Goal: Task Accomplishment & Management: Manage account settings

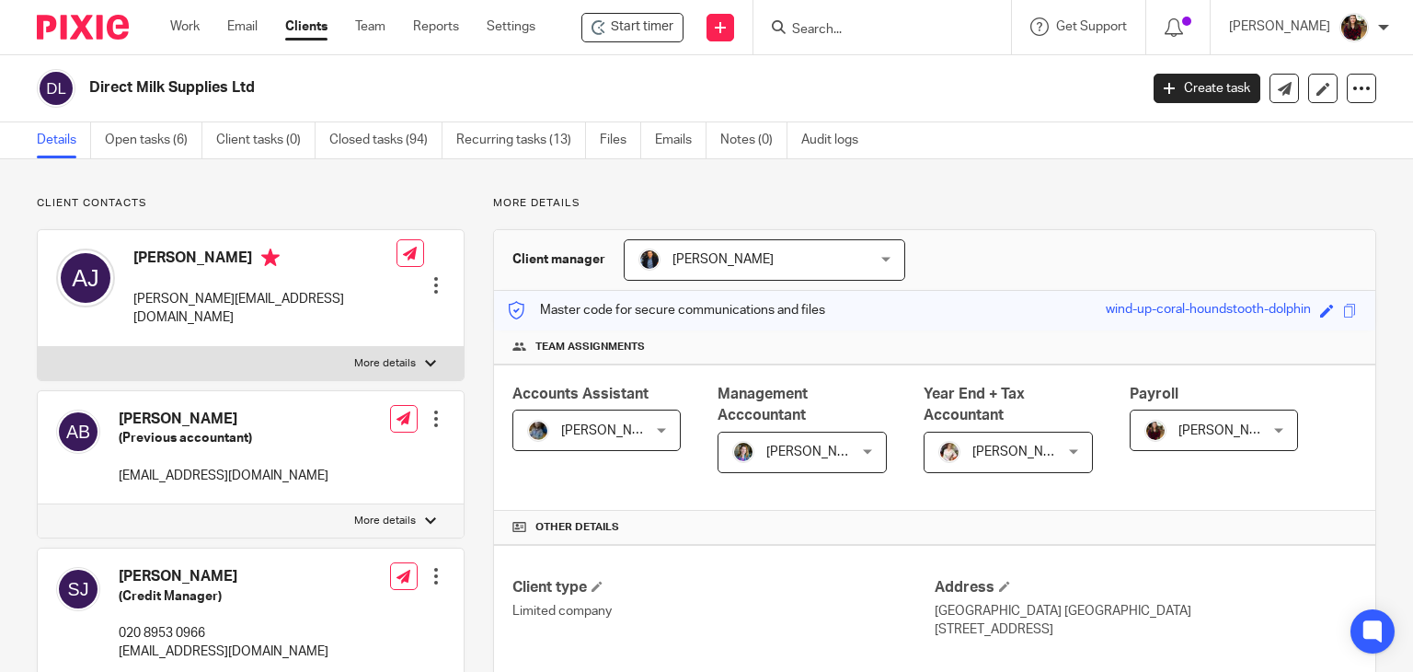
drag, startPoint x: 0, startPoint y: 0, endPoint x: 847, endPoint y: 34, distance: 848.0
click at [847, 34] on input "Search" at bounding box center [873, 30] width 166 height 17
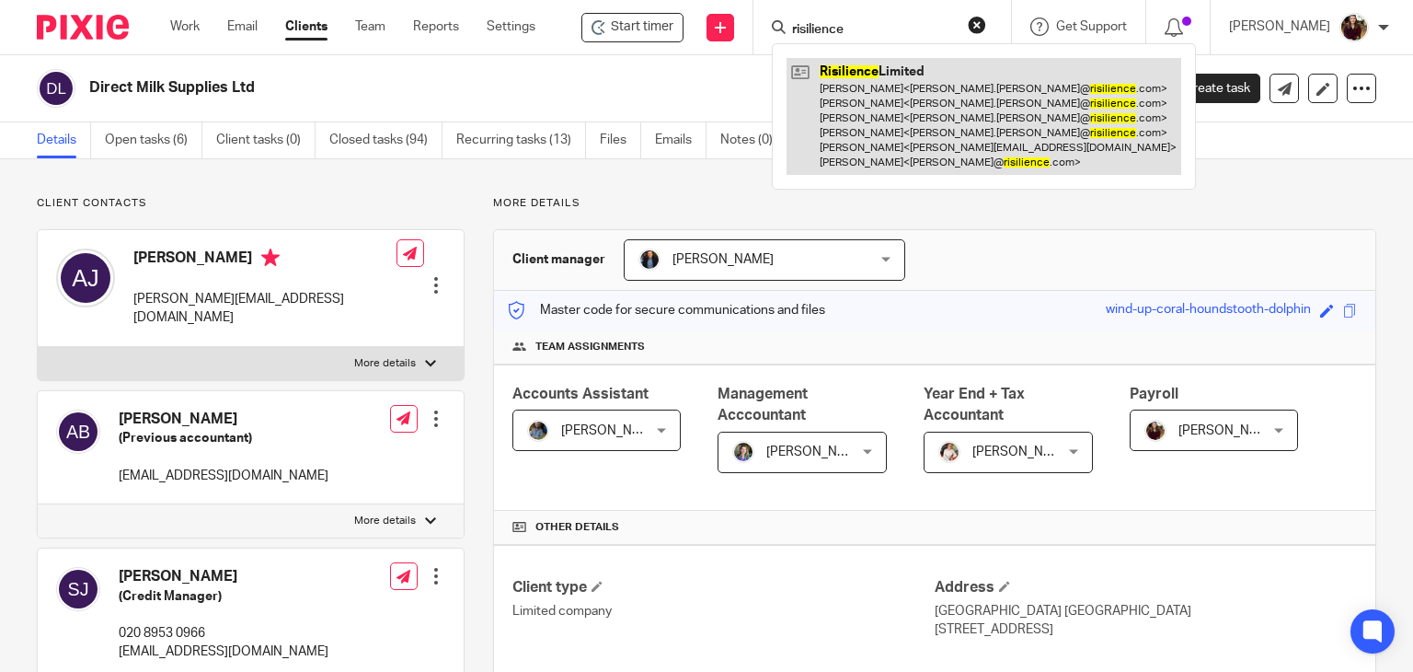
type input "risilience"
click at [867, 111] on link at bounding box center [984, 116] width 395 height 117
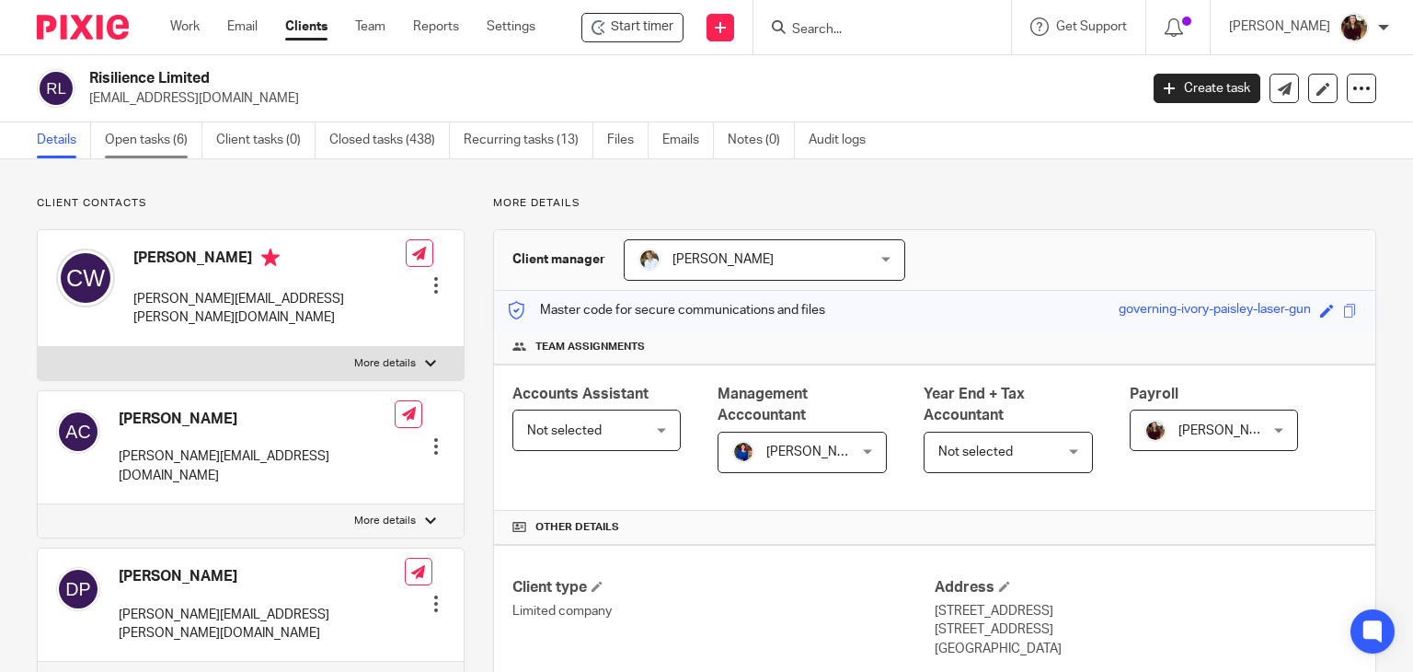
click at [159, 150] on link "Open tasks (6)" at bounding box center [154, 140] width 98 height 36
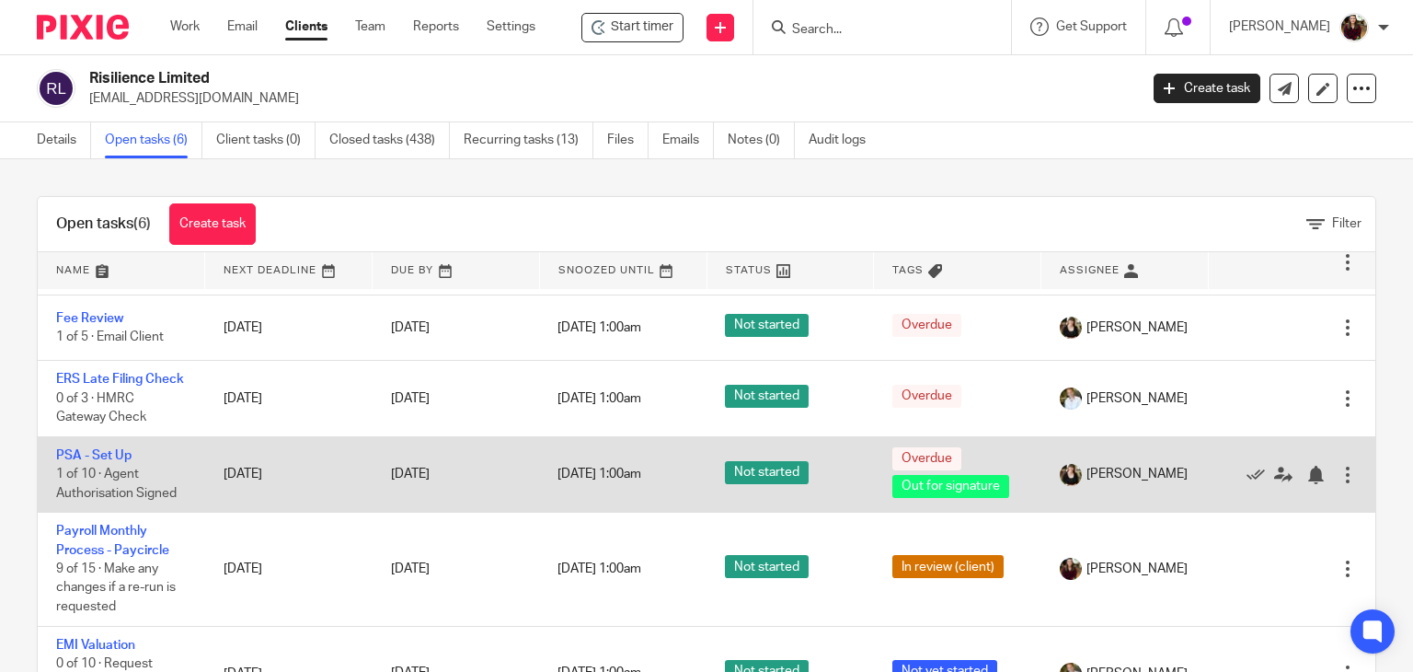
scroll to position [92, 0]
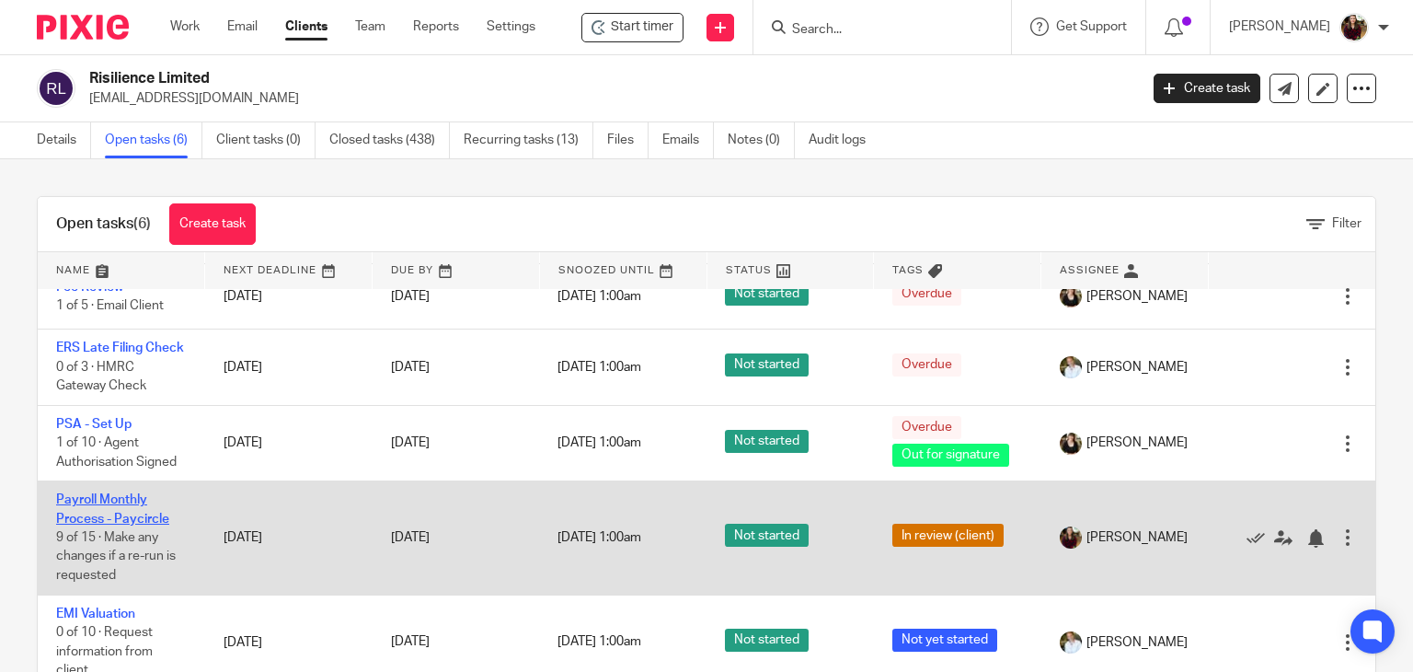
click at [65, 524] on link "Payroll Monthly Process - Paycircle" at bounding box center [112, 508] width 113 height 31
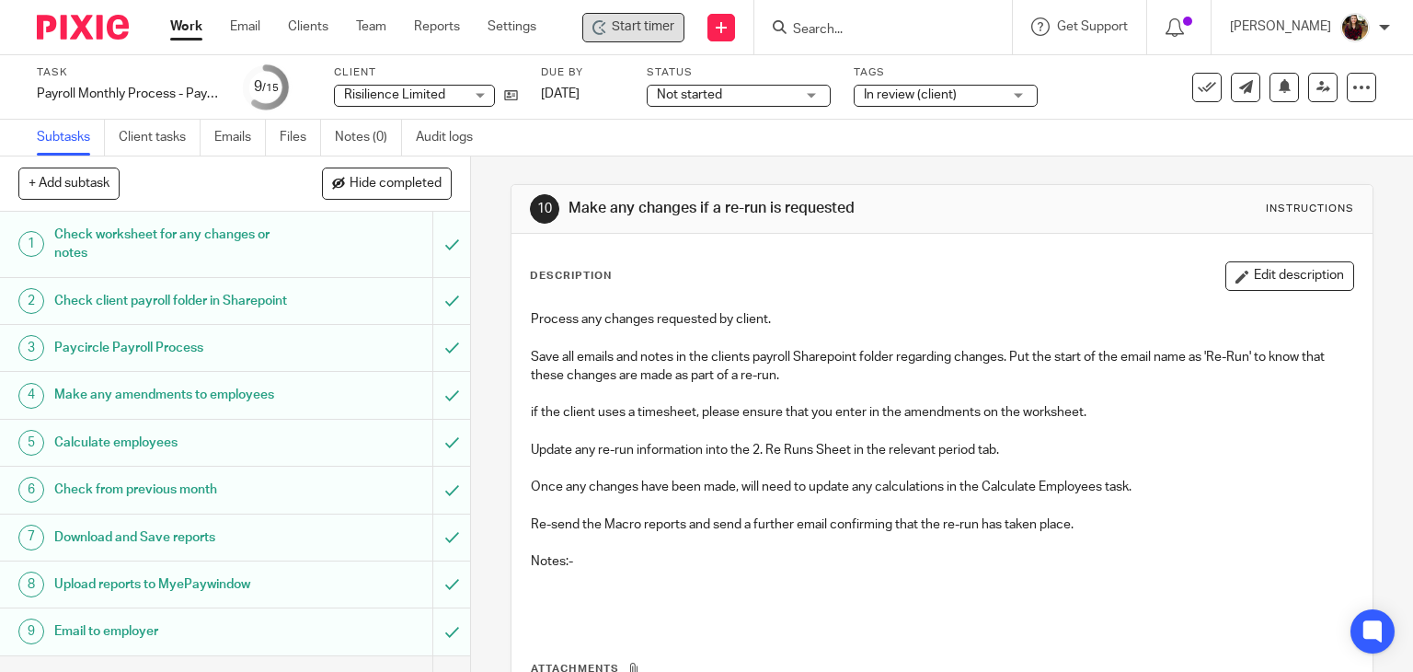
click at [639, 29] on span "Start timer" at bounding box center [643, 26] width 63 height 19
click at [663, 32] on span "Start timer" at bounding box center [643, 26] width 63 height 19
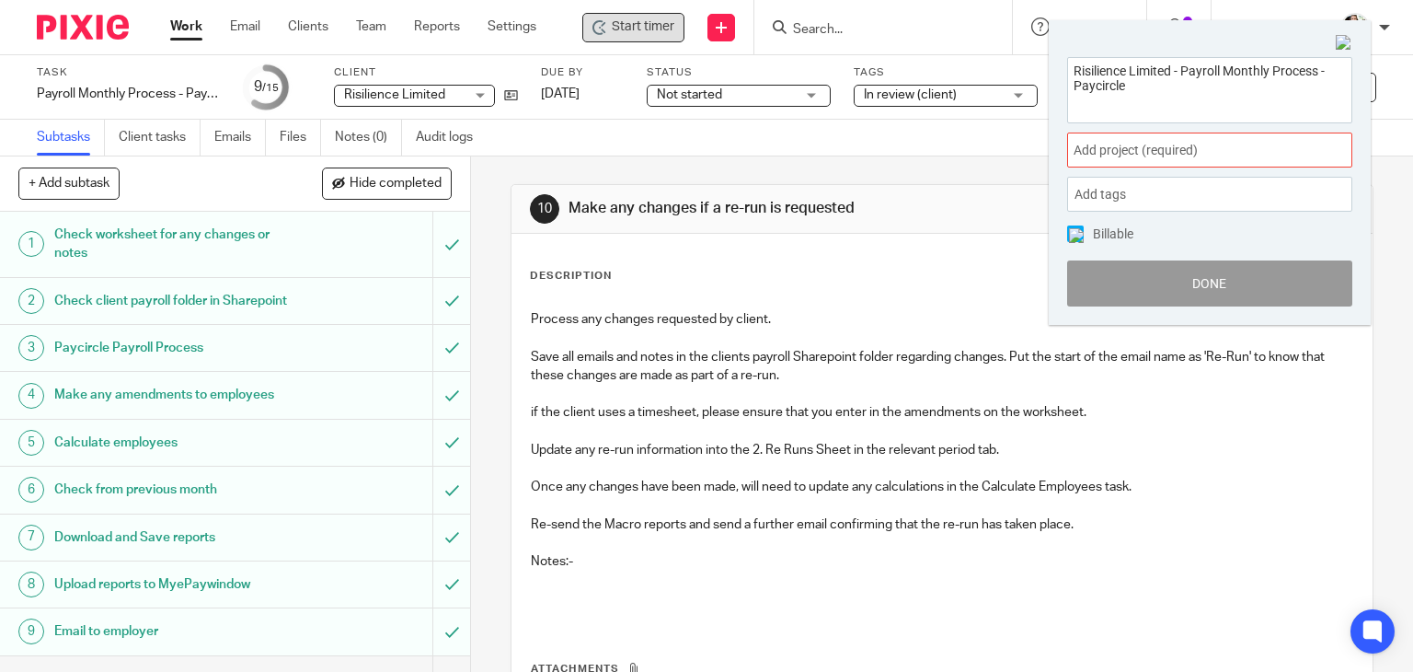
click at [1170, 141] on span "Add project (required) :" at bounding box center [1190, 150] width 232 height 19
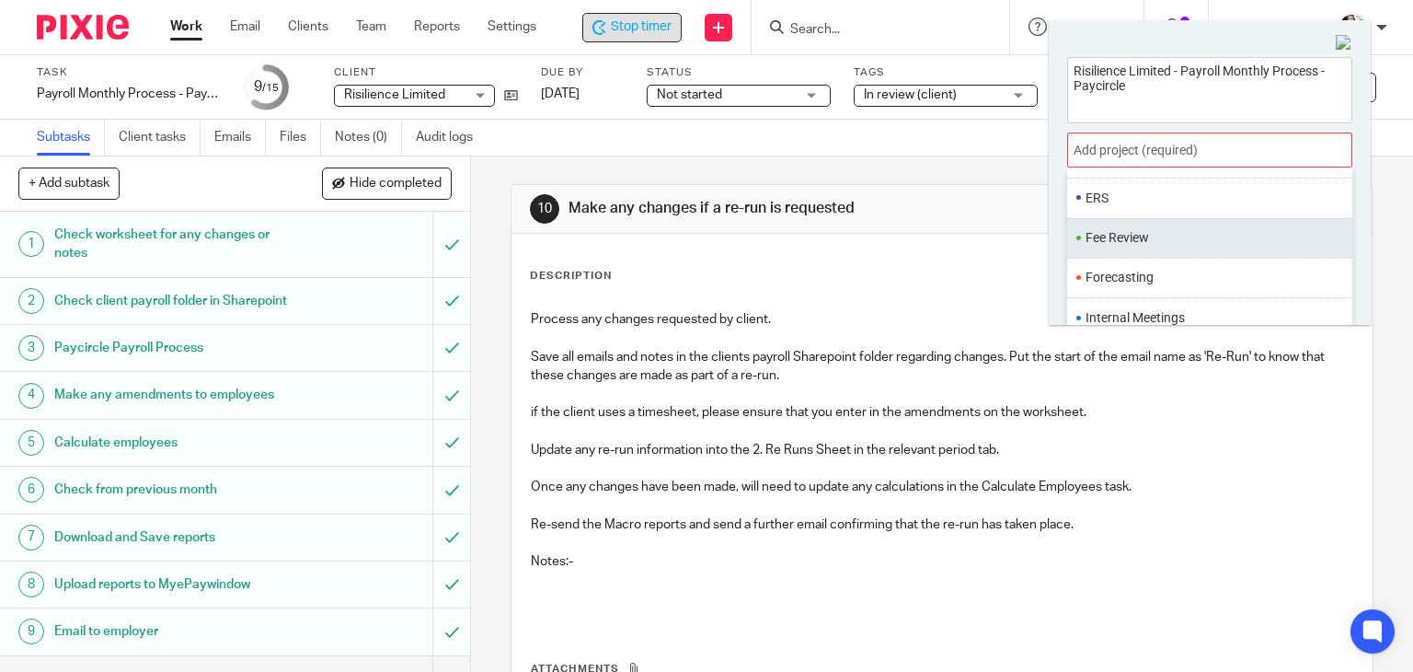
scroll to position [644, 0]
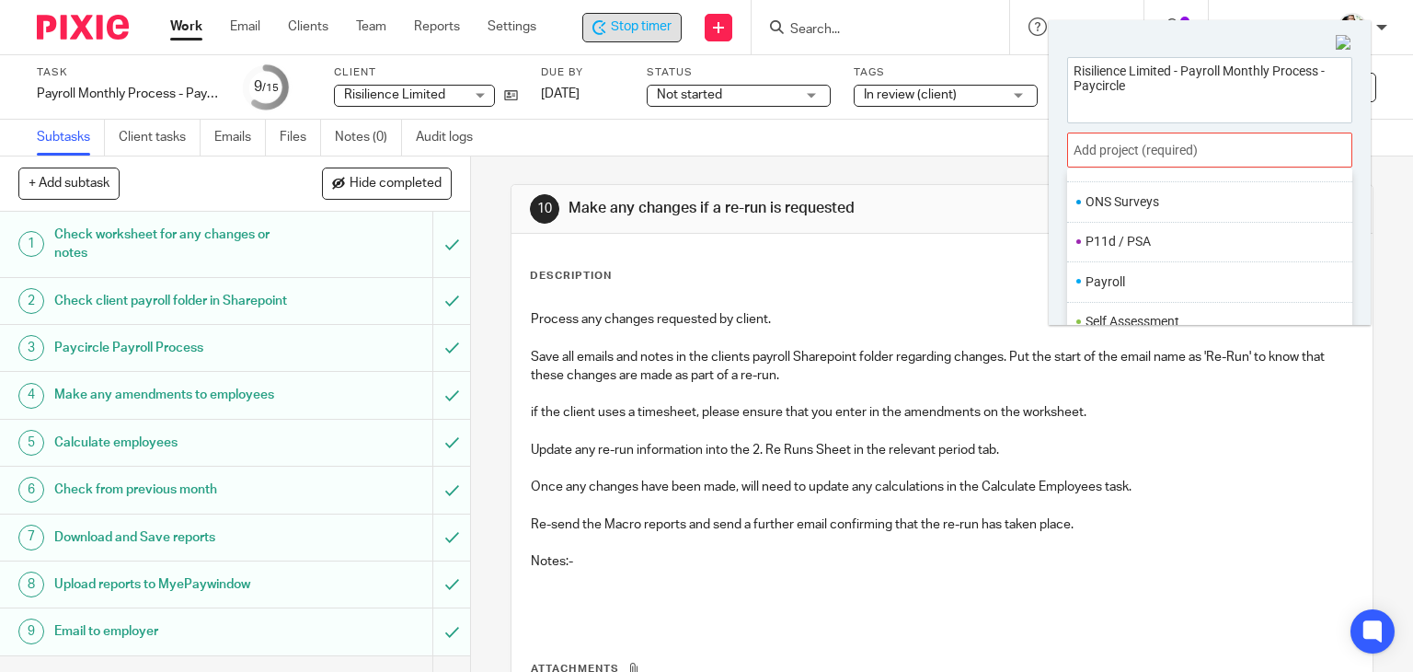
click at [1134, 284] on li "Payroll" at bounding box center [1206, 281] width 240 height 19
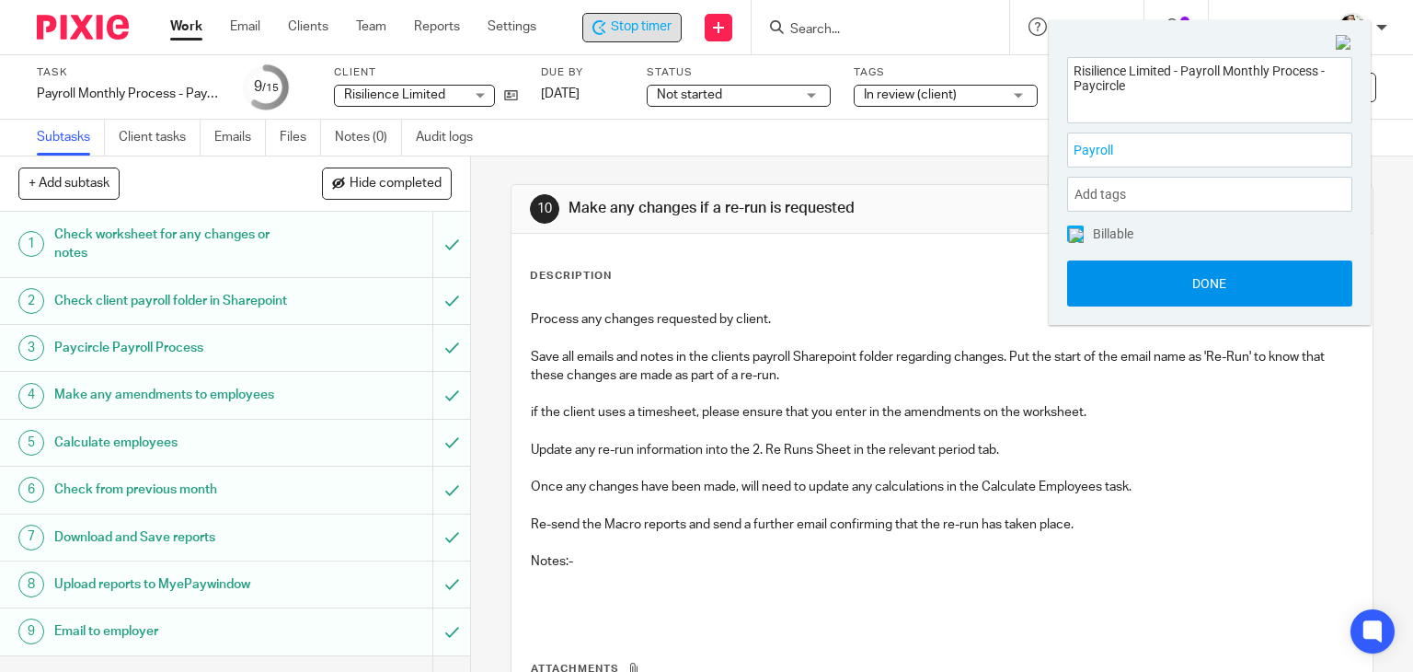
click at [1219, 285] on button "Done" at bounding box center [1209, 283] width 285 height 46
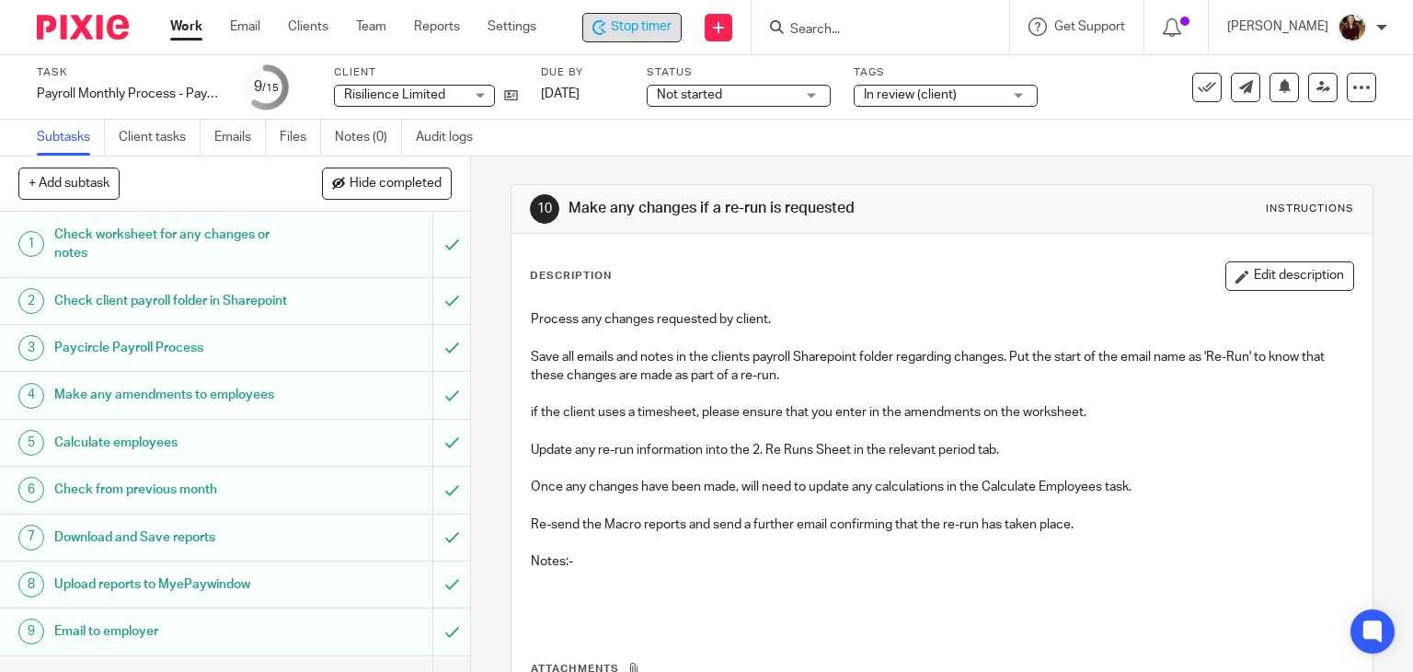
click at [653, 27] on span "Stop timer" at bounding box center [641, 26] width 61 height 19
click at [840, 34] on input "Search" at bounding box center [874, 30] width 166 height 17
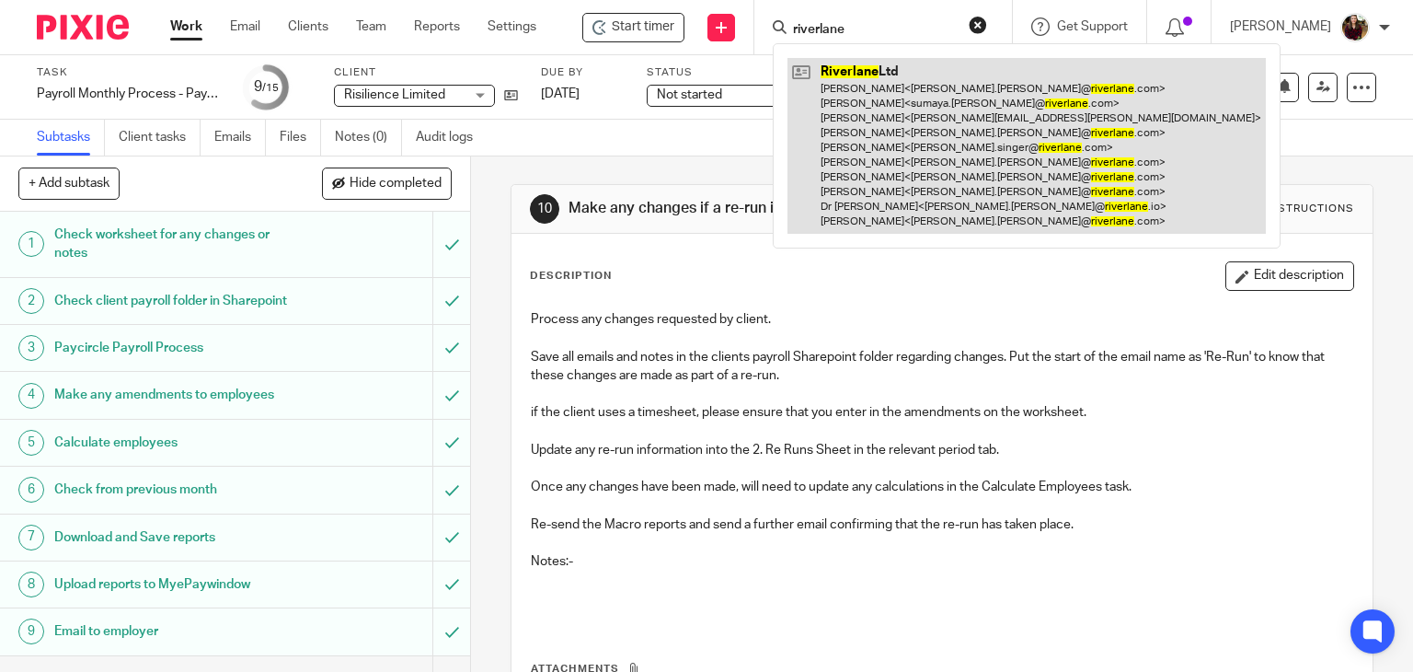
type input "riverlane"
click at [883, 111] on link at bounding box center [1027, 146] width 478 height 176
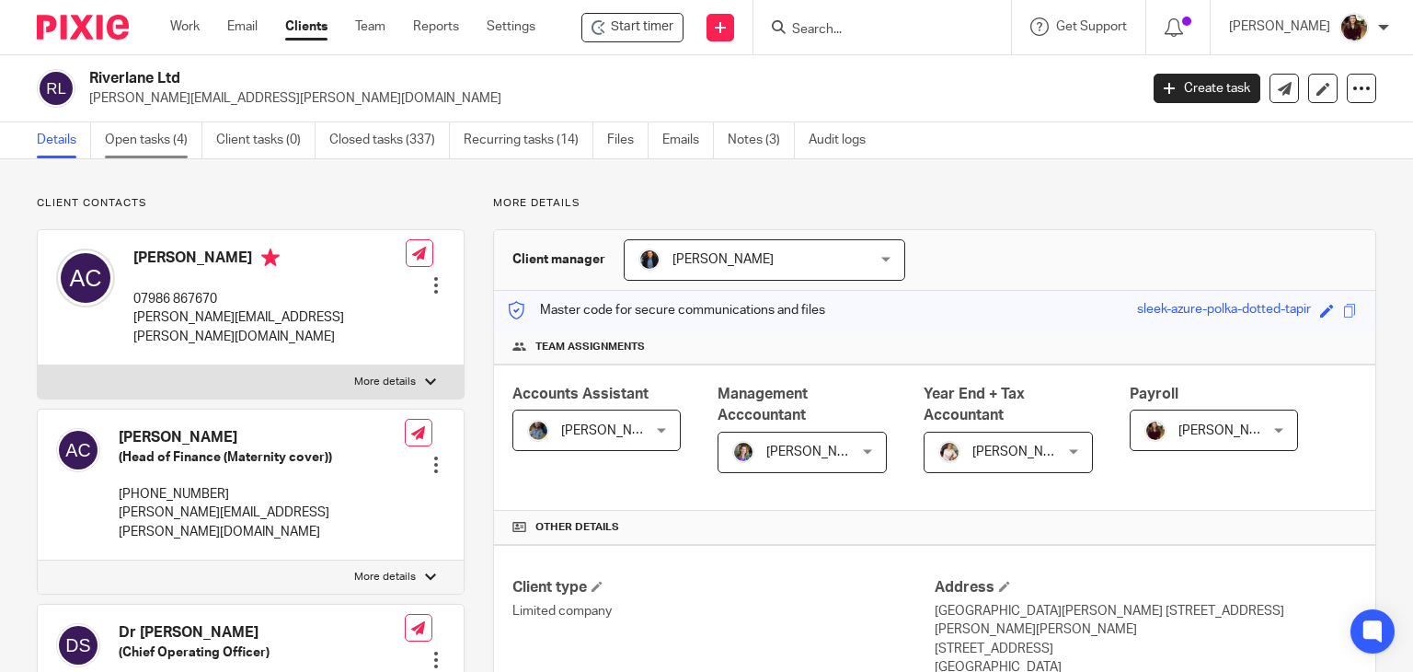
click at [150, 144] on link "Open tasks (4)" at bounding box center [154, 140] width 98 height 36
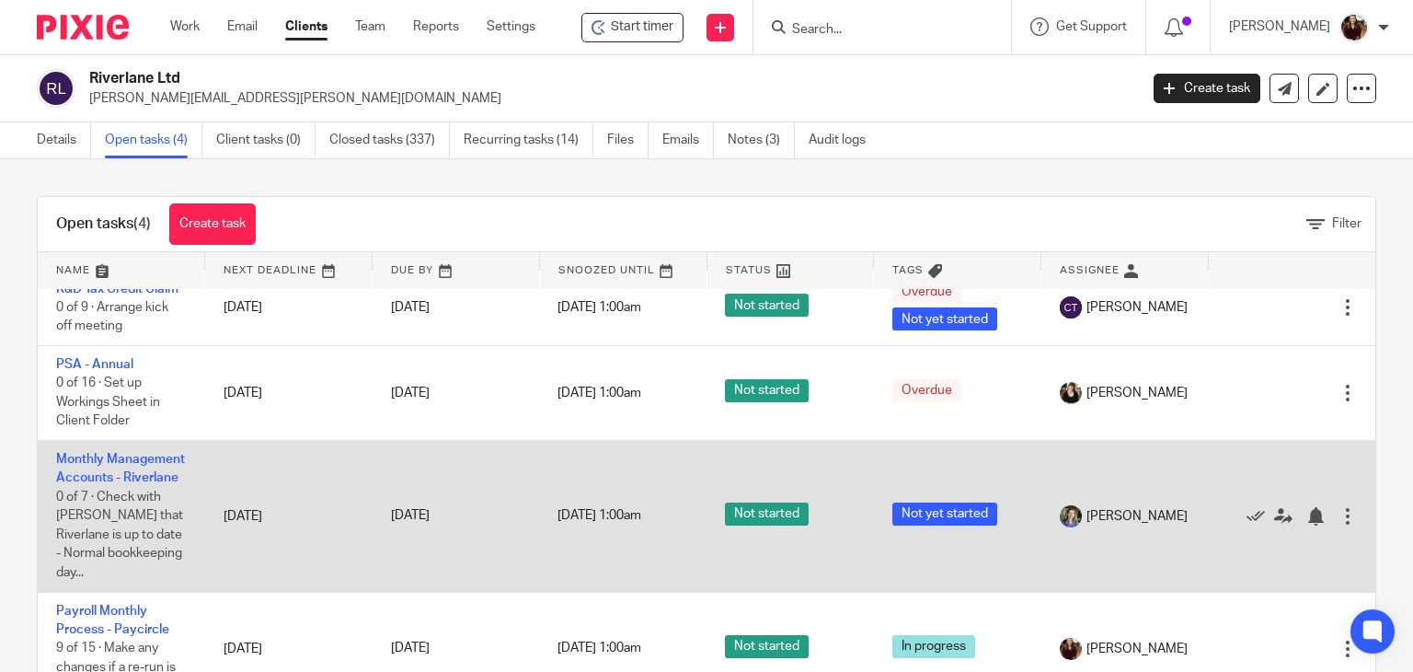
scroll to position [39, 0]
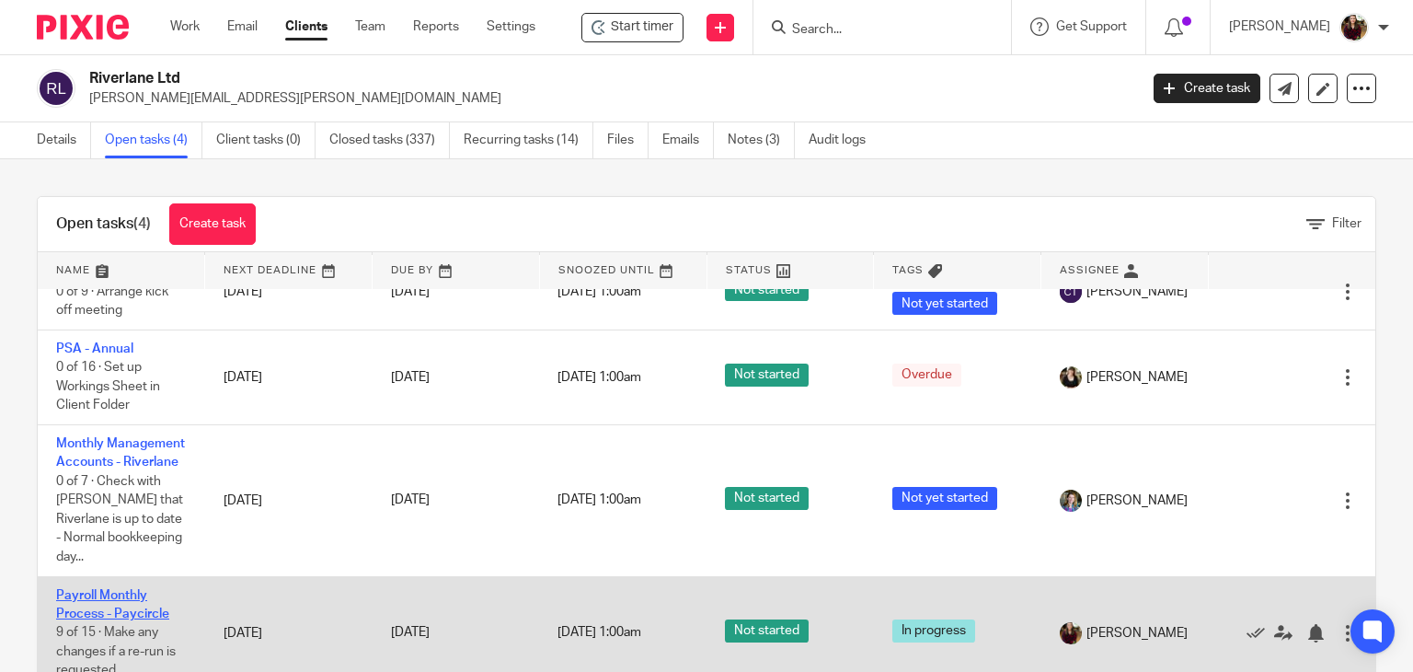
click at [106, 611] on link "Payroll Monthly Process - Paycircle" at bounding box center [112, 604] width 113 height 31
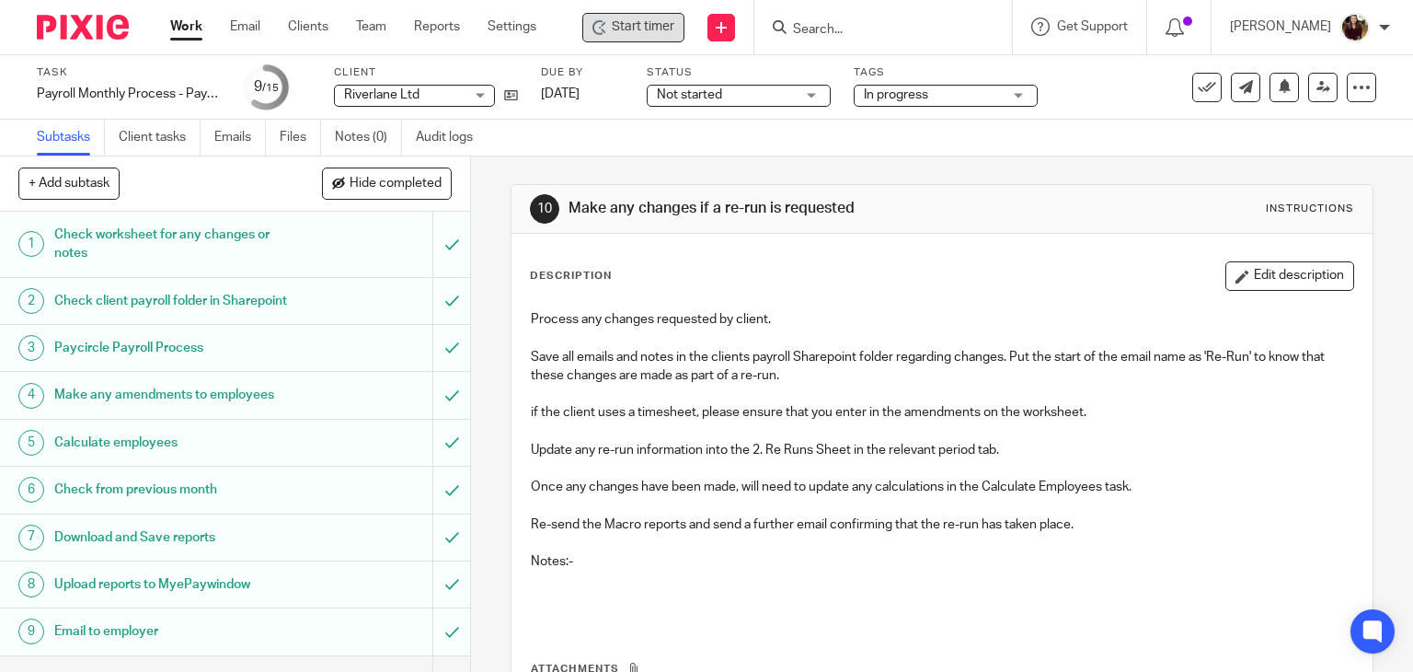
click at [651, 34] on span "Start timer" at bounding box center [643, 26] width 63 height 19
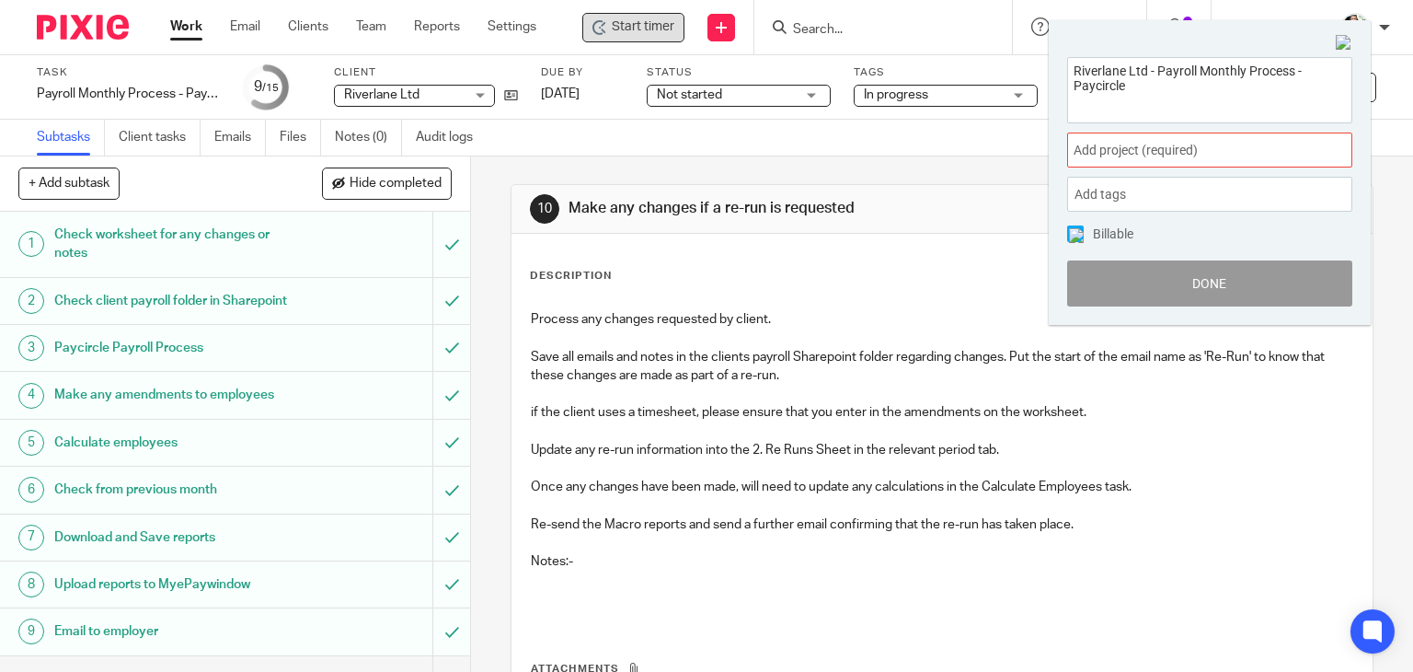
click at [1168, 154] on span "Add project (required) :" at bounding box center [1190, 150] width 232 height 19
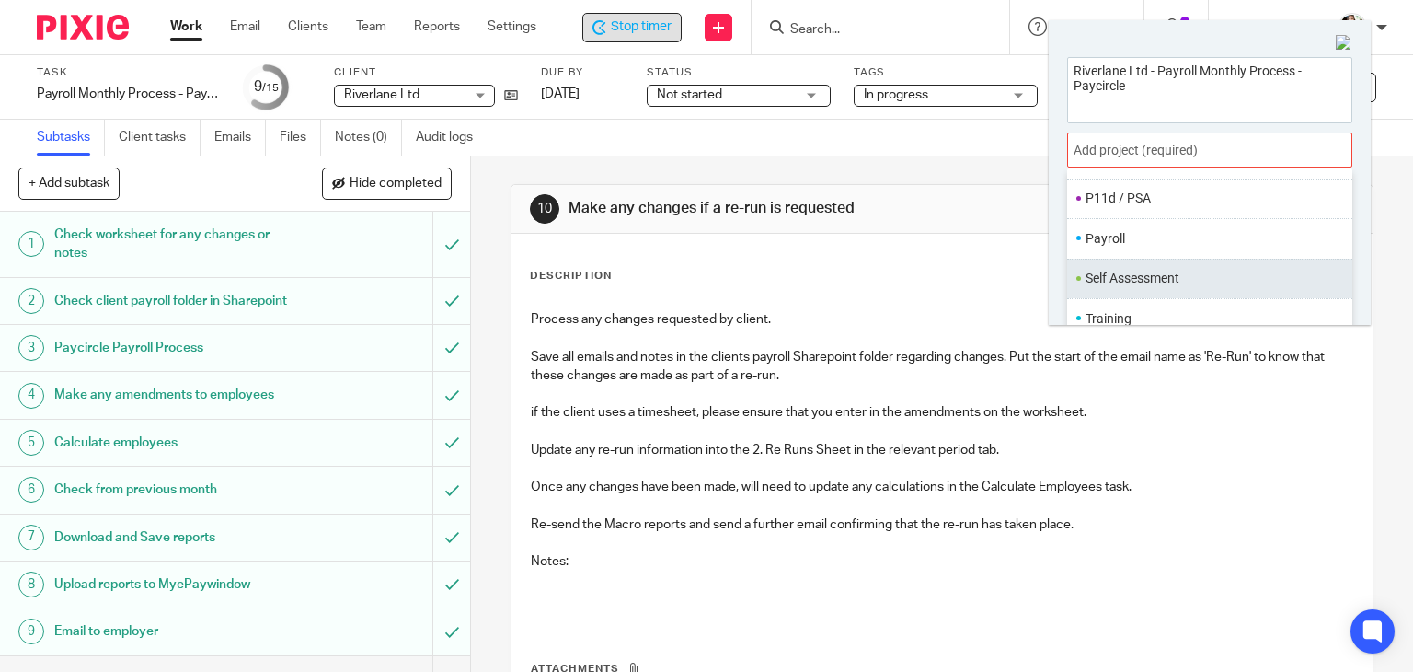
scroll to position [688, 0]
drag, startPoint x: 1136, startPoint y: 238, endPoint x: 1182, endPoint y: 261, distance: 51.4
click at [1136, 237] on li "Payroll" at bounding box center [1206, 237] width 240 height 19
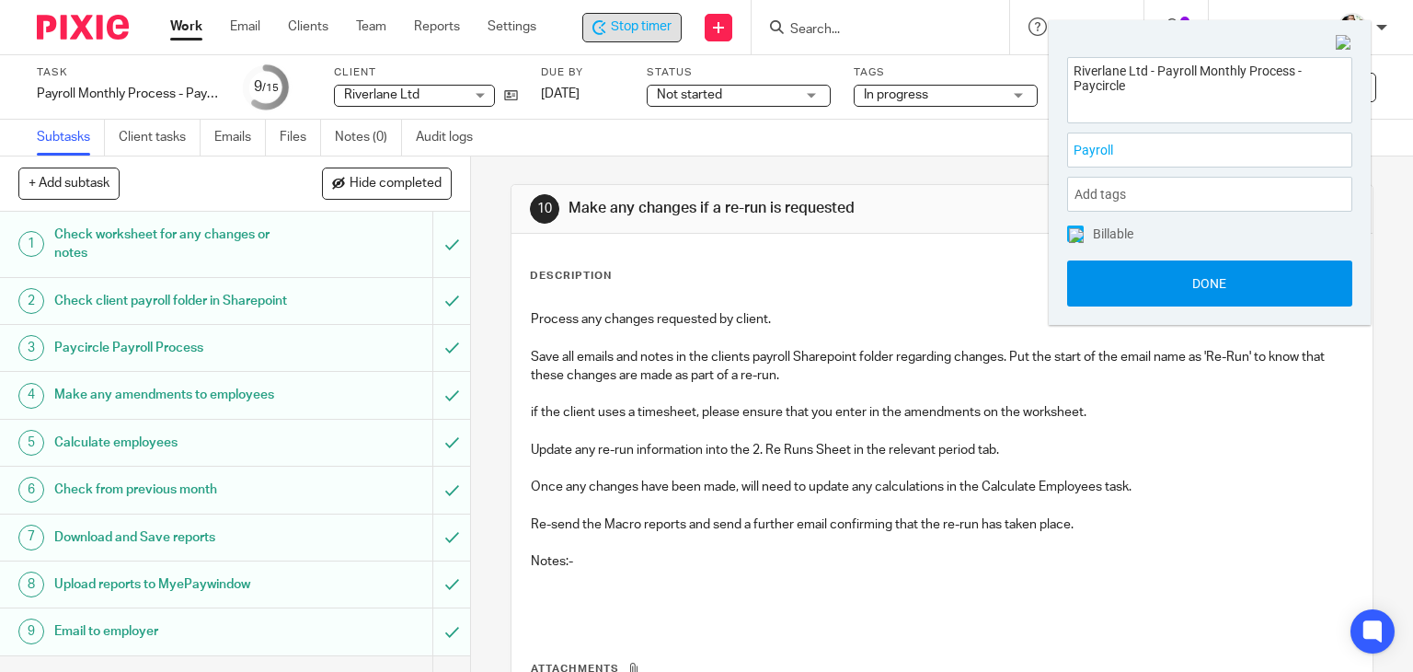
click at [1203, 281] on button "Done" at bounding box center [1209, 283] width 285 height 46
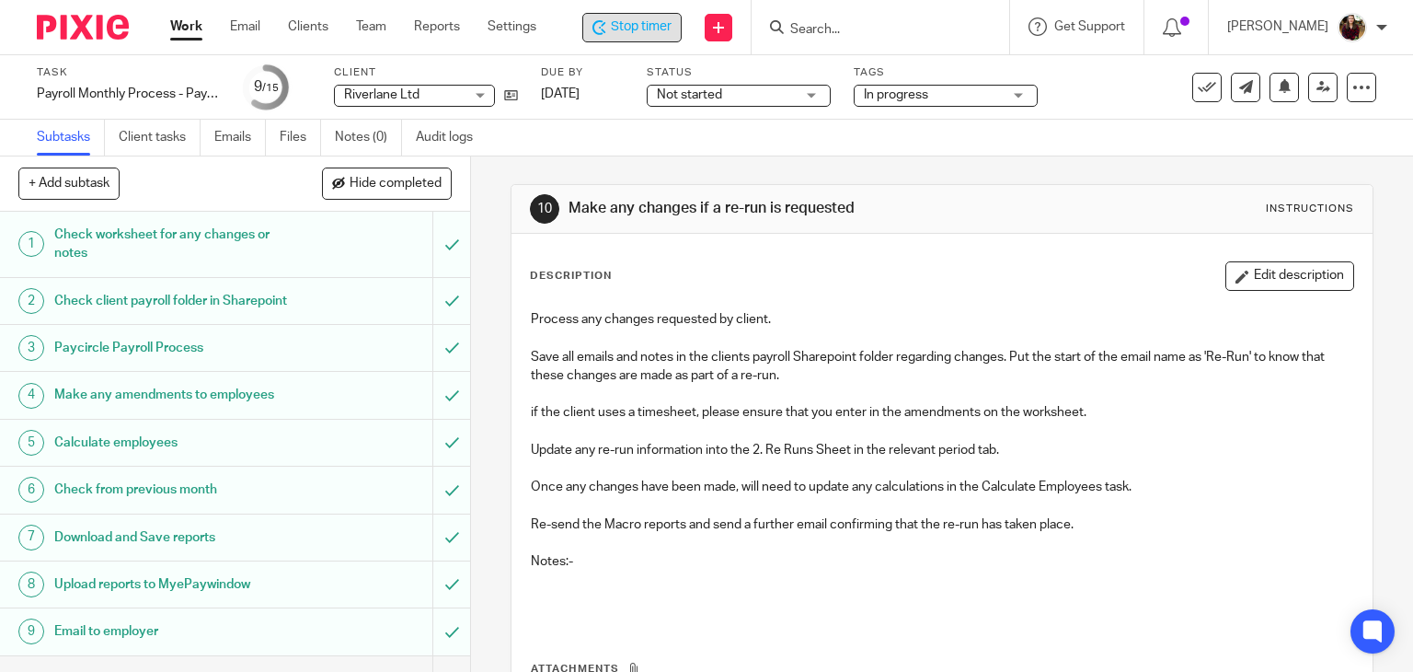
click at [199, 551] on h1 "Download and Save reports" at bounding box center [174, 537] width 240 height 28
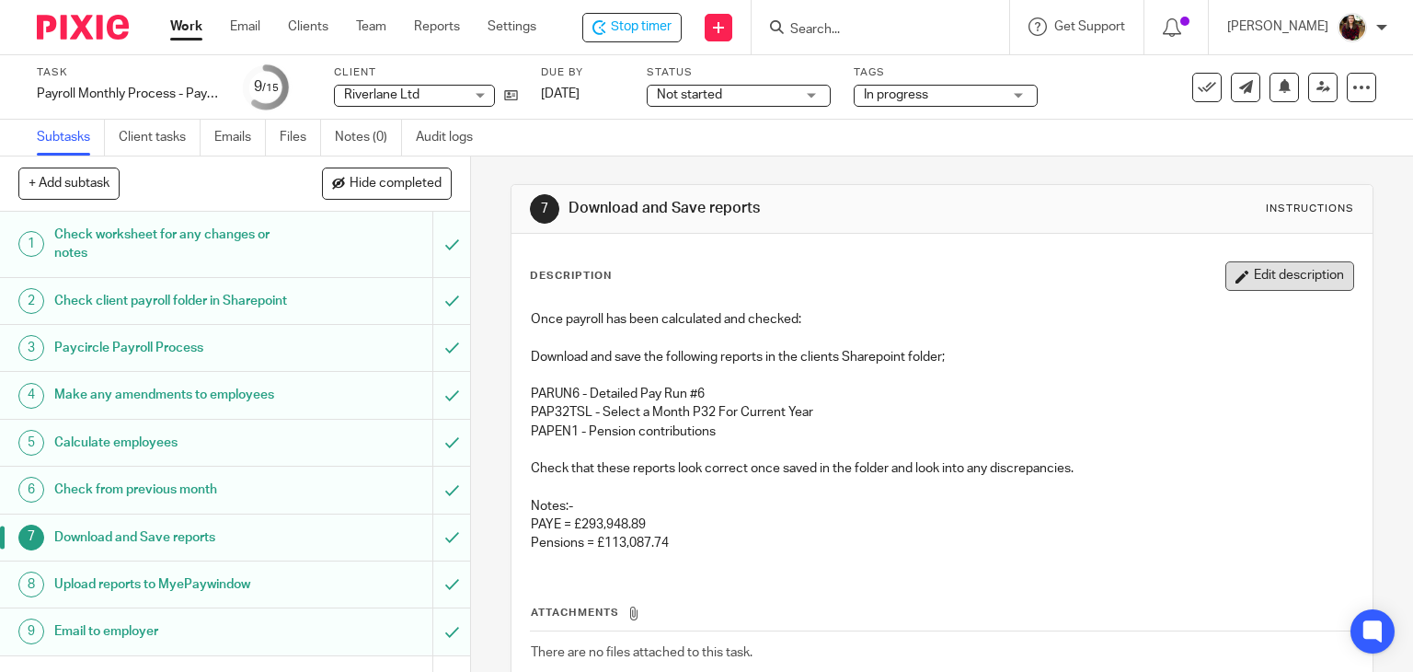
click at [1244, 270] on button "Edit description" at bounding box center [1289, 275] width 129 height 29
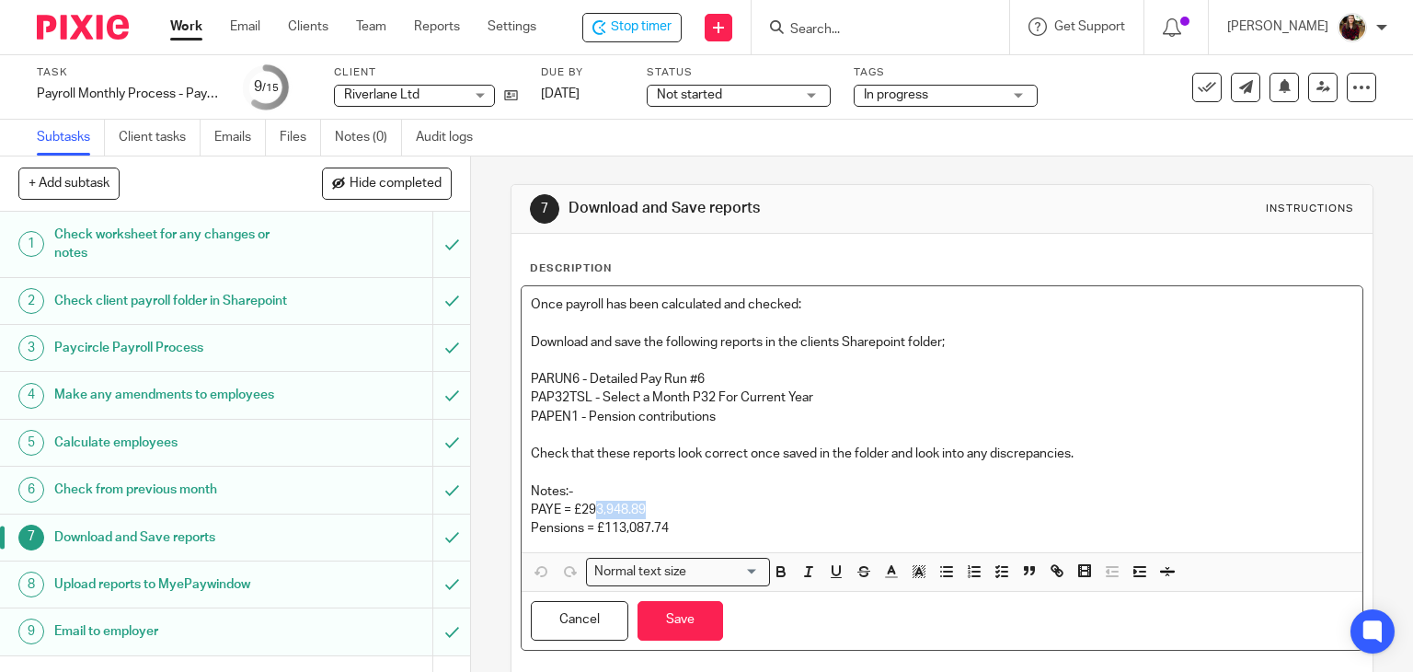
drag, startPoint x: 644, startPoint y: 511, endPoint x: 591, endPoint y: 510, distance: 53.4
click at [591, 510] on p "PAYE = £293,948.89" at bounding box center [942, 509] width 823 height 18
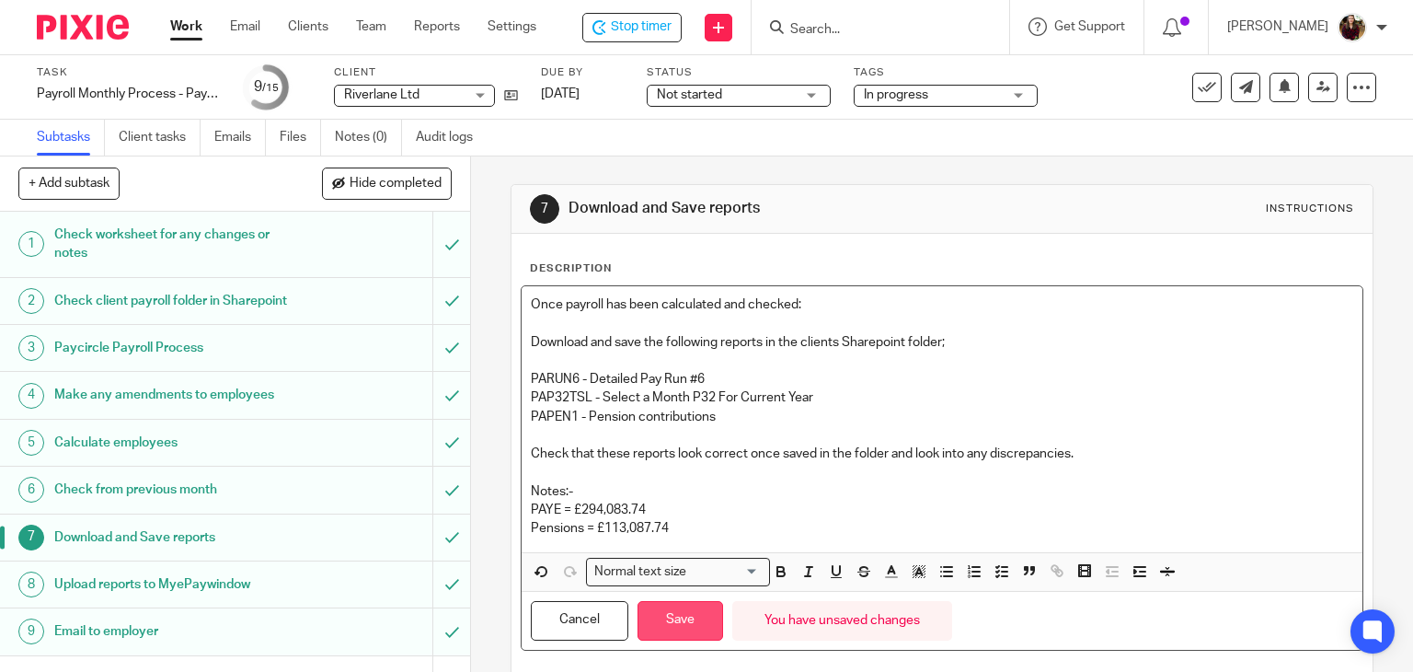
click at [658, 631] on button "Save" at bounding box center [681, 621] width 86 height 40
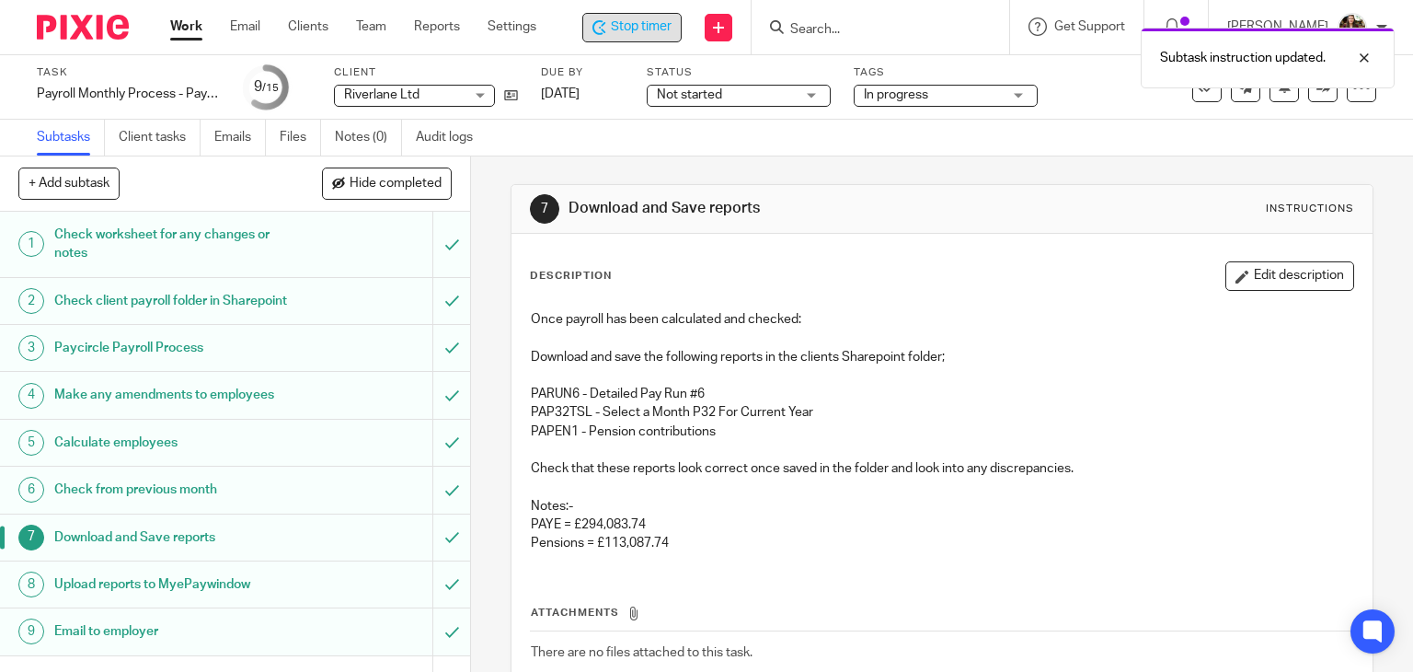
click at [644, 25] on span "Stop timer" at bounding box center [641, 26] width 61 height 19
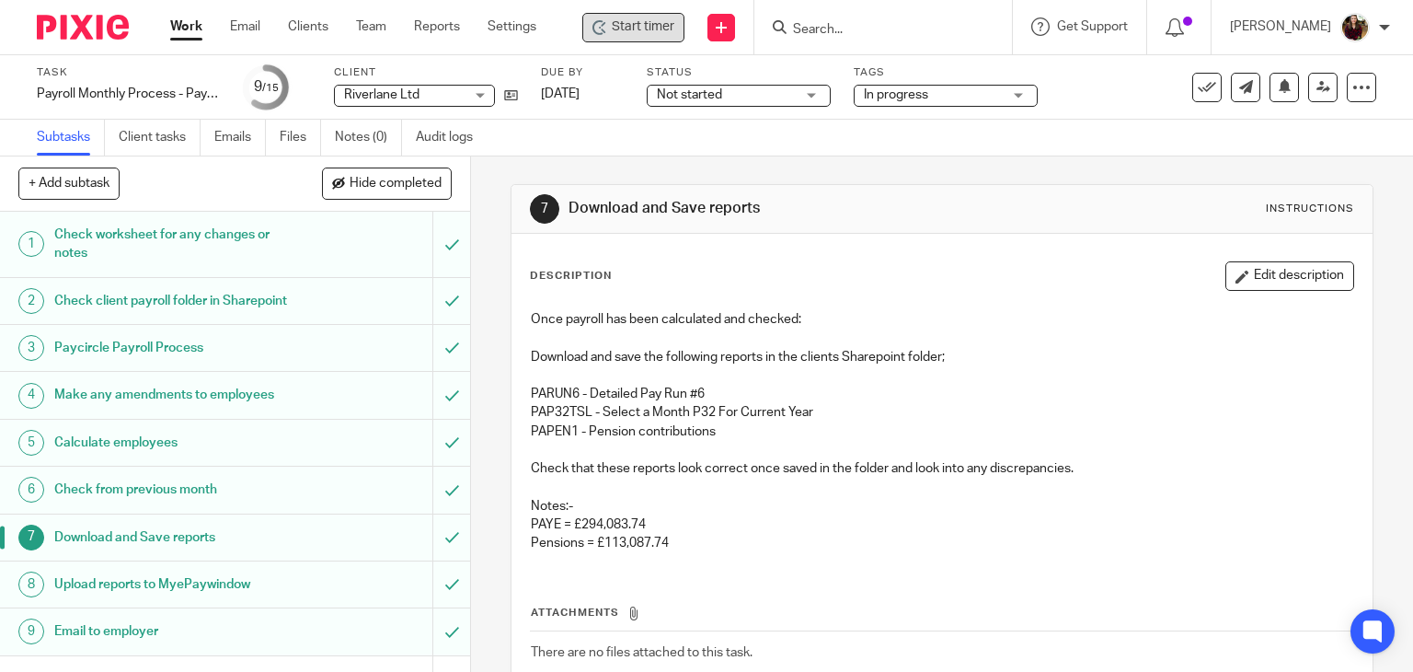
click at [848, 31] on input "Search" at bounding box center [874, 30] width 166 height 17
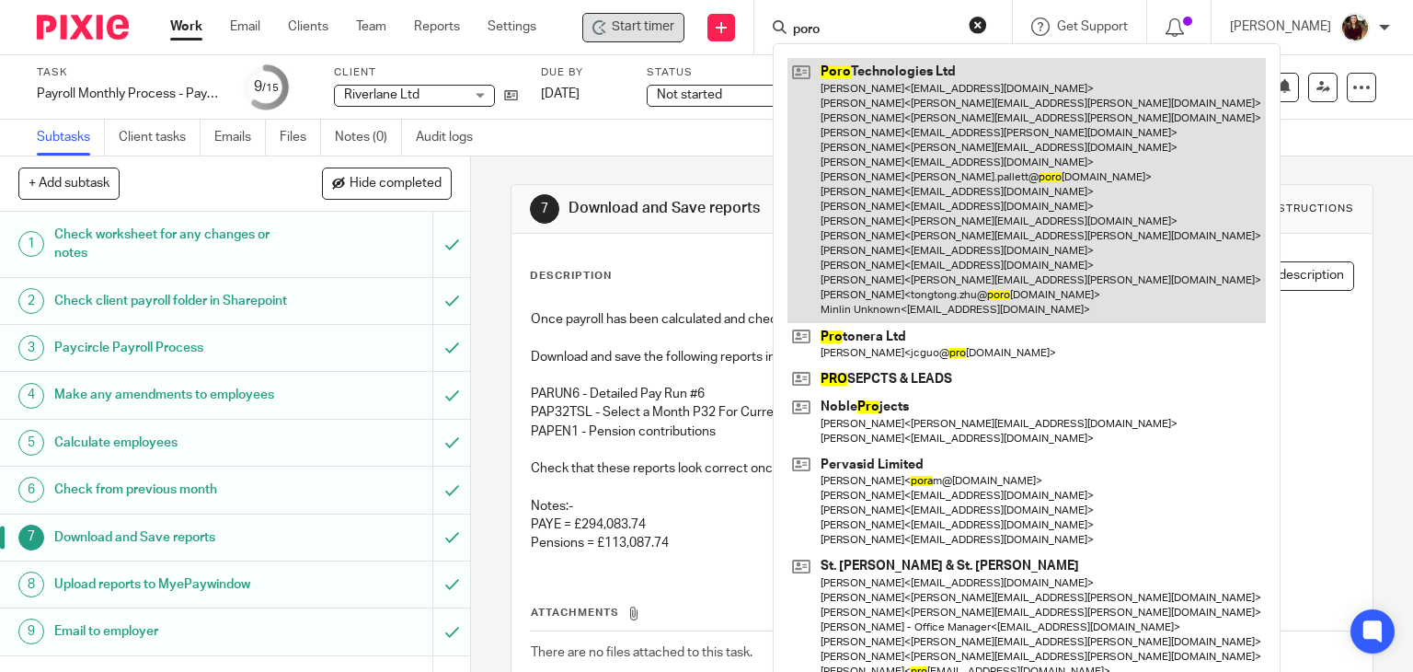
type input "poro"
click at [883, 108] on link at bounding box center [1027, 190] width 478 height 264
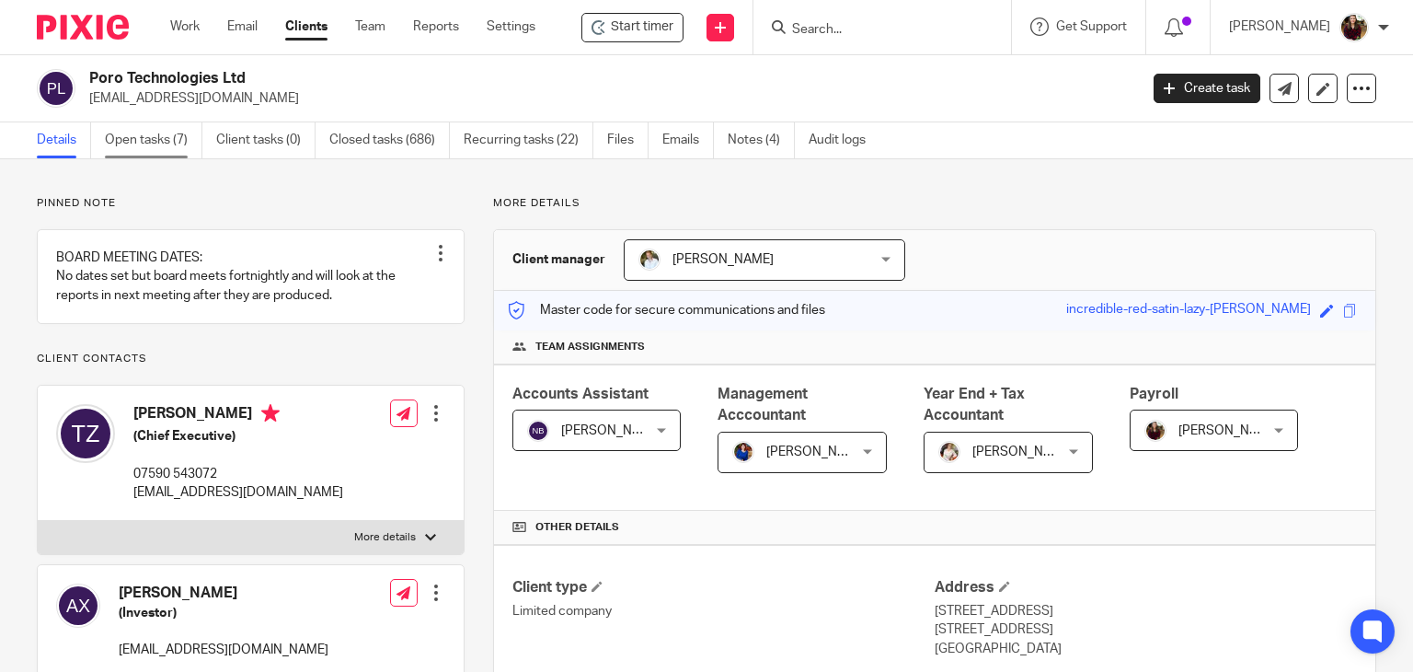
click at [146, 140] on link "Open tasks (7)" at bounding box center [154, 140] width 98 height 36
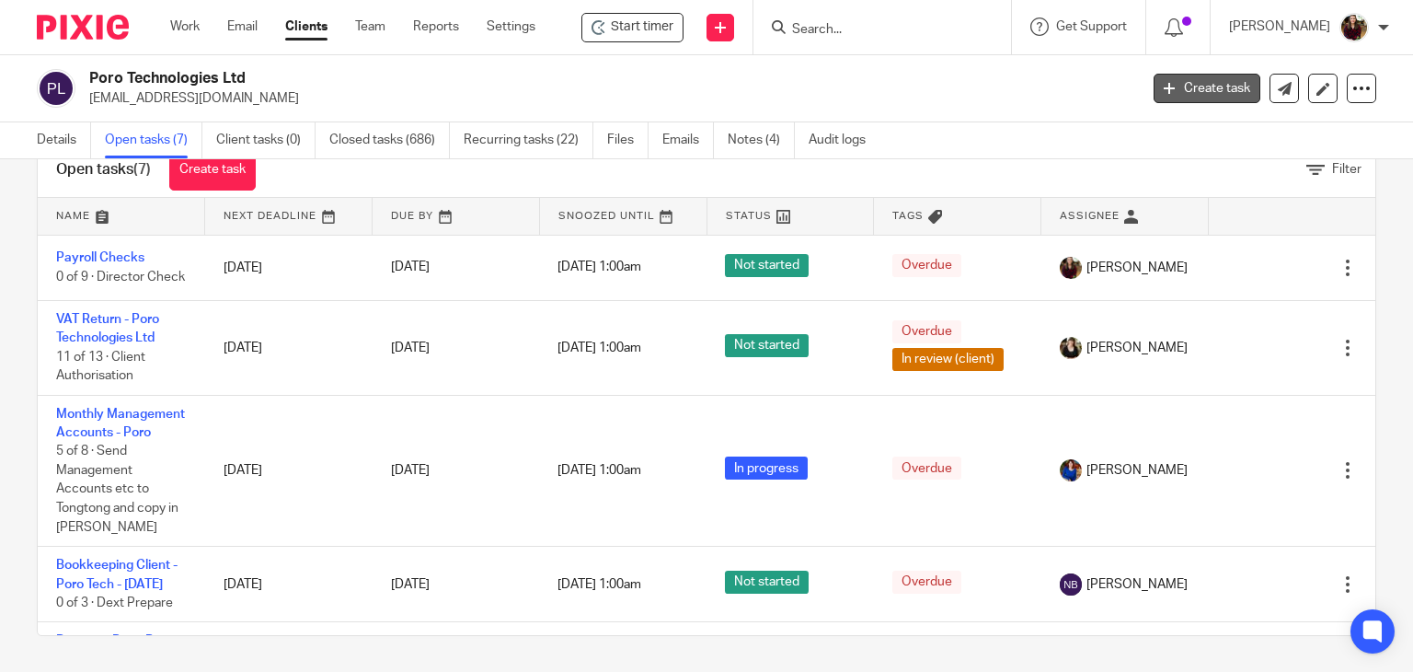
click at [1163, 84] on link "Create task" at bounding box center [1207, 88] width 107 height 29
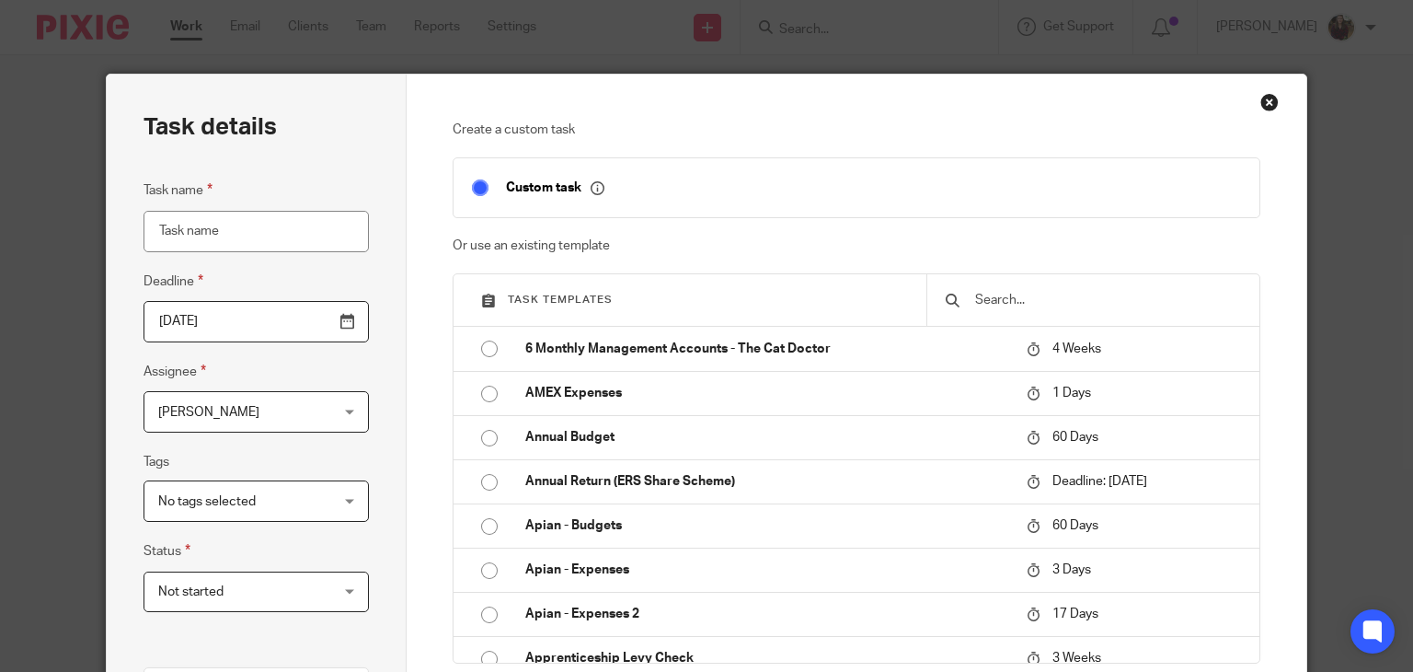
click at [1025, 298] on input "text" at bounding box center [1107, 300] width 268 height 20
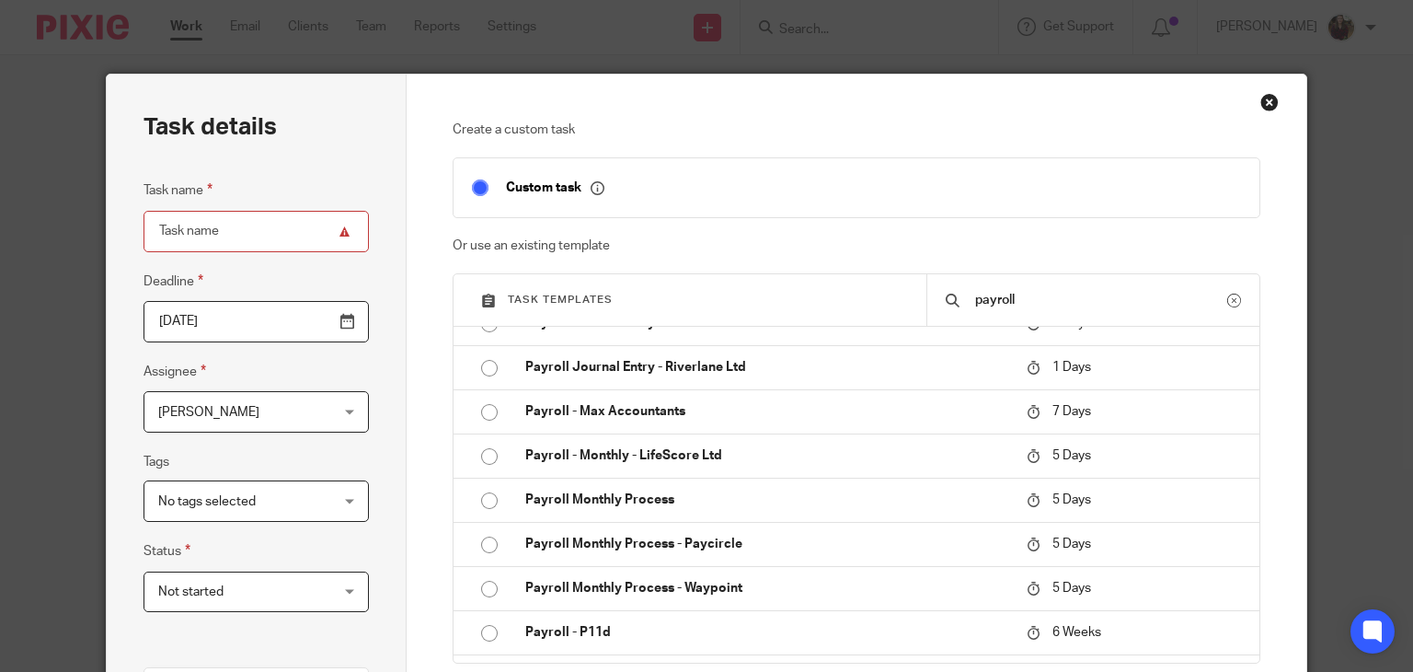
scroll to position [736, 0]
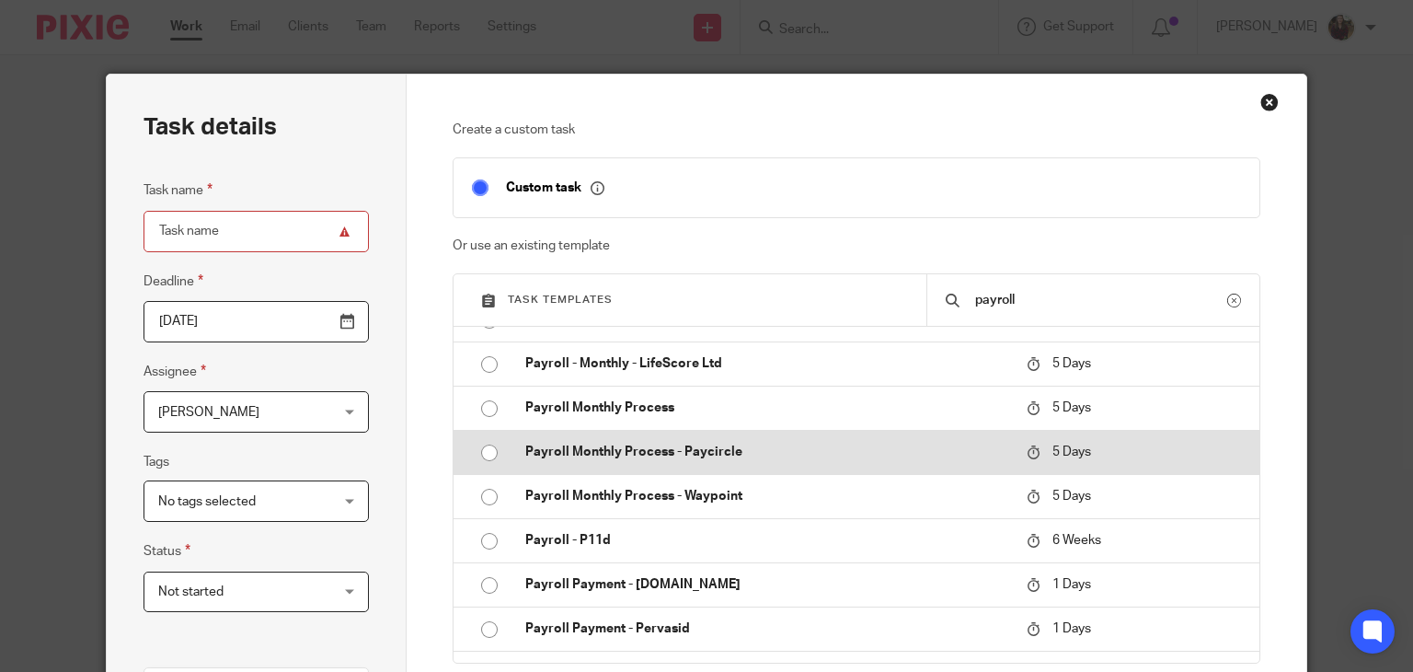
type input "payroll"
drag, startPoint x: 763, startPoint y: 449, endPoint x: 1103, endPoint y: 435, distance: 340.7
click at [762, 449] on p "Payroll Monthly Process - Paycircle" at bounding box center [766, 452] width 483 height 18
type input "2025-08-19"
type input "Payroll Monthly Process - Paycircle"
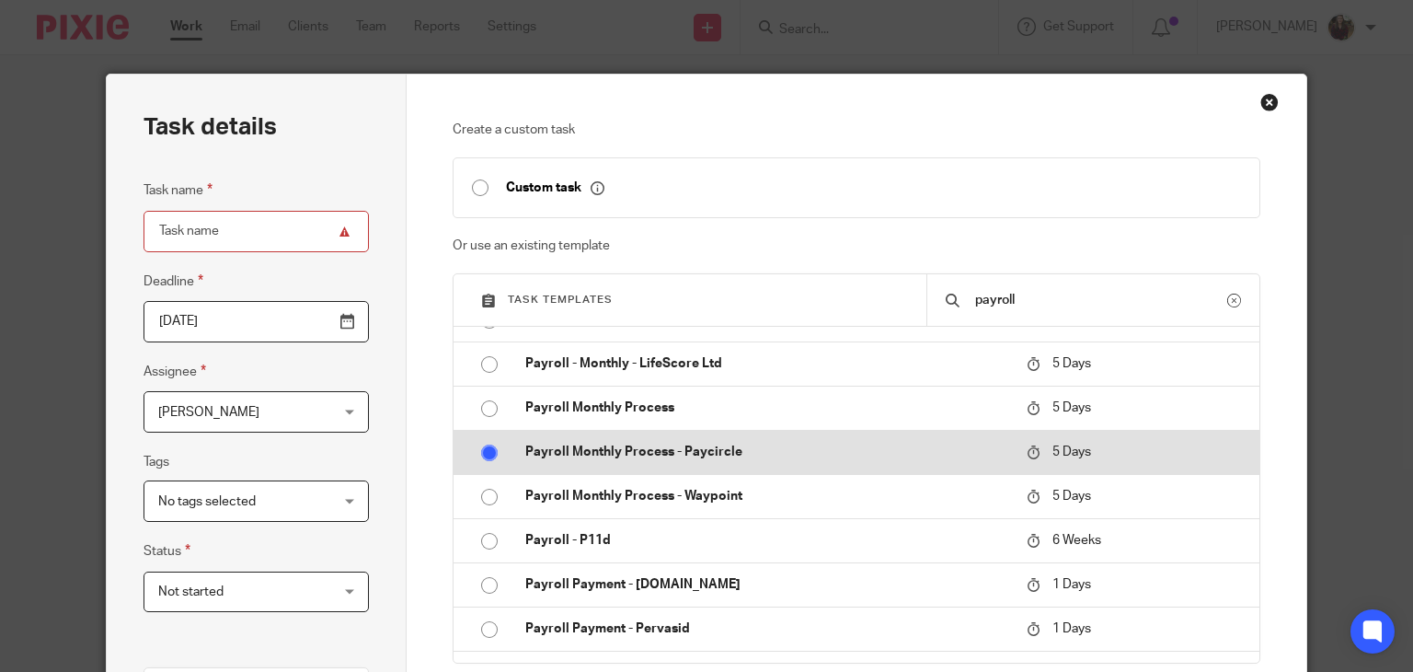
checkbox input "false"
radio input "true"
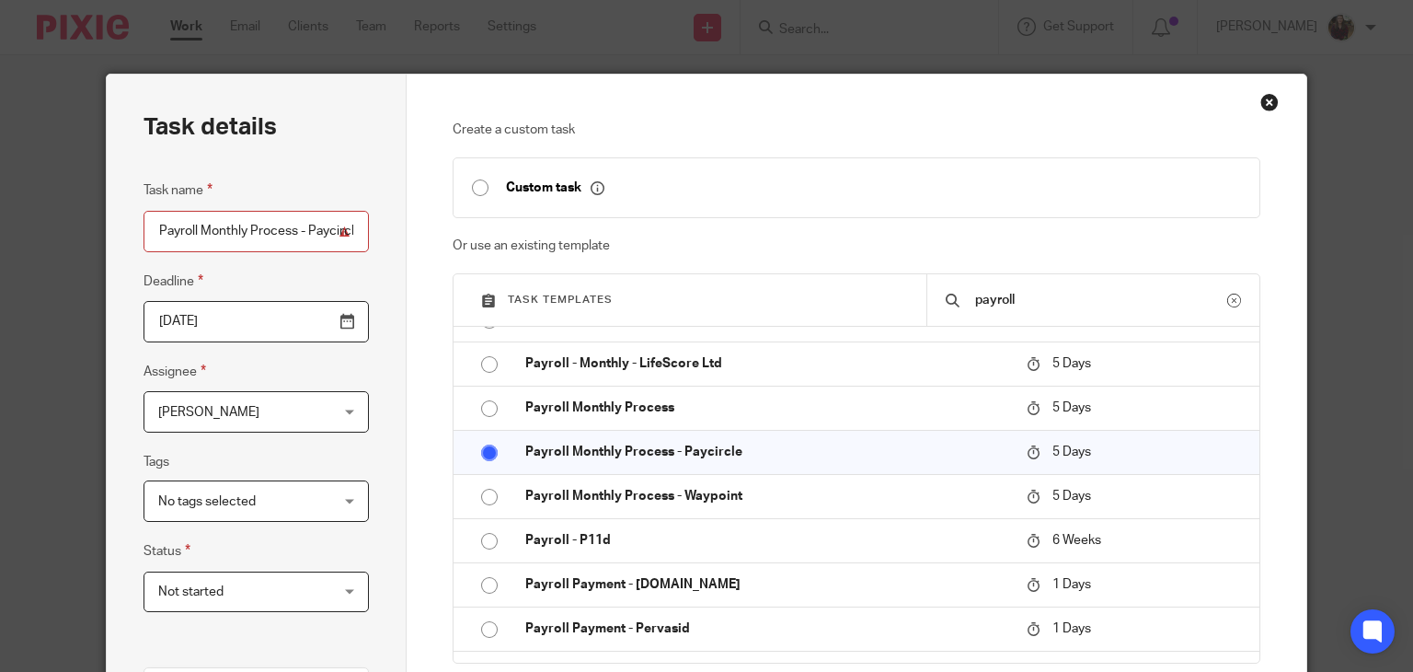
scroll to position [368, 0]
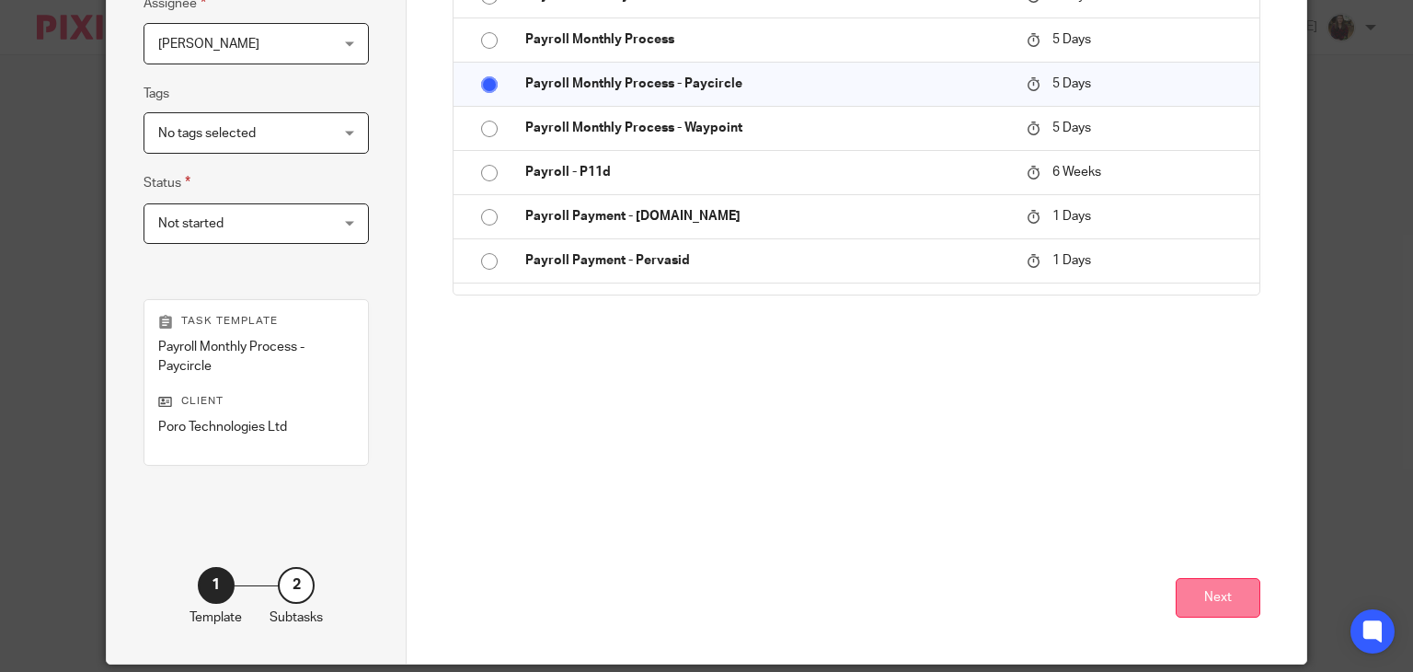
click at [1211, 592] on button "Next" at bounding box center [1218, 598] width 85 height 40
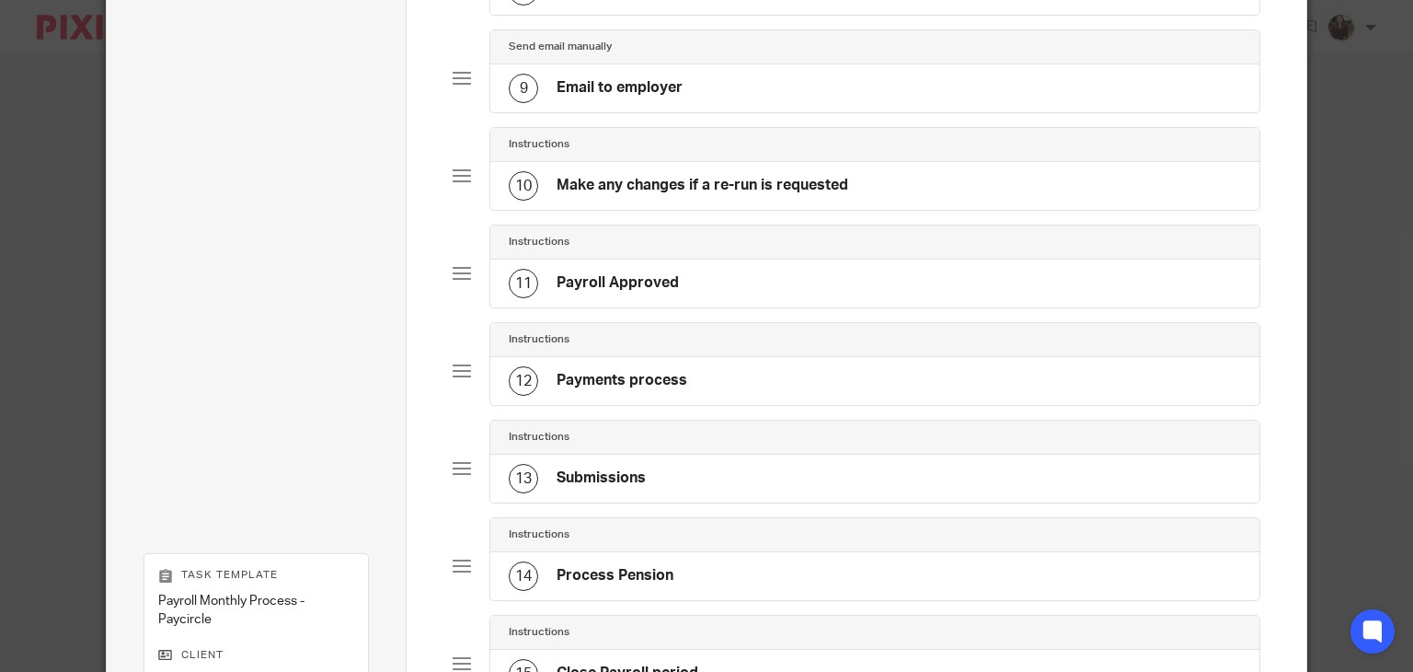
scroll to position [1231, 0]
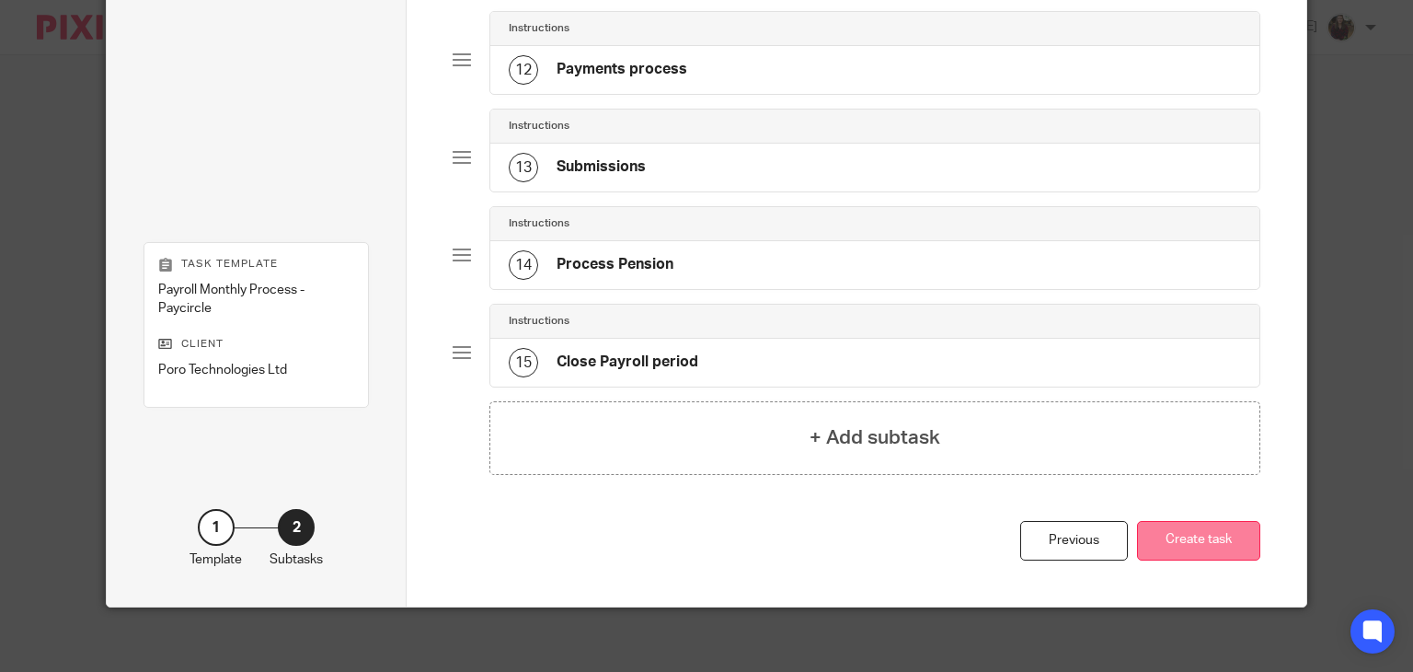
click at [1172, 539] on button "Create task" at bounding box center [1198, 541] width 123 height 40
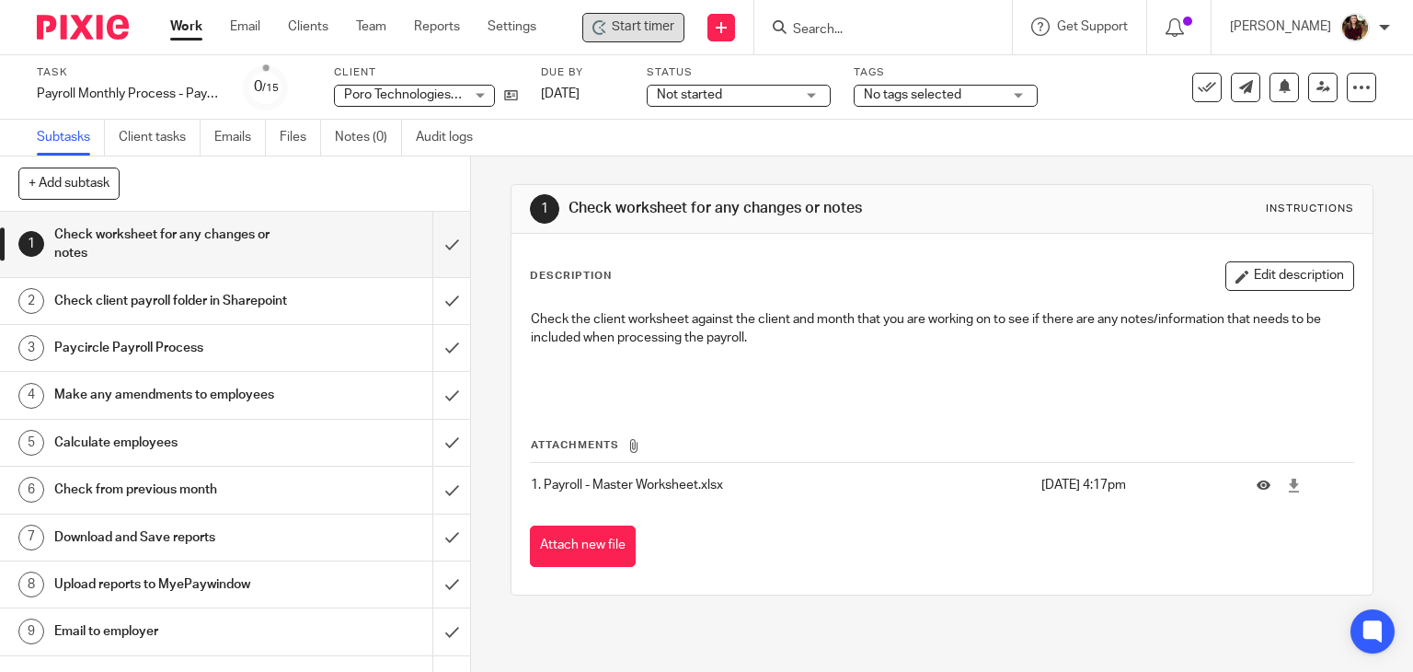
click at [666, 18] on span "Start timer" at bounding box center [643, 26] width 63 height 19
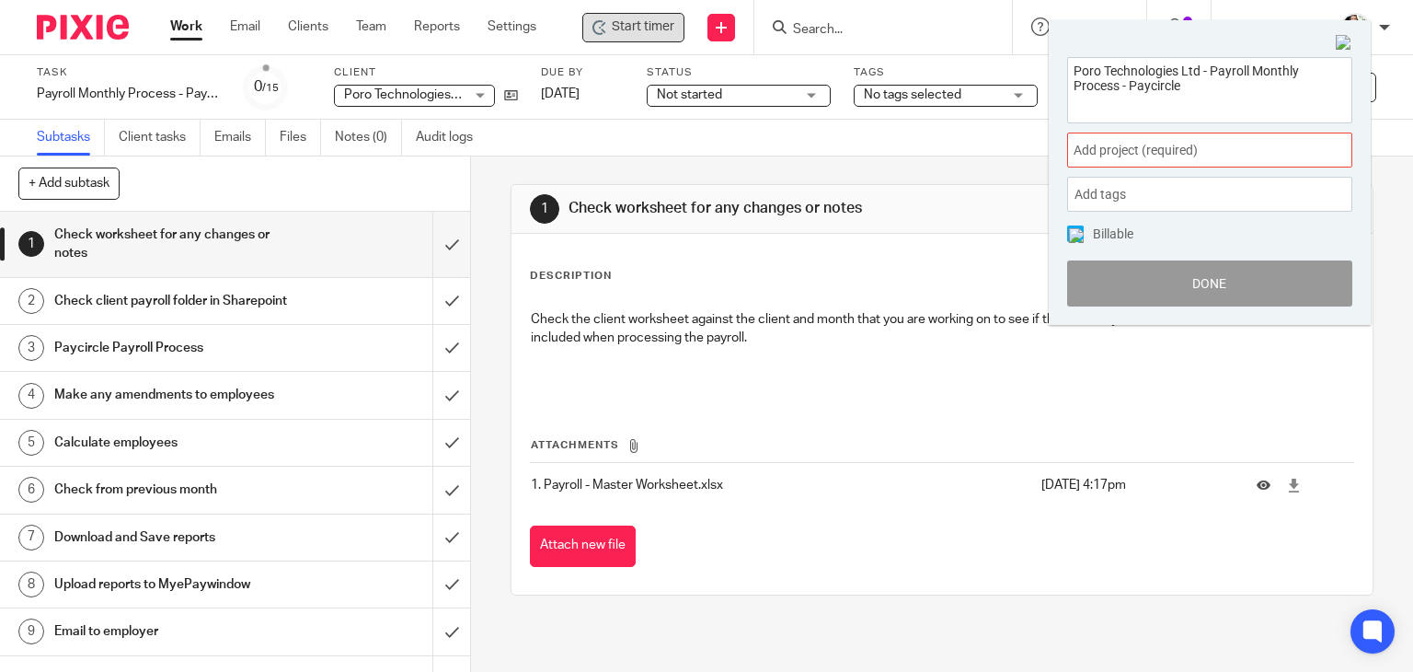
click at [1213, 149] on span "Add project (required) :" at bounding box center [1190, 150] width 232 height 19
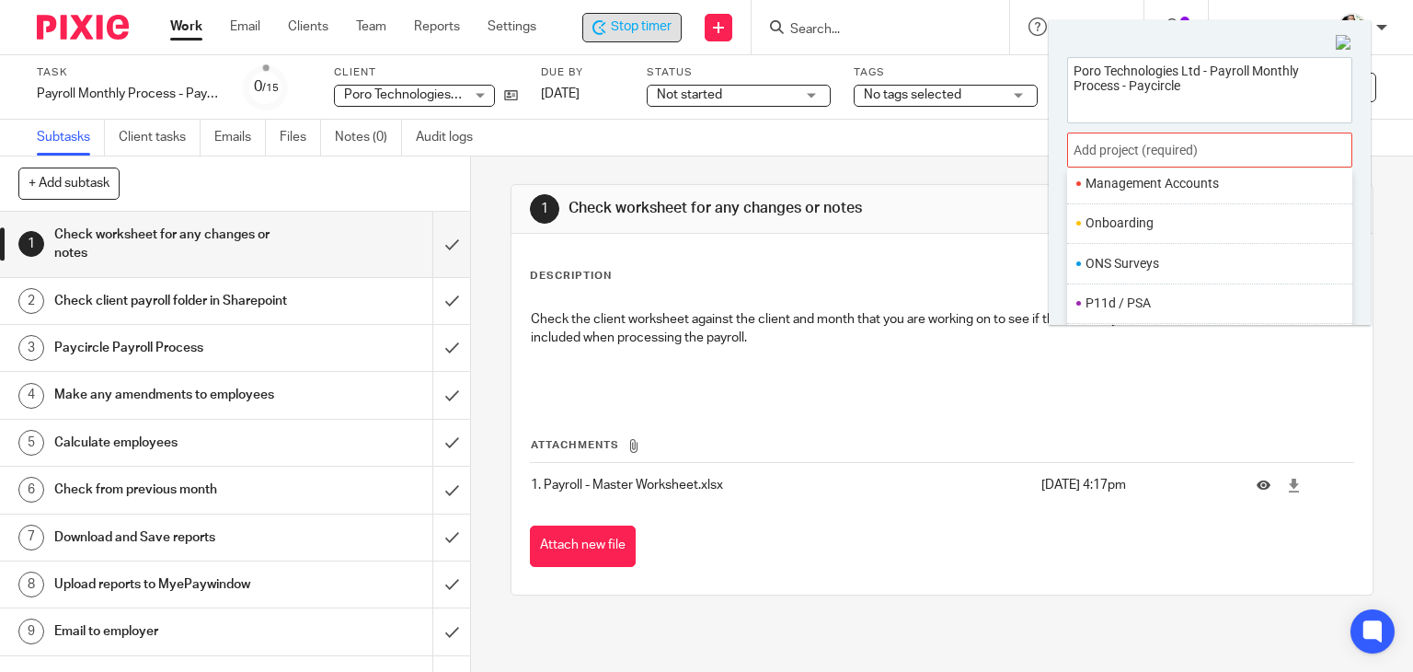
scroll to position [688, 0]
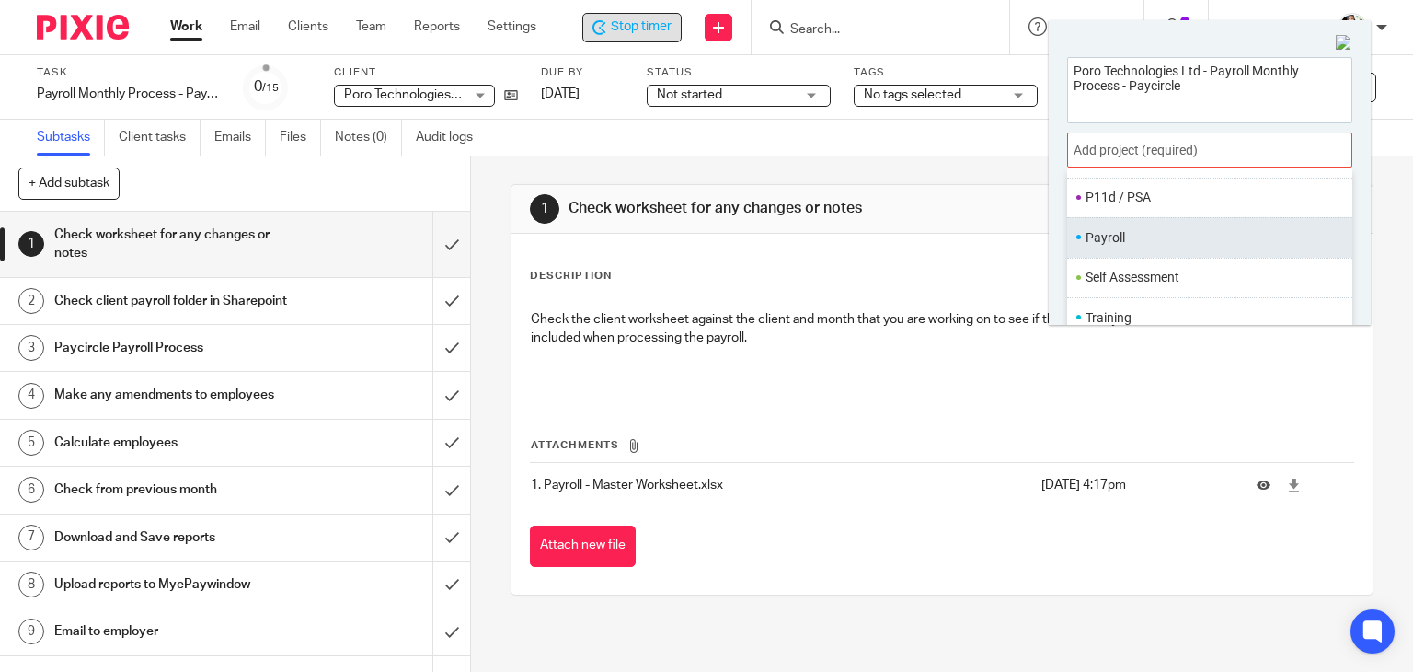
click at [1148, 247] on ul "Payroll" at bounding box center [1209, 237] width 285 height 40
click at [1207, 244] on li "Payroll" at bounding box center [1206, 237] width 240 height 19
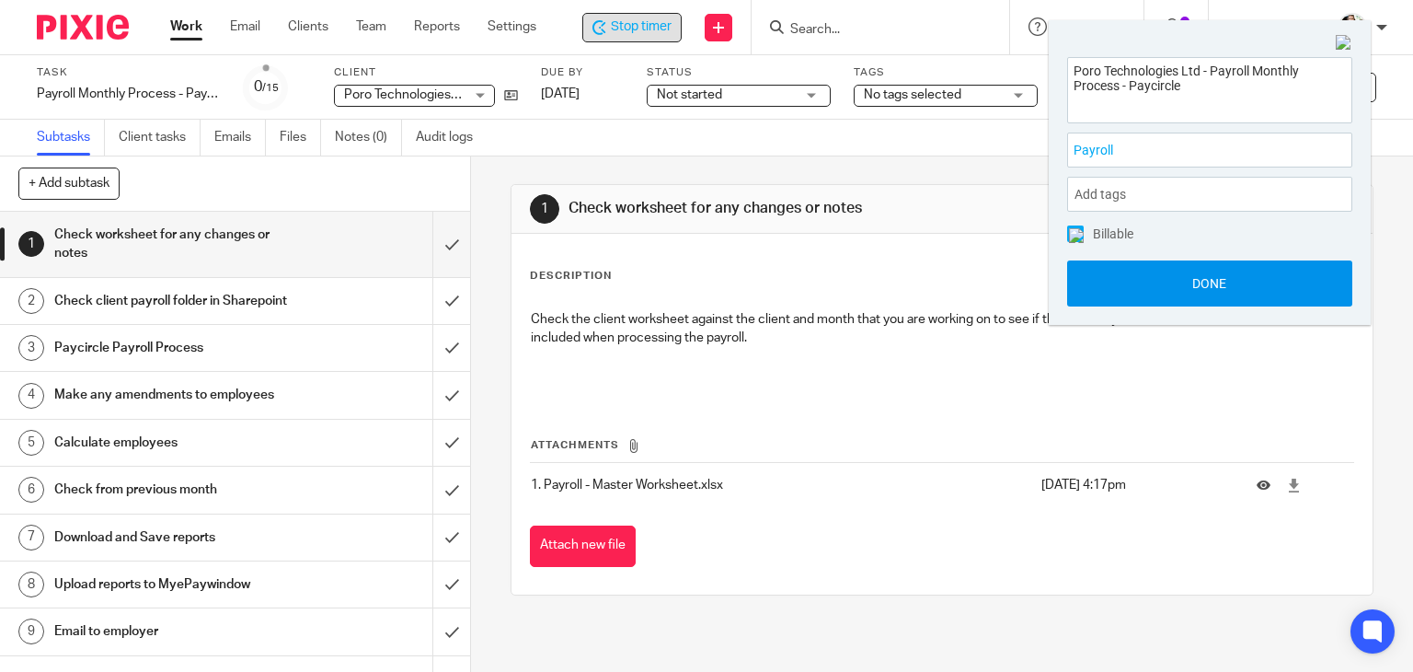
click at [1257, 288] on button "Done" at bounding box center [1209, 283] width 285 height 46
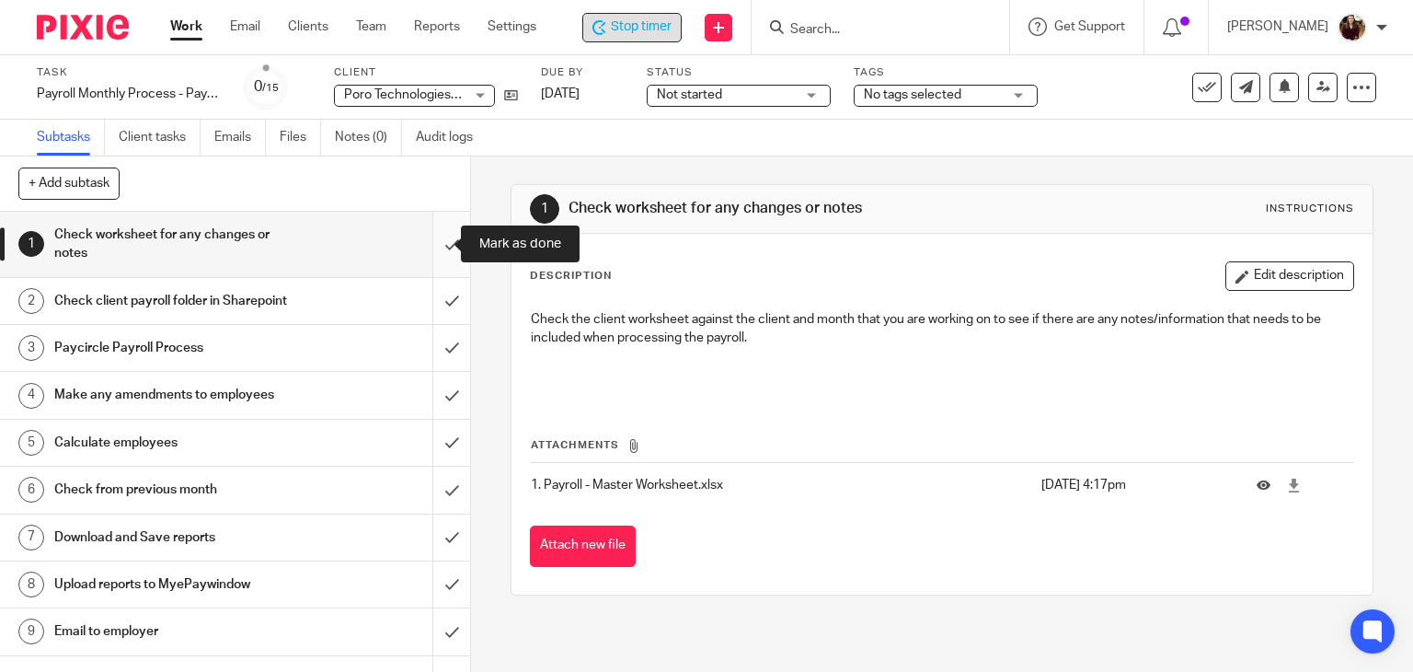
click at [428, 251] on input "submit" at bounding box center [235, 244] width 470 height 65
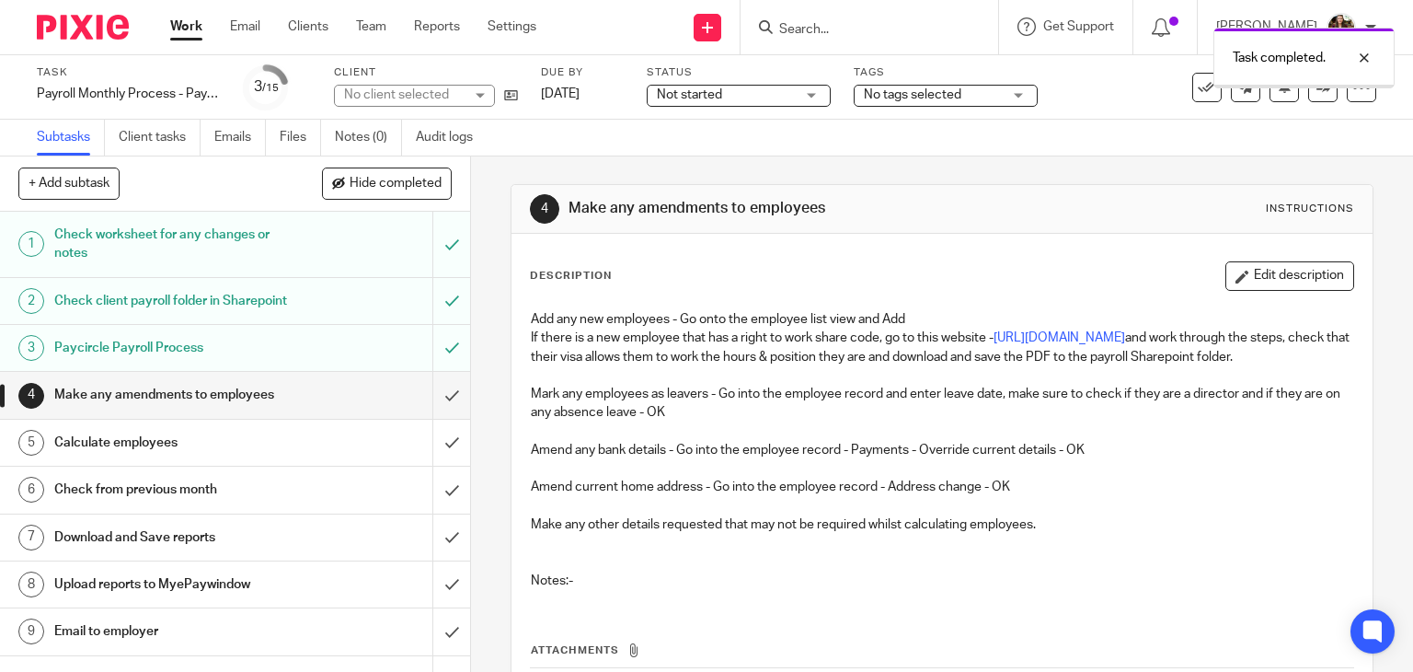
click at [435, 415] on input "submit" at bounding box center [235, 395] width 470 height 46
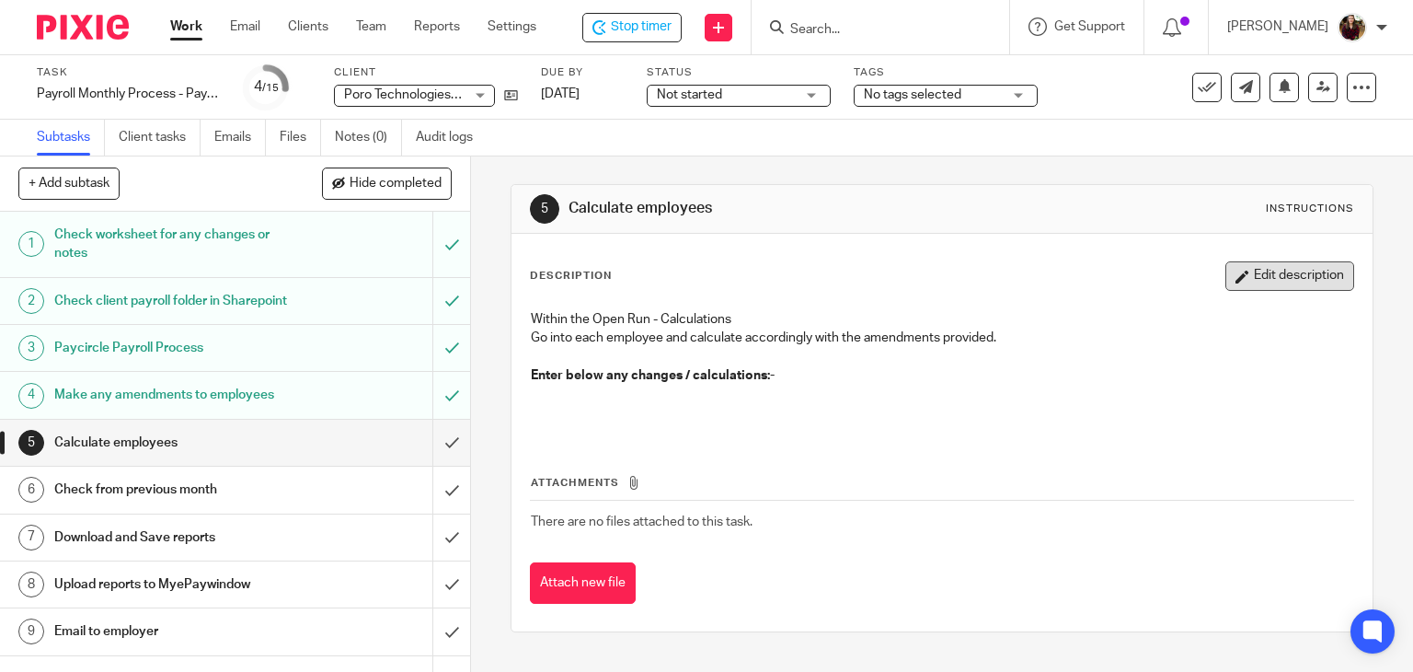
drag, startPoint x: 1285, startPoint y: 273, endPoint x: 913, endPoint y: 369, distance: 384.7
click at [1284, 273] on button "Edit description" at bounding box center [1289, 275] width 129 height 29
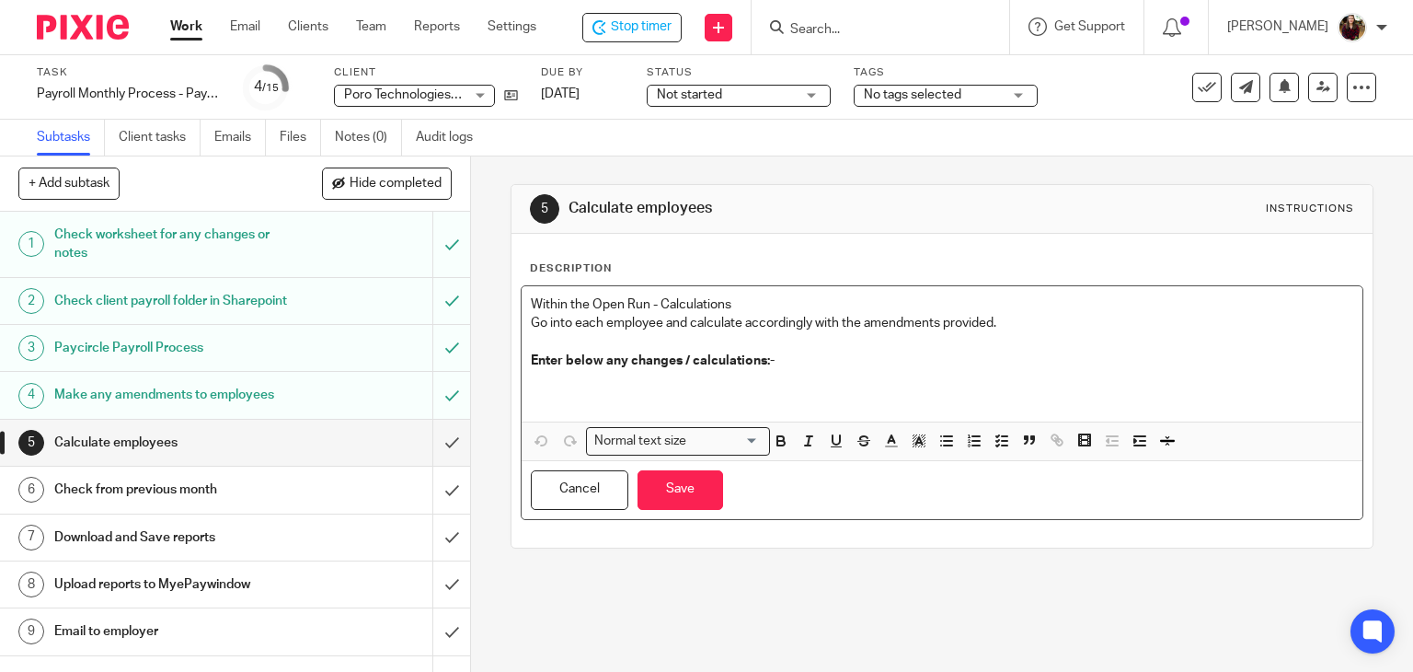
click at [580, 381] on p at bounding box center [942, 389] width 823 height 38
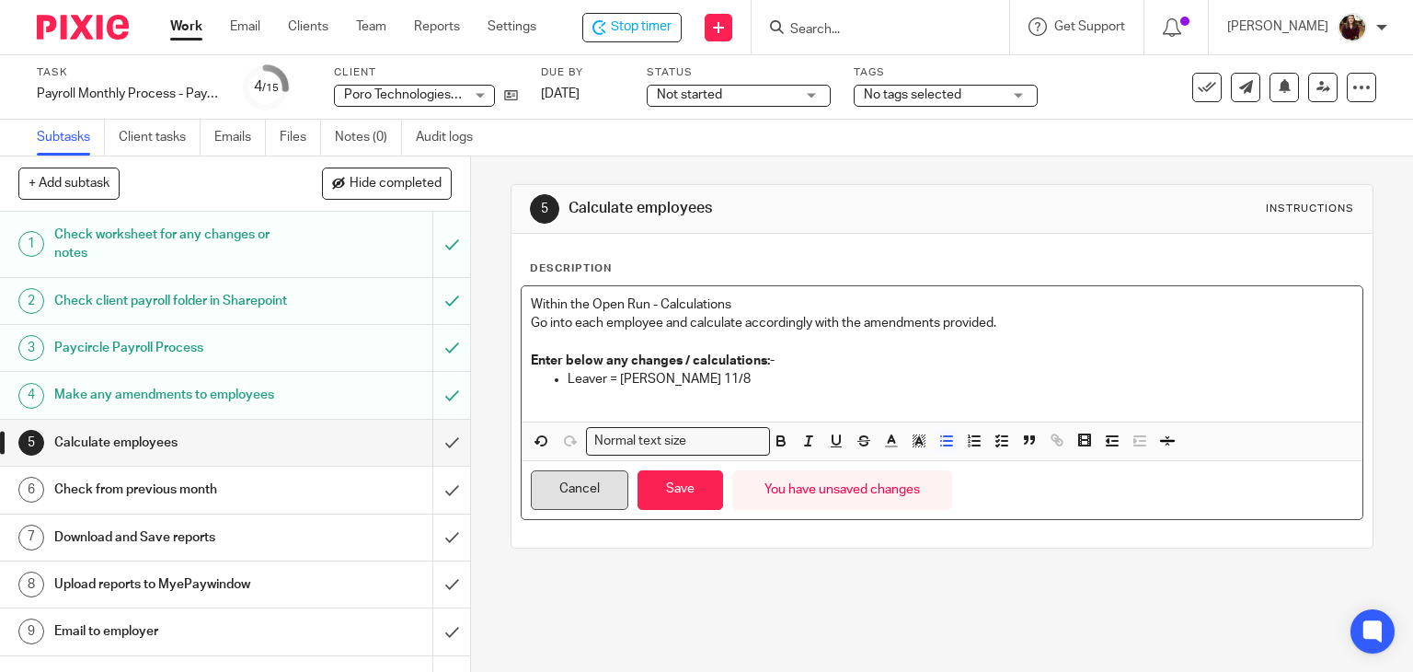
drag, startPoint x: 698, startPoint y: 502, endPoint x: 587, endPoint y: 500, distance: 111.4
click at [696, 502] on button "Save" at bounding box center [681, 490] width 86 height 40
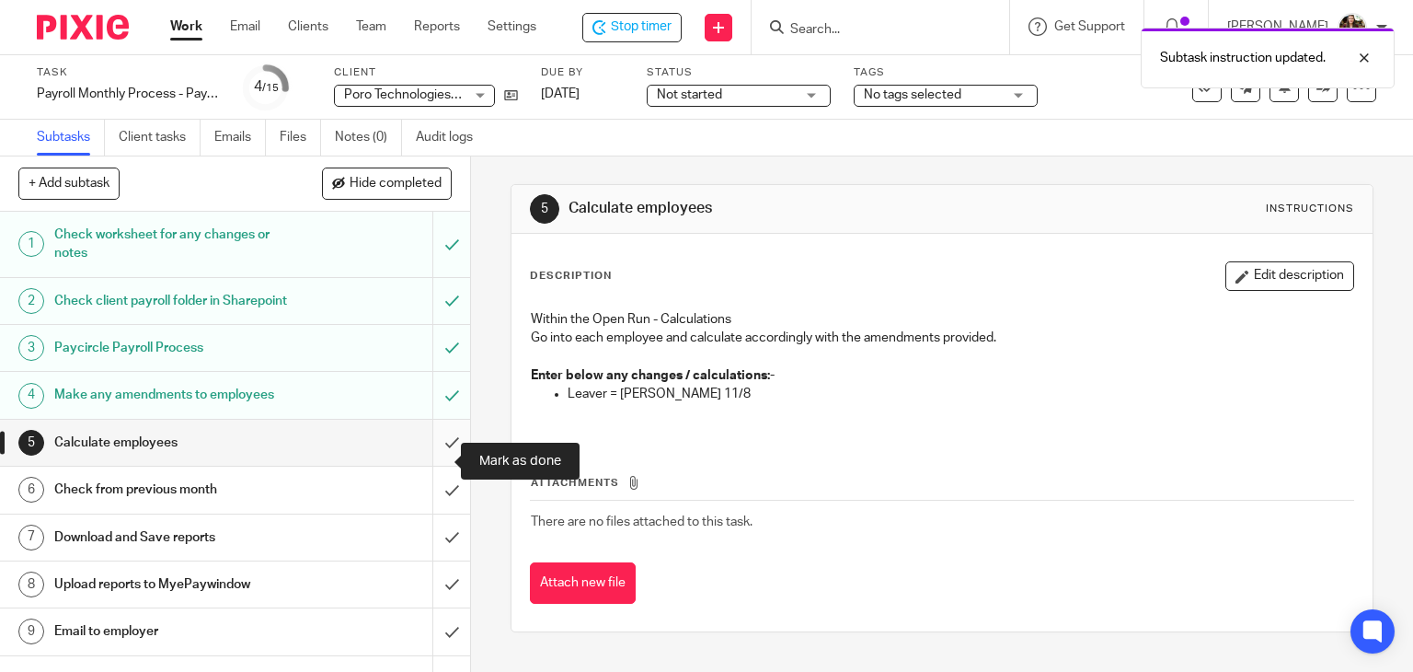
click at [432, 460] on input "submit" at bounding box center [235, 443] width 470 height 46
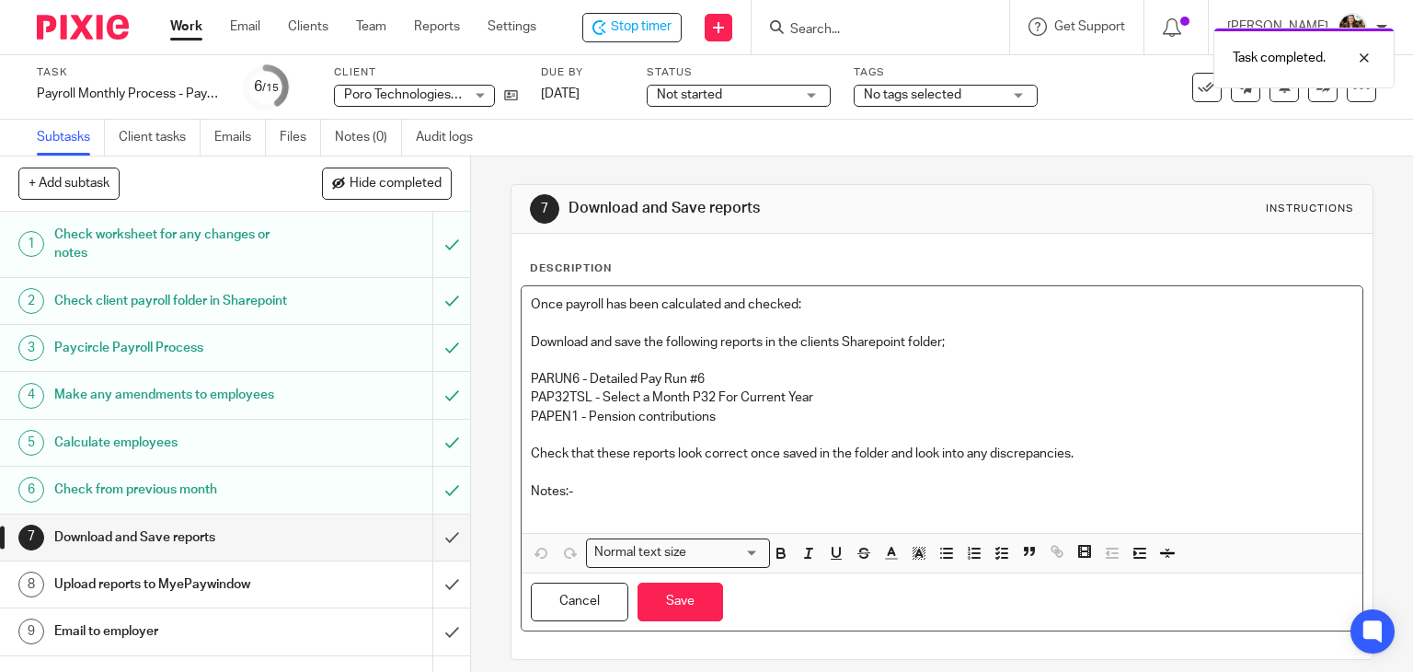
click at [549, 502] on p at bounding box center [942, 509] width 823 height 18
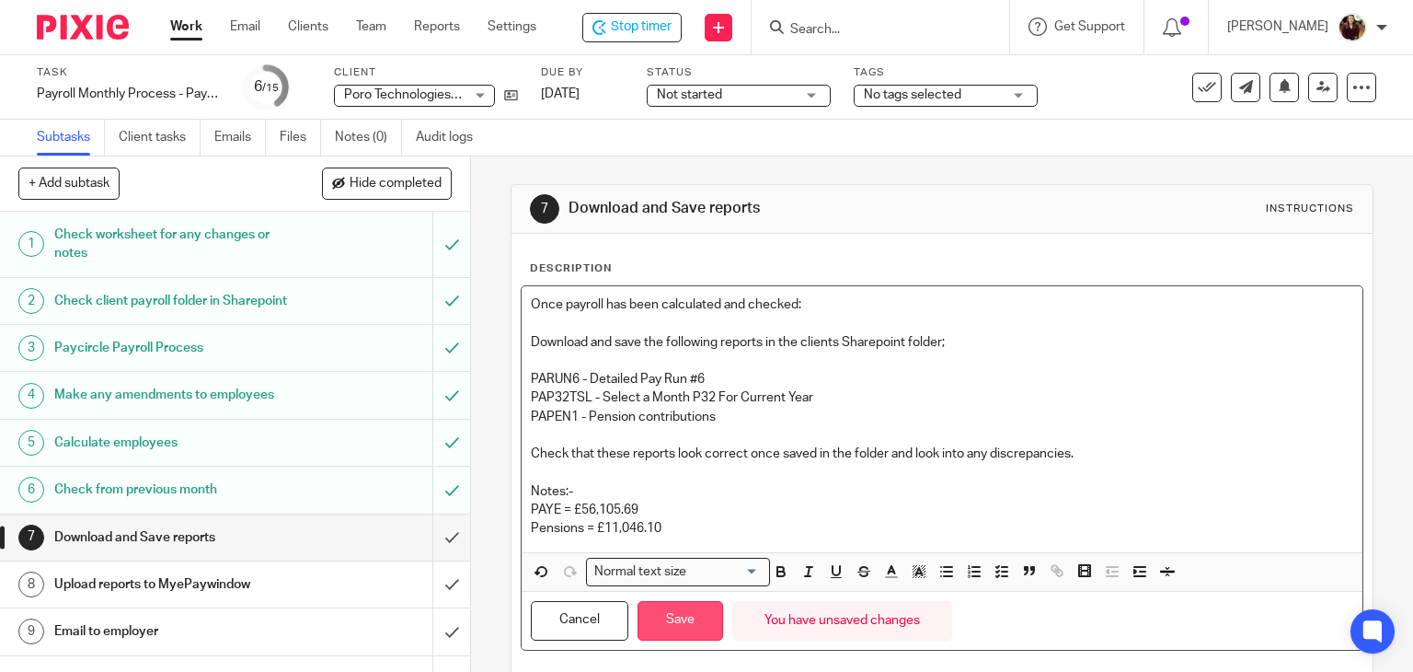
click at [647, 620] on button "Save" at bounding box center [681, 621] width 86 height 40
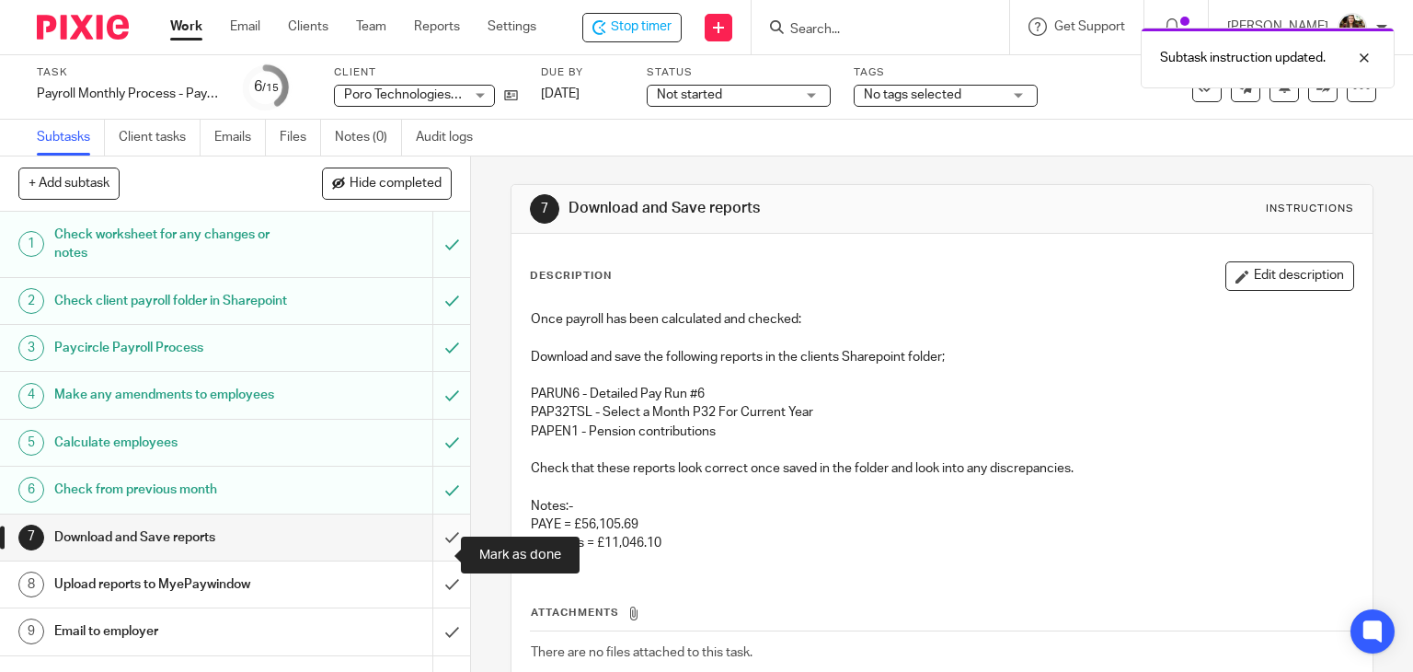
click at [430, 560] on input "submit" at bounding box center [235, 537] width 470 height 46
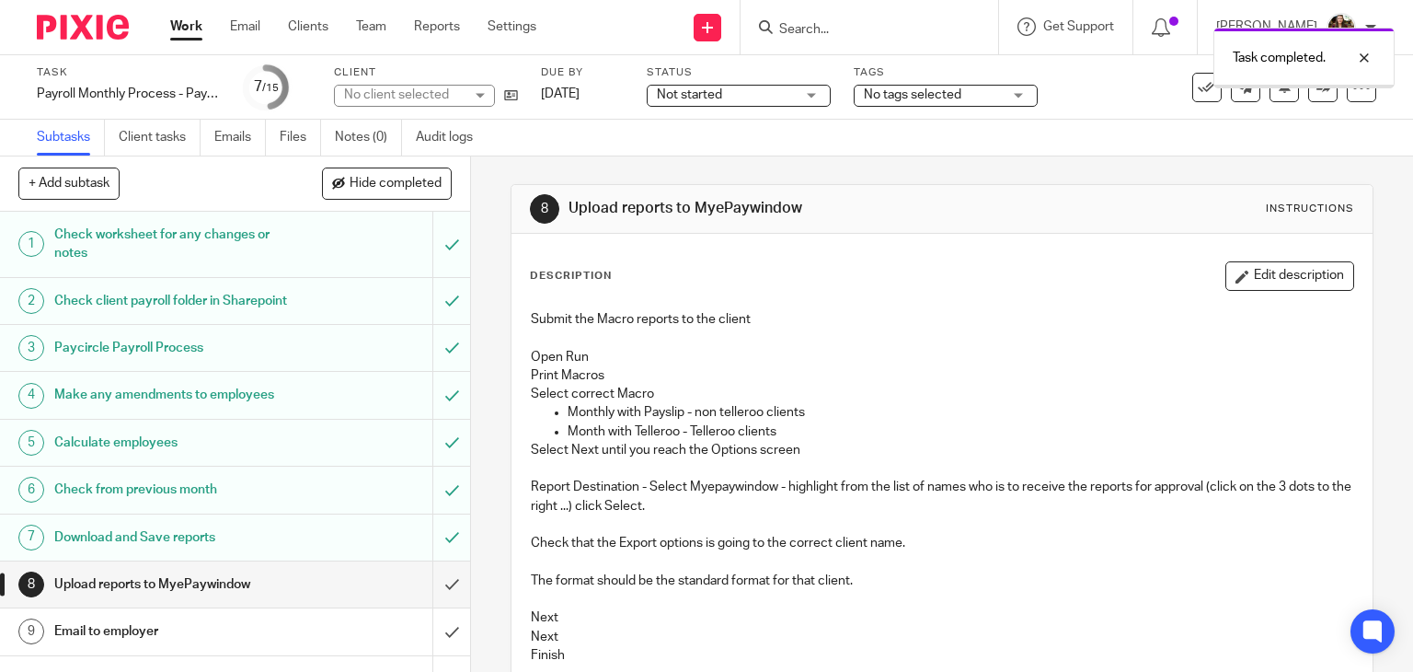
scroll to position [92, 0]
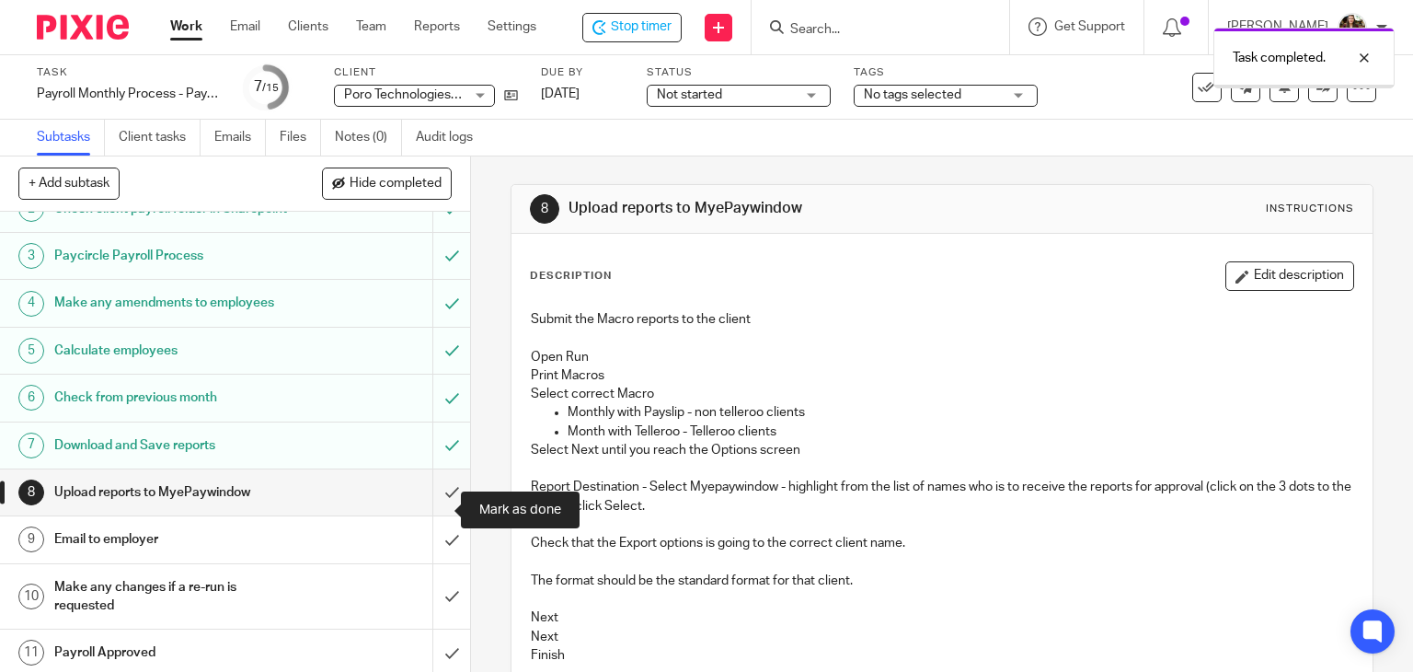
drag, startPoint x: 426, startPoint y: 512, endPoint x: 412, endPoint y: 513, distance: 13.8
click at [427, 512] on input "submit" at bounding box center [235, 492] width 470 height 46
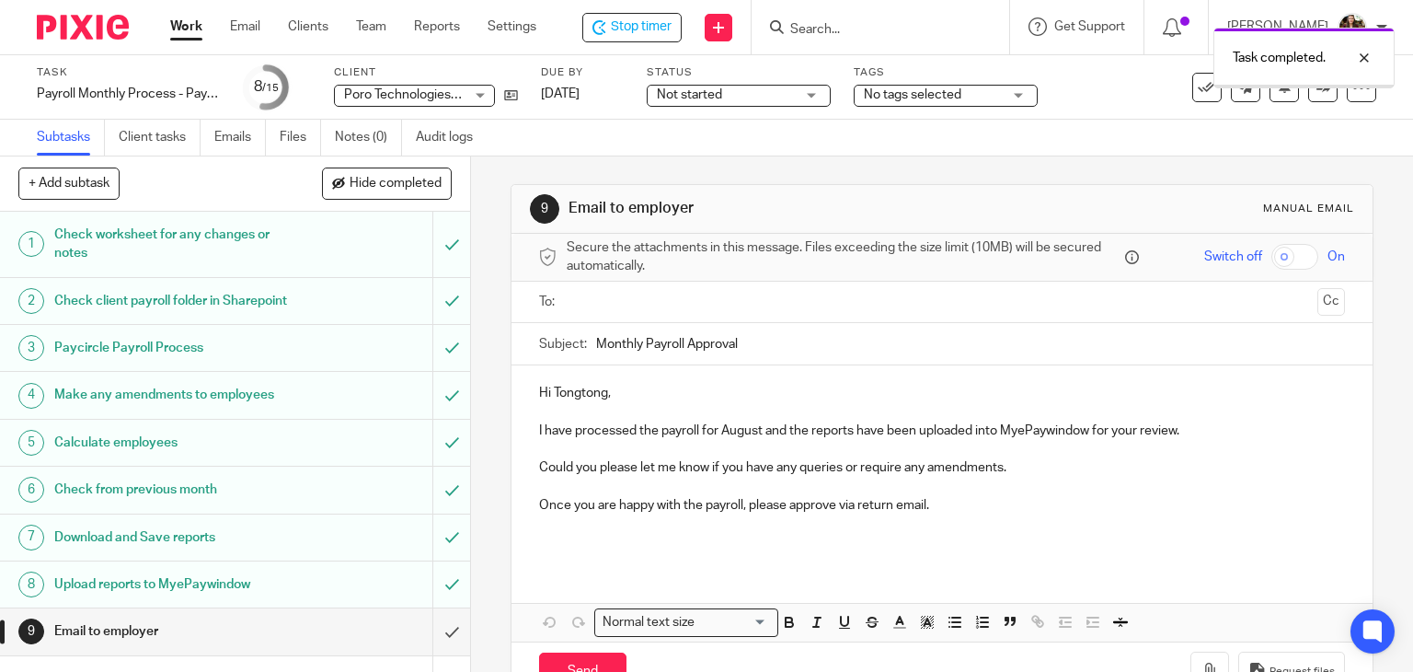
scroll to position [92, 0]
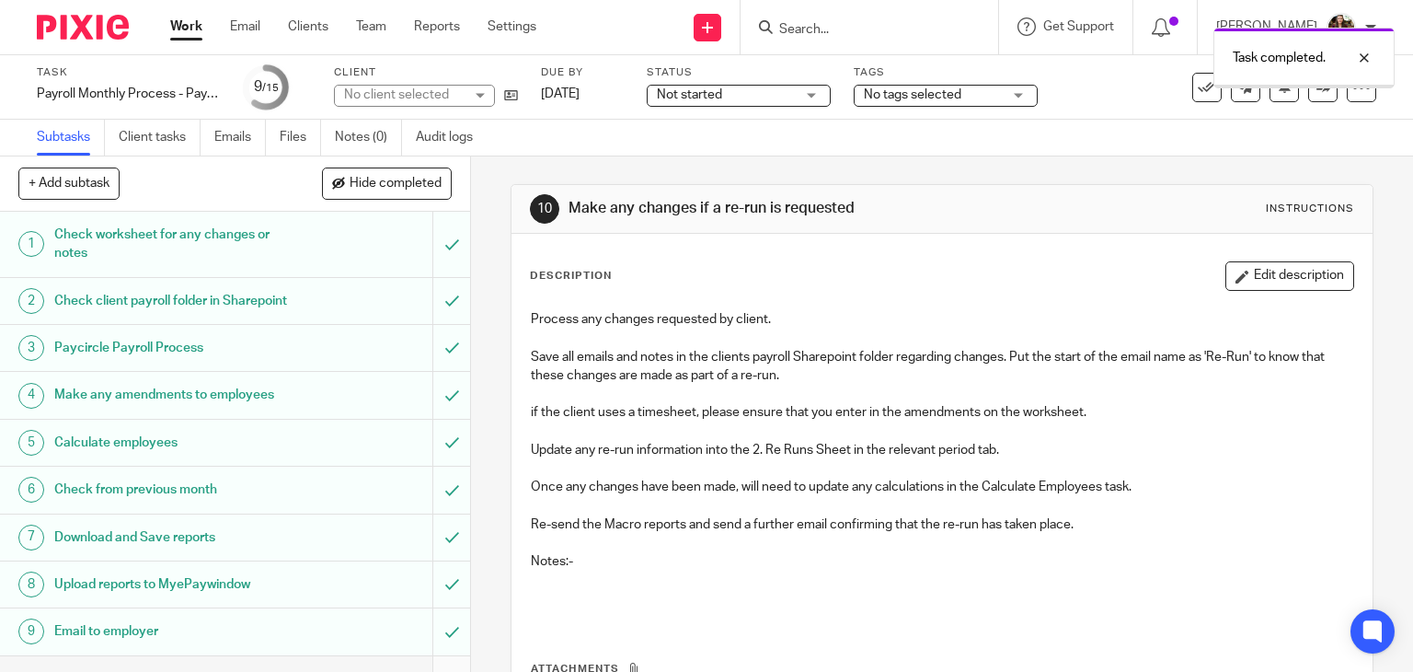
scroll to position [92, 0]
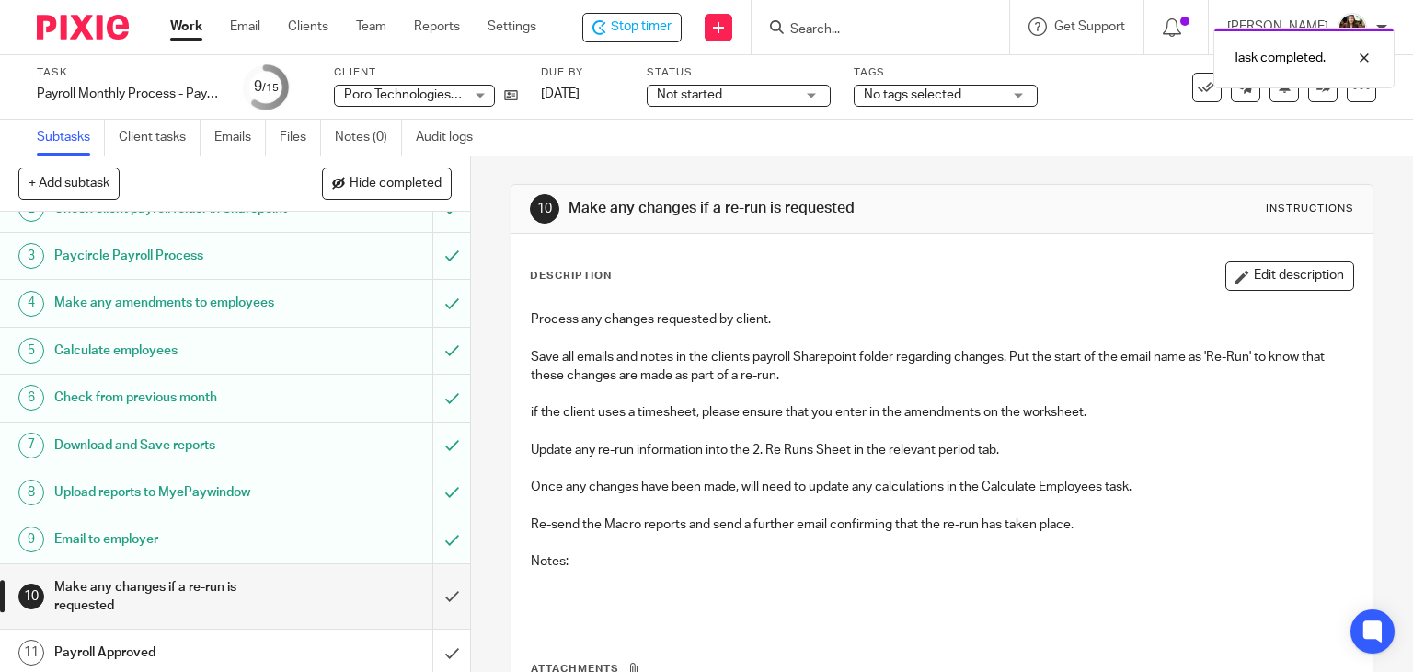
click at [960, 100] on span "No tags selected" at bounding box center [913, 94] width 98 height 13
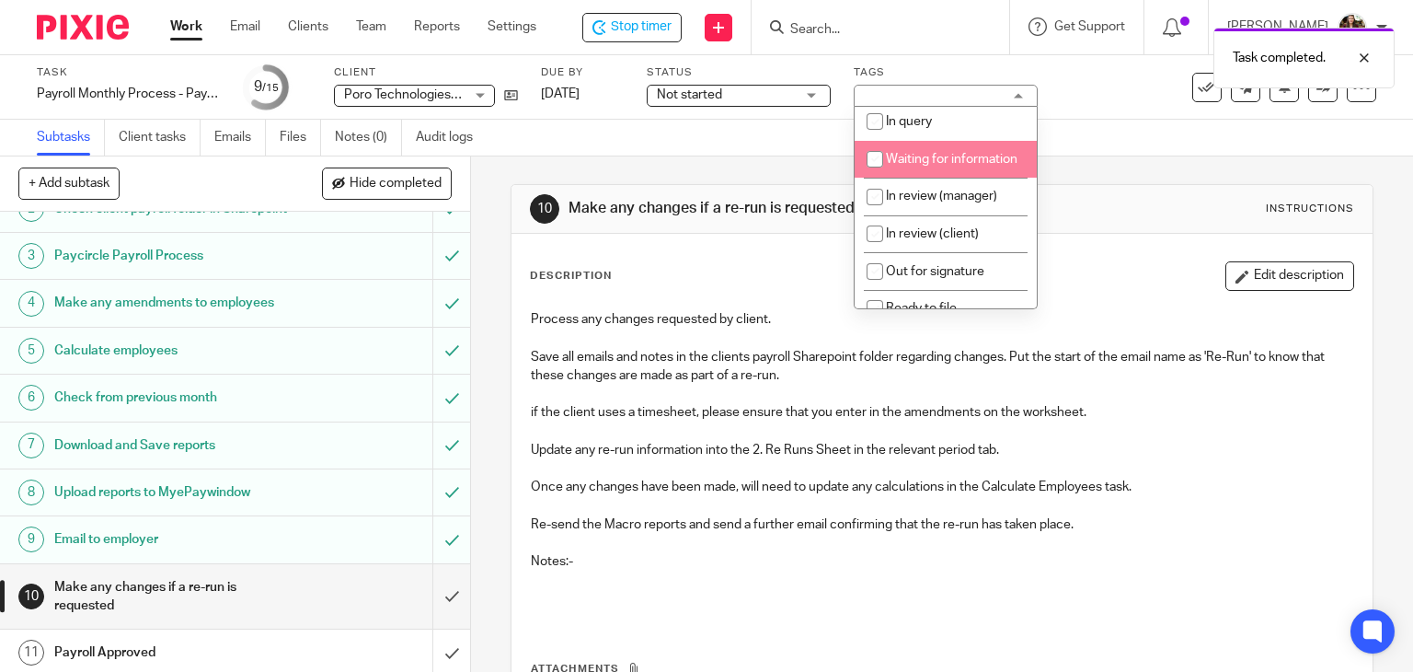
scroll to position [184, 0]
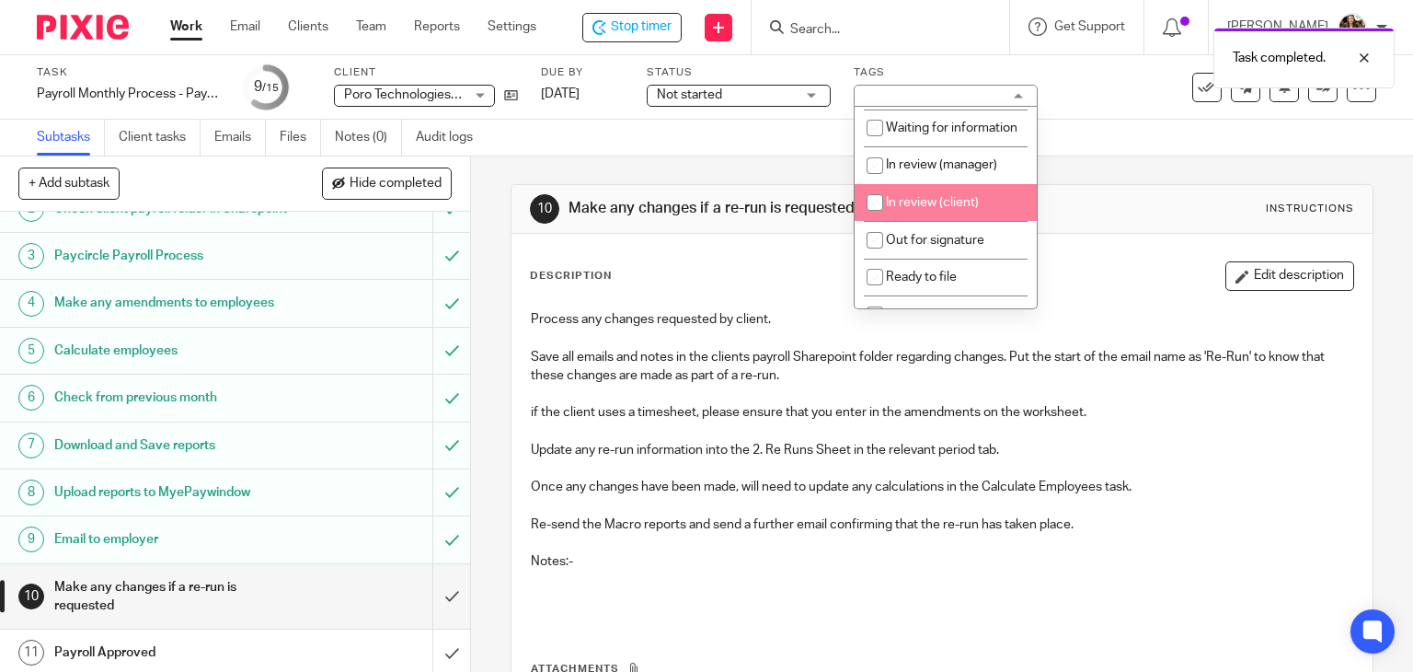
click at [953, 209] on span "In review (client)" at bounding box center [932, 202] width 93 height 13
checkbox input "true"
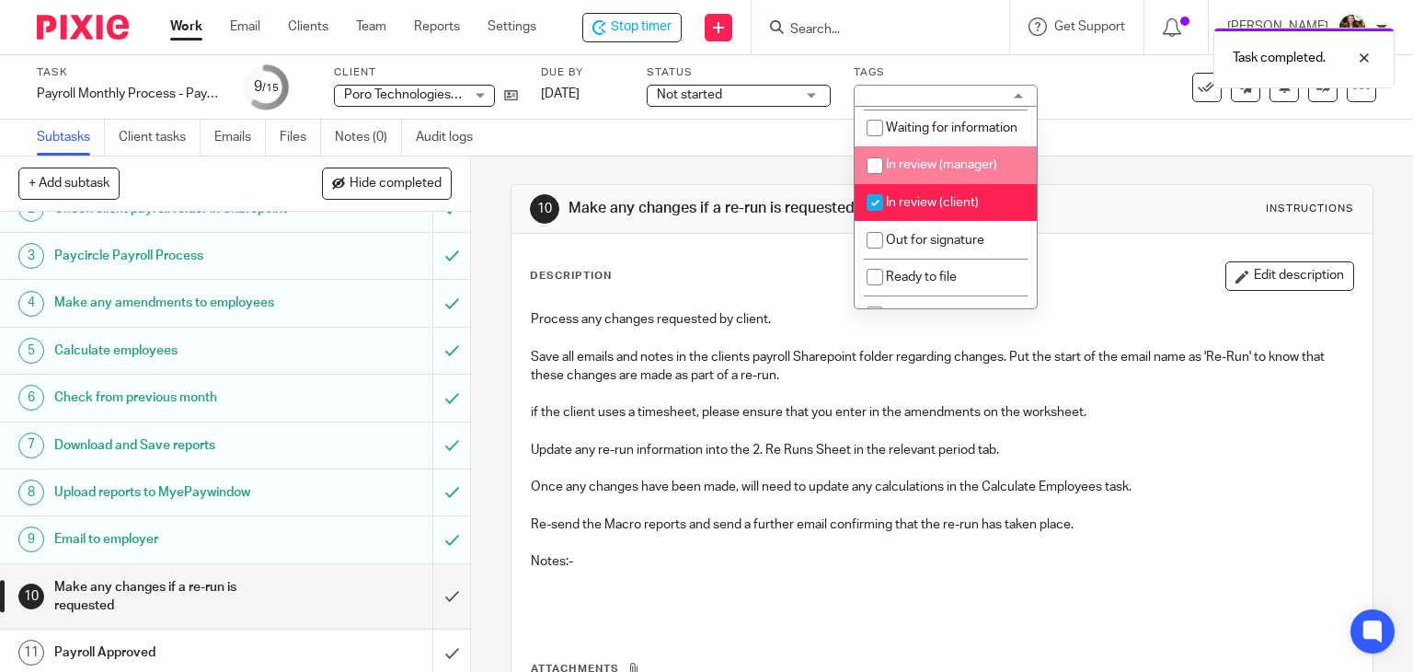
click at [1091, 122] on div "Subtasks Client tasks Emails Files Notes (0) Audit logs" at bounding box center [706, 138] width 1413 height 37
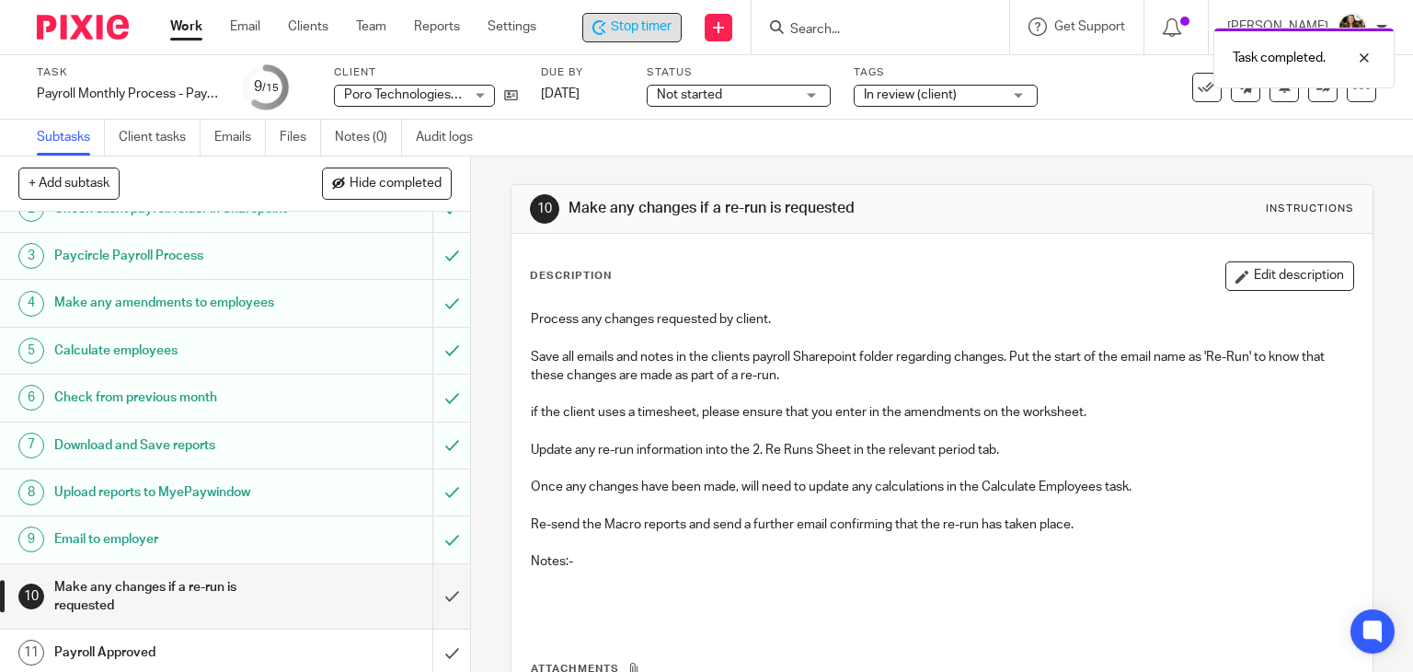
click at [660, 27] on span "Stop timer" at bounding box center [641, 26] width 61 height 19
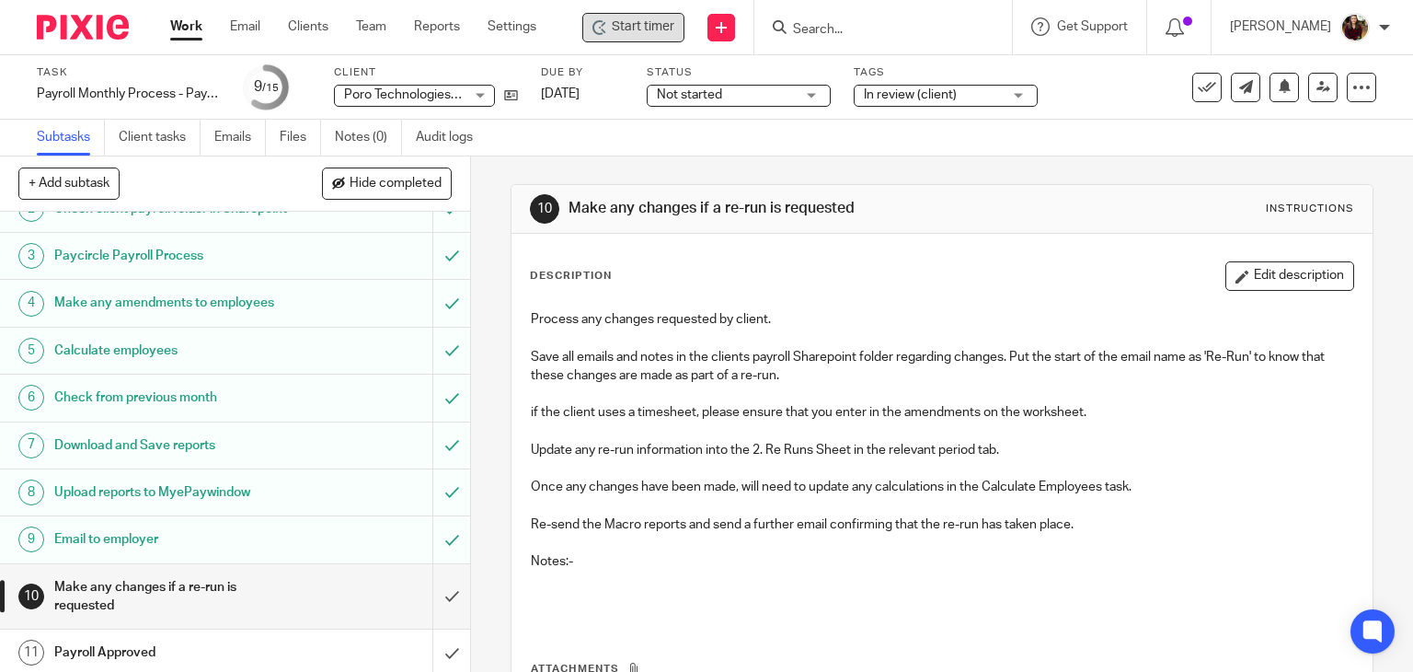
click at [847, 25] on input "Search" at bounding box center [874, 30] width 166 height 17
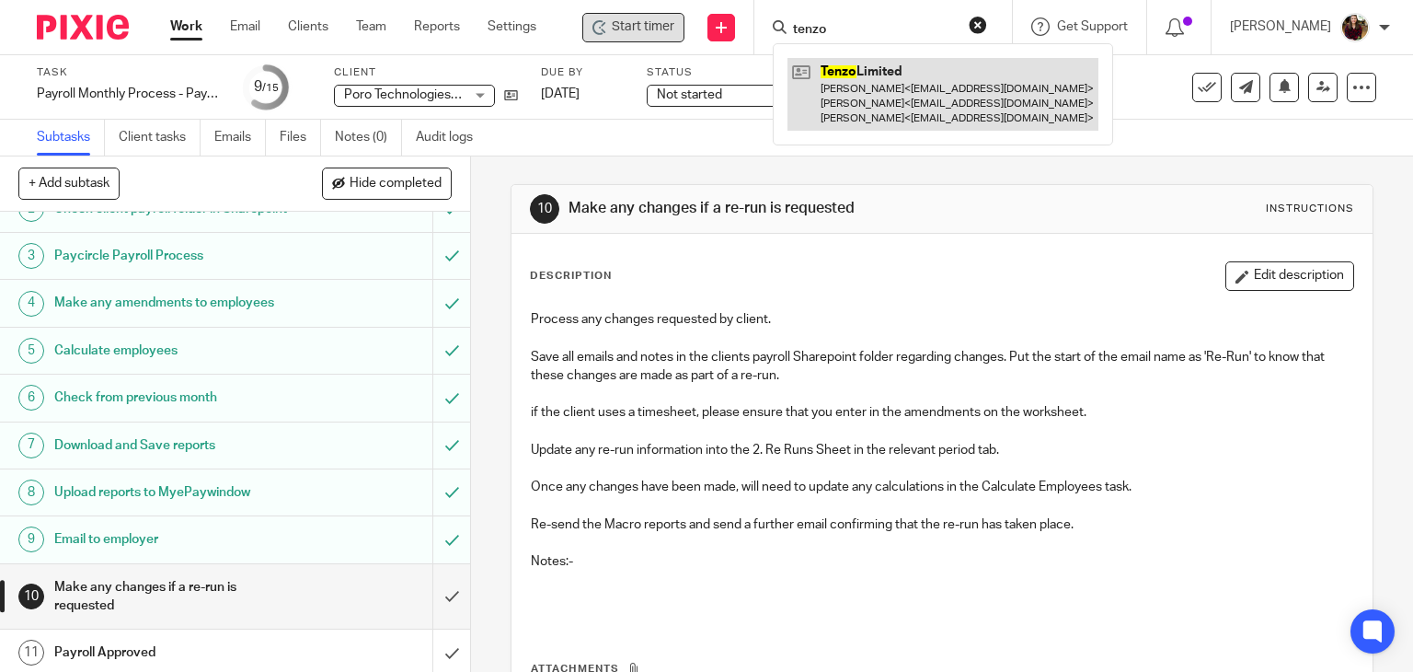
type input "tenzo"
click at [880, 72] on link at bounding box center [943, 94] width 311 height 73
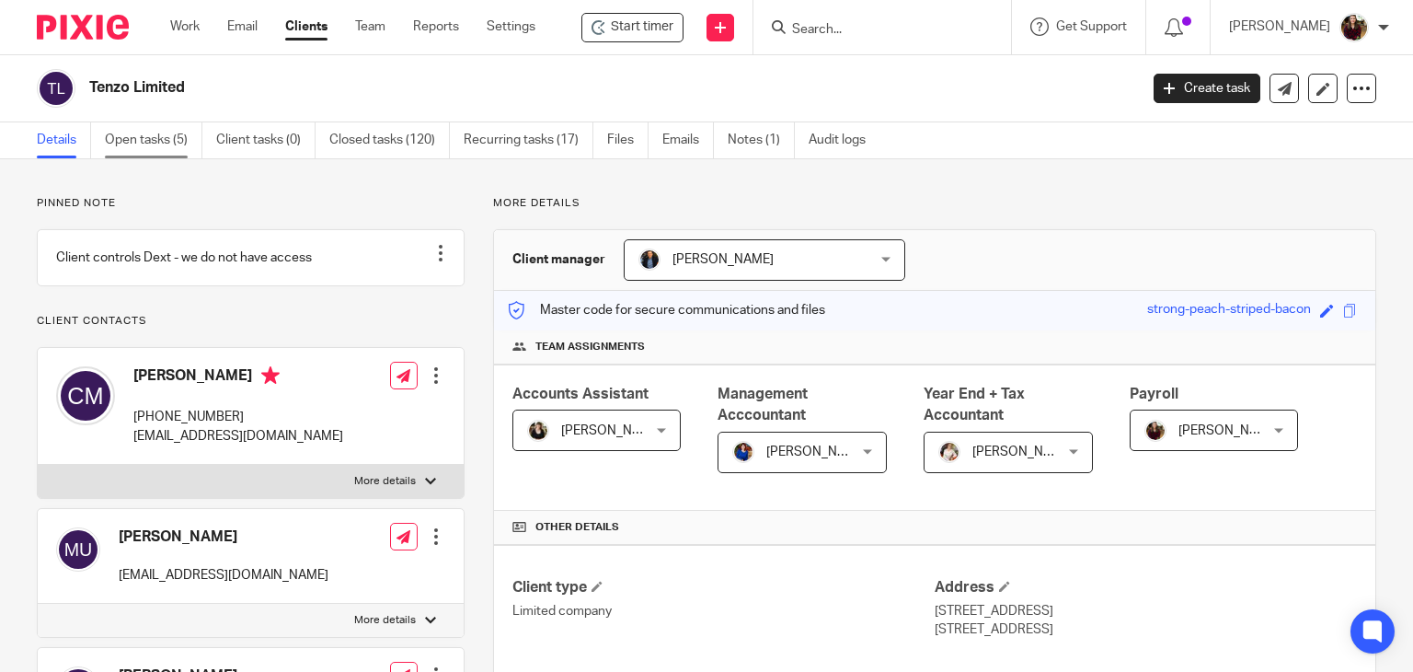
click at [176, 127] on link "Open tasks (5)" at bounding box center [154, 140] width 98 height 36
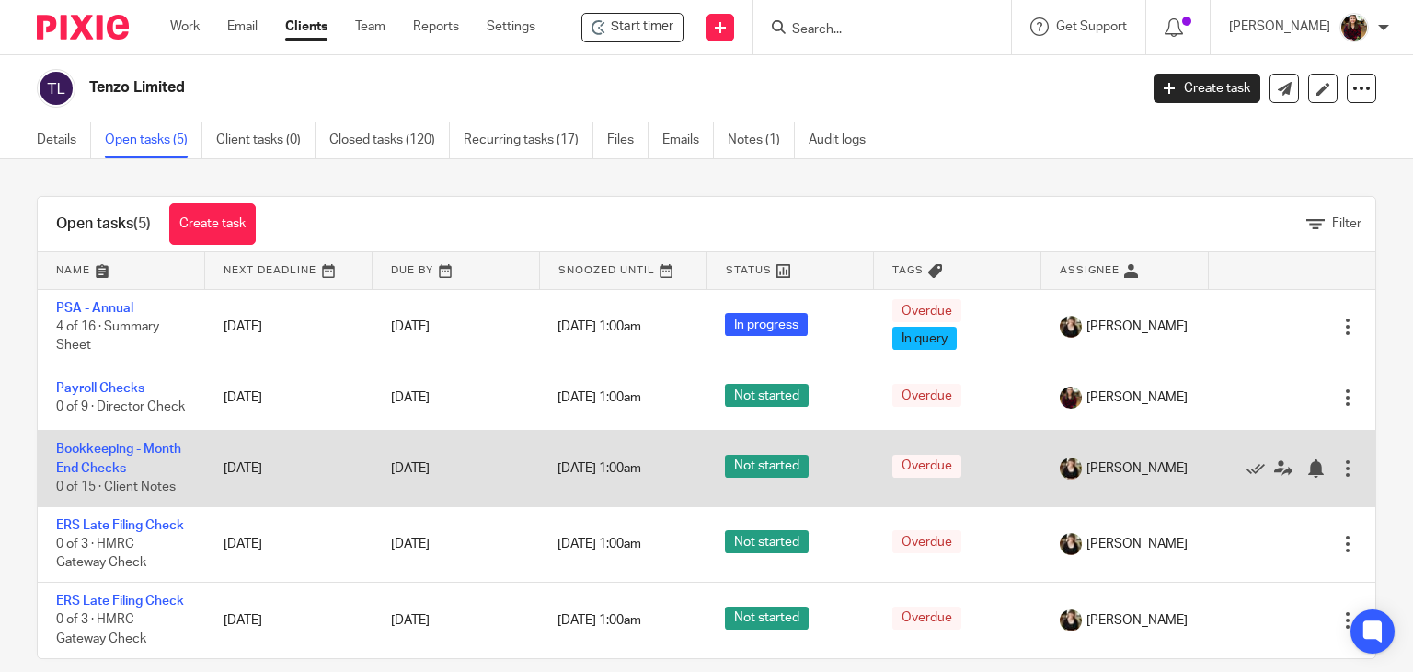
scroll to position [18, 0]
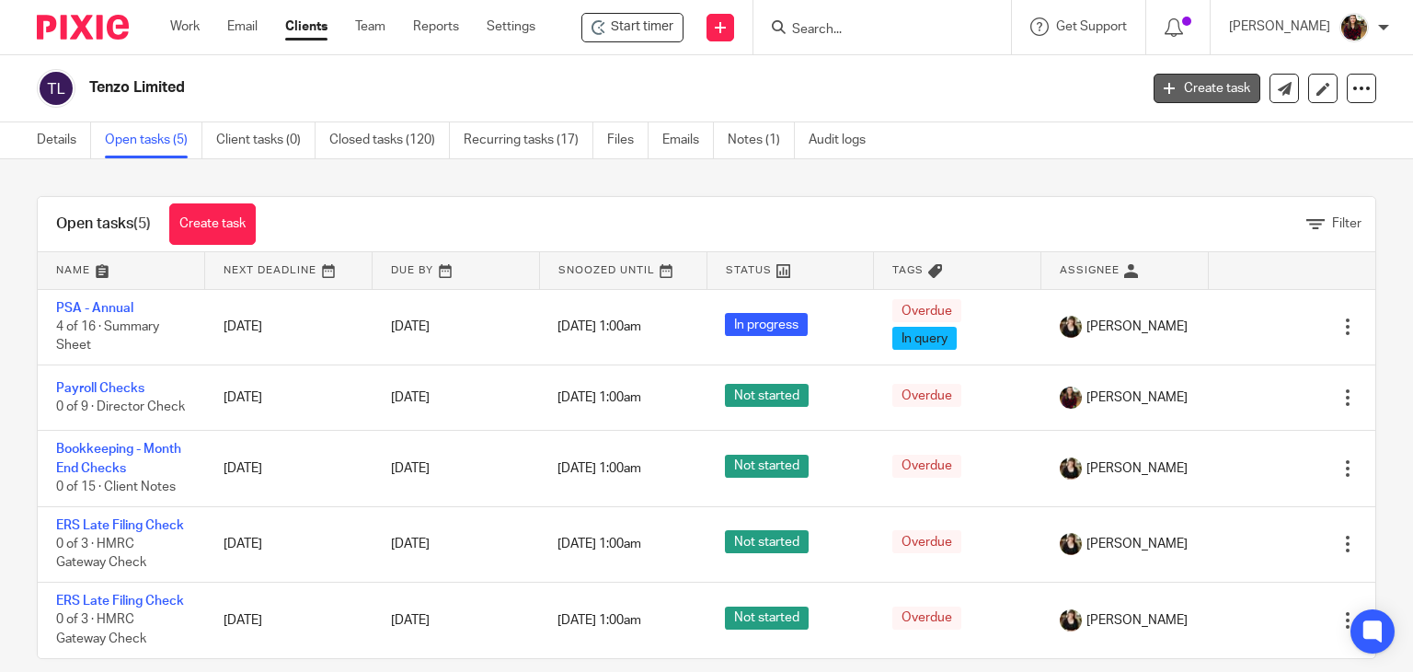
click at [1190, 89] on link "Create task" at bounding box center [1207, 88] width 107 height 29
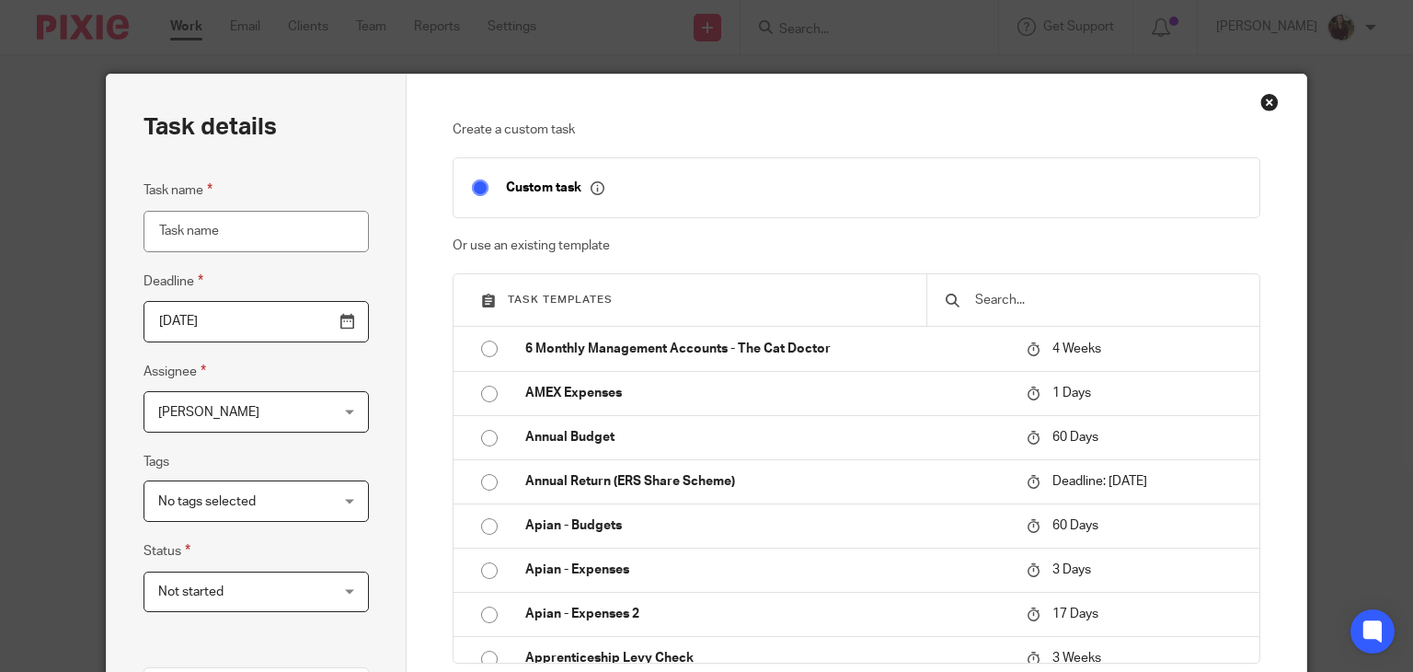
click at [1015, 299] on input "text" at bounding box center [1107, 300] width 268 height 20
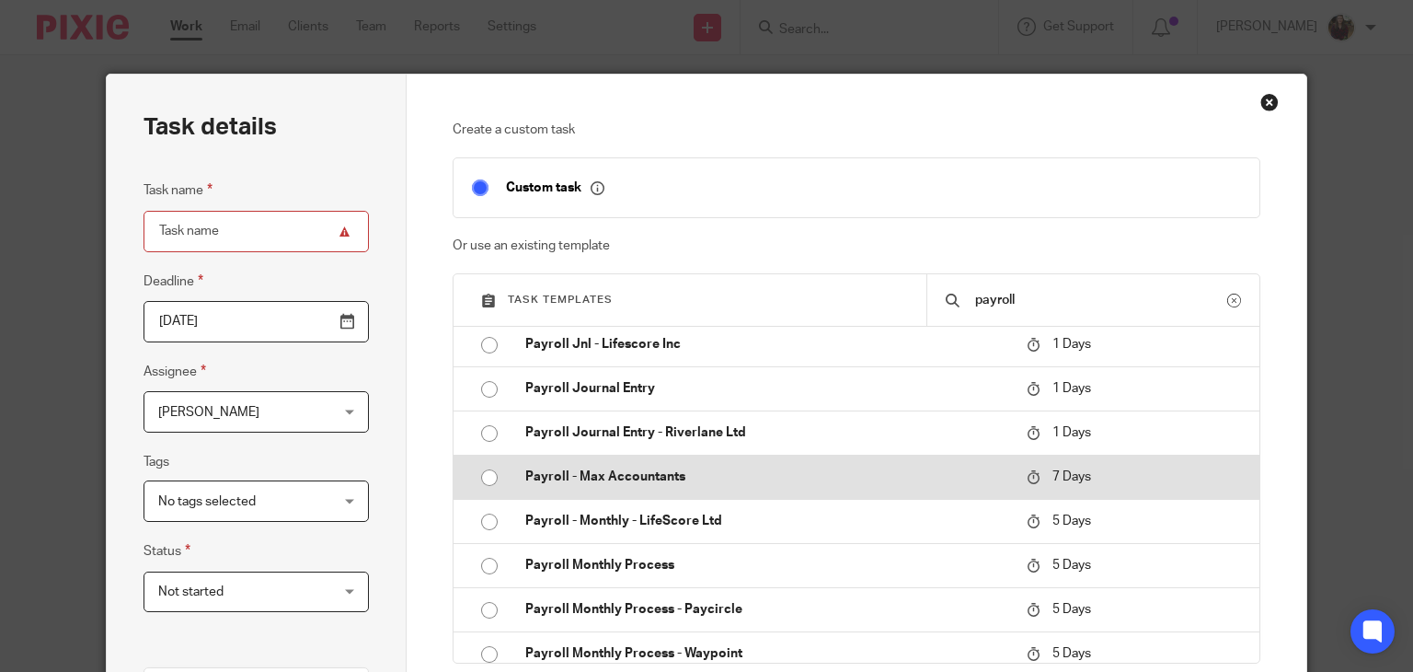
scroll to position [828, 0]
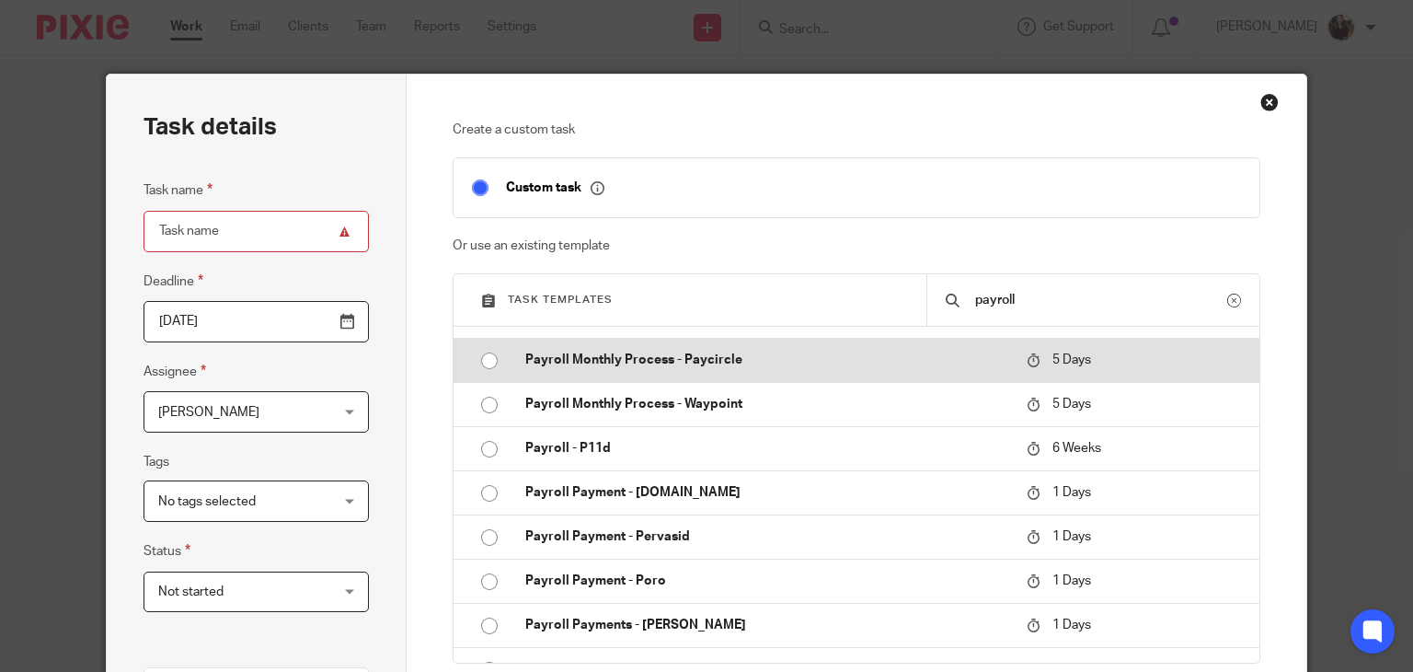
type input "payroll"
click at [729, 358] on p "Payroll Monthly Process - Paycircle" at bounding box center [766, 360] width 483 height 18
type input "2025-08-19"
type input "Payroll Monthly Process - Paycircle"
checkbox input "false"
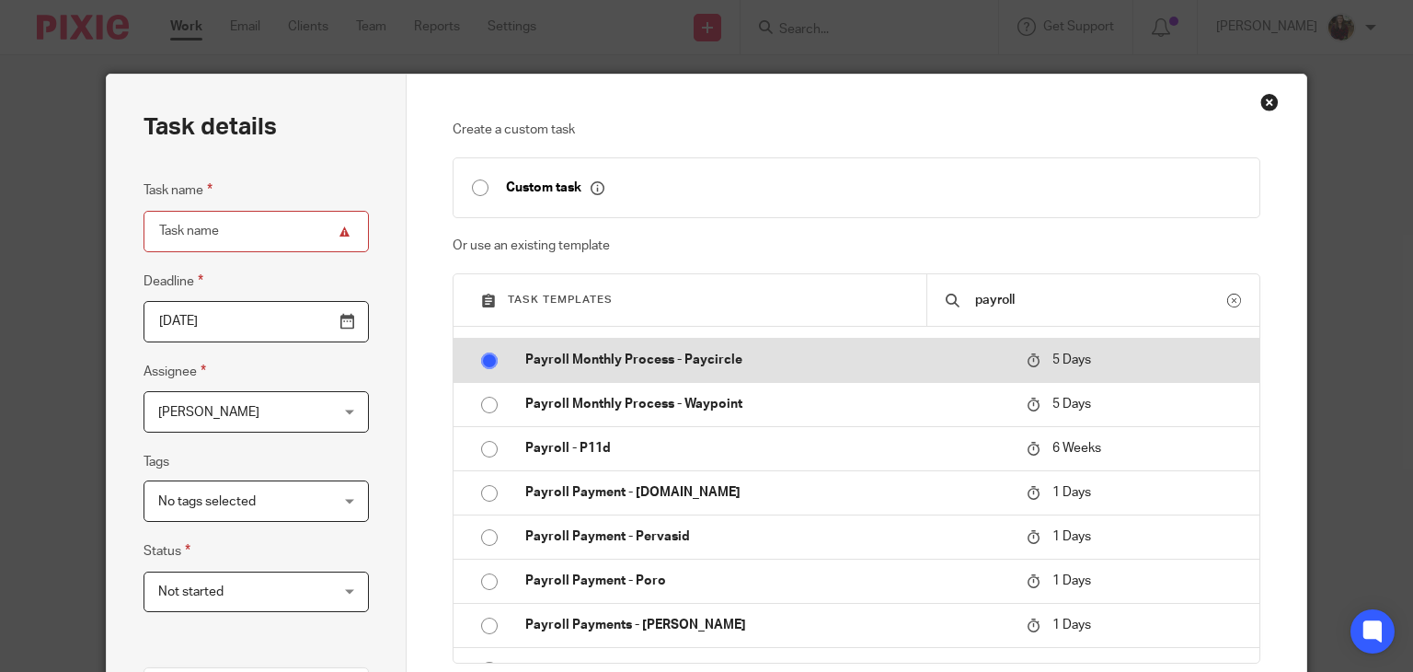
radio input "true"
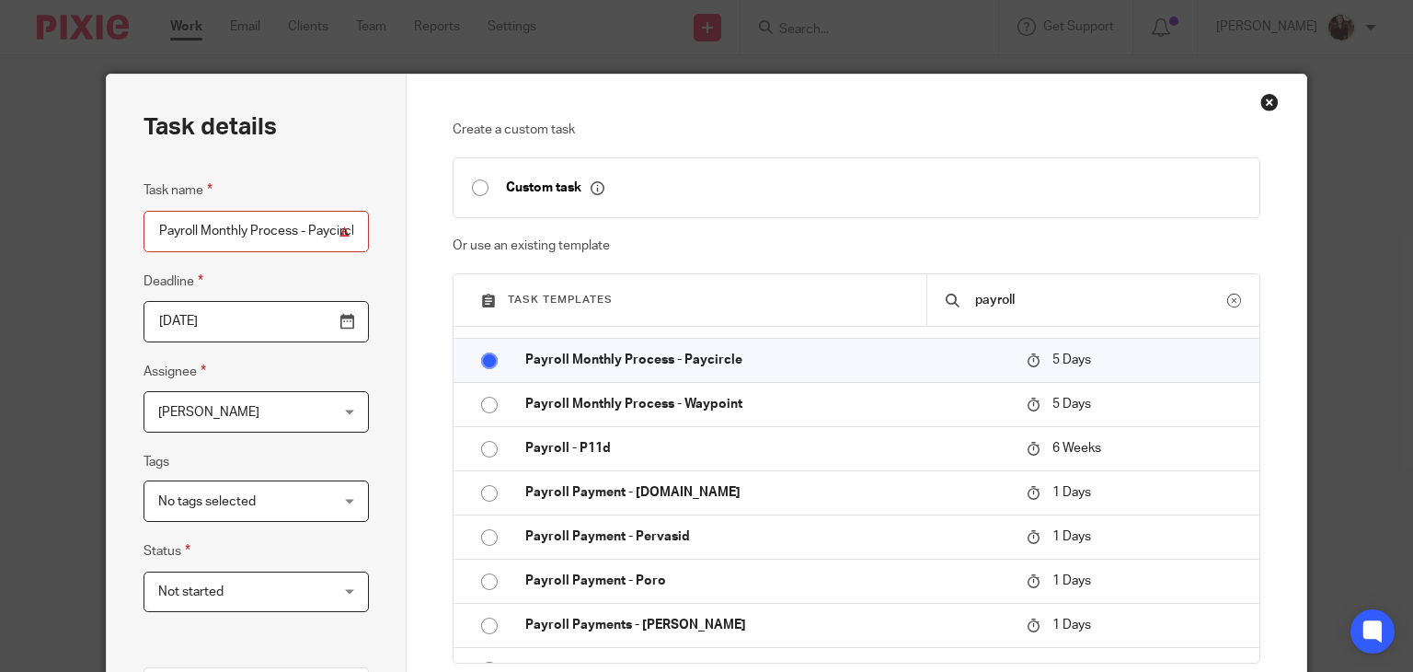
scroll to position [368, 0]
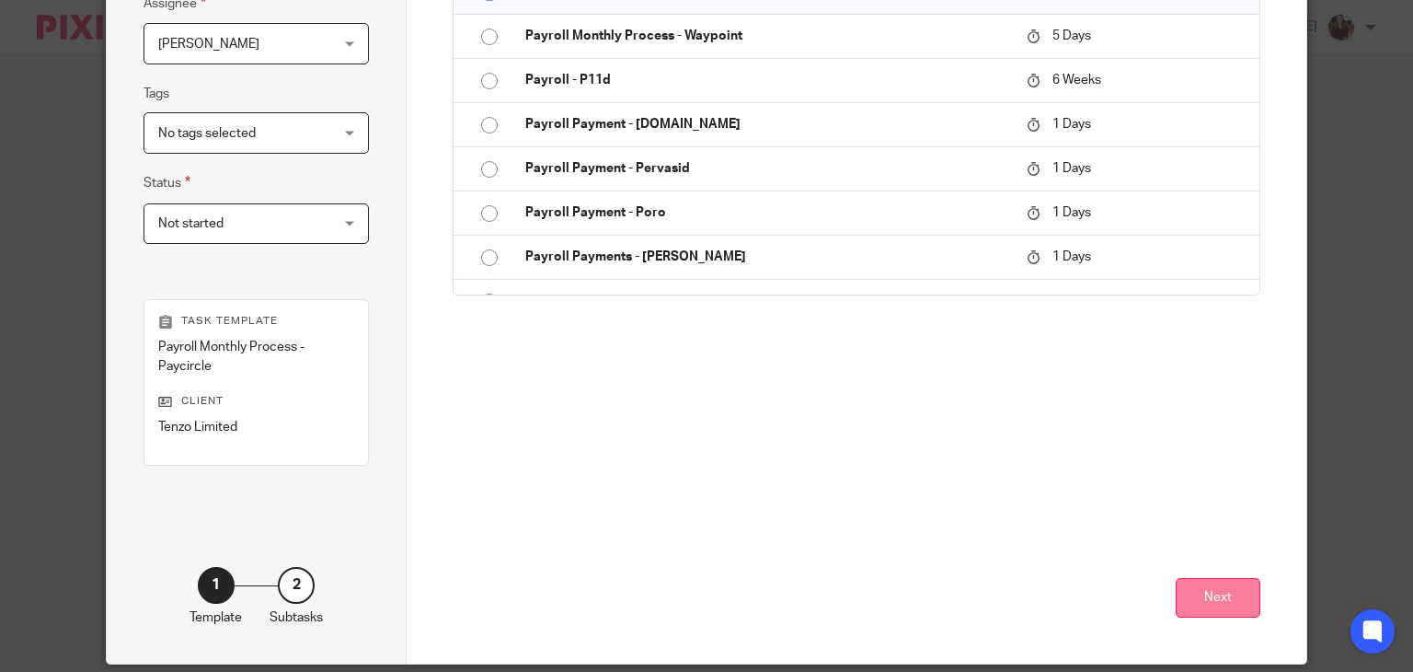
click at [1212, 598] on button "Next" at bounding box center [1218, 598] width 85 height 40
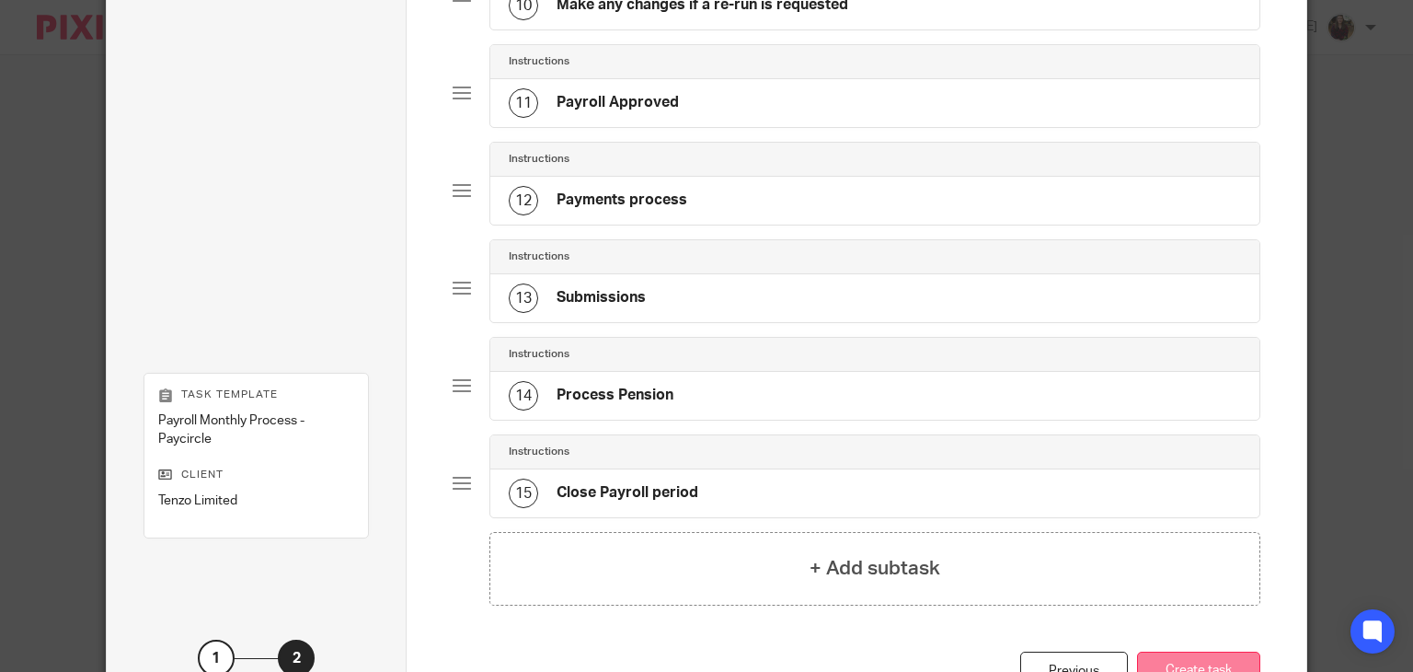
scroll to position [1231, 0]
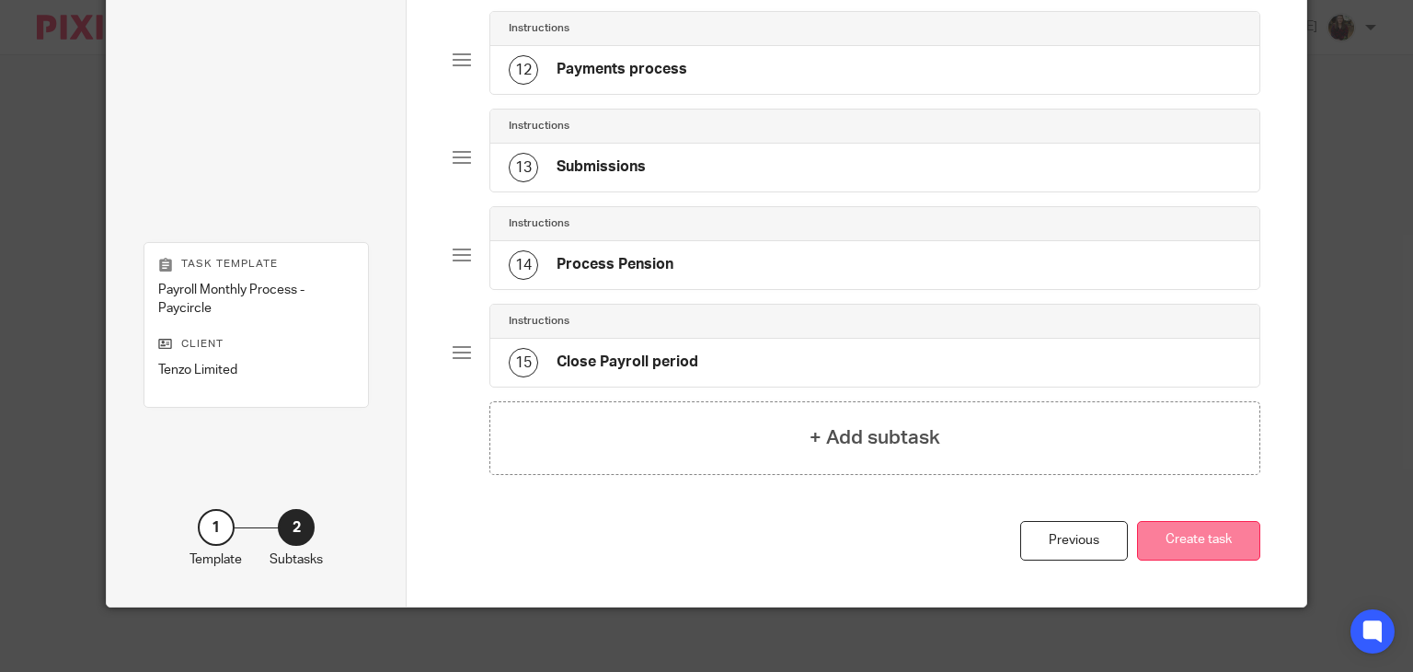
click at [1198, 535] on button "Create task" at bounding box center [1198, 541] width 123 height 40
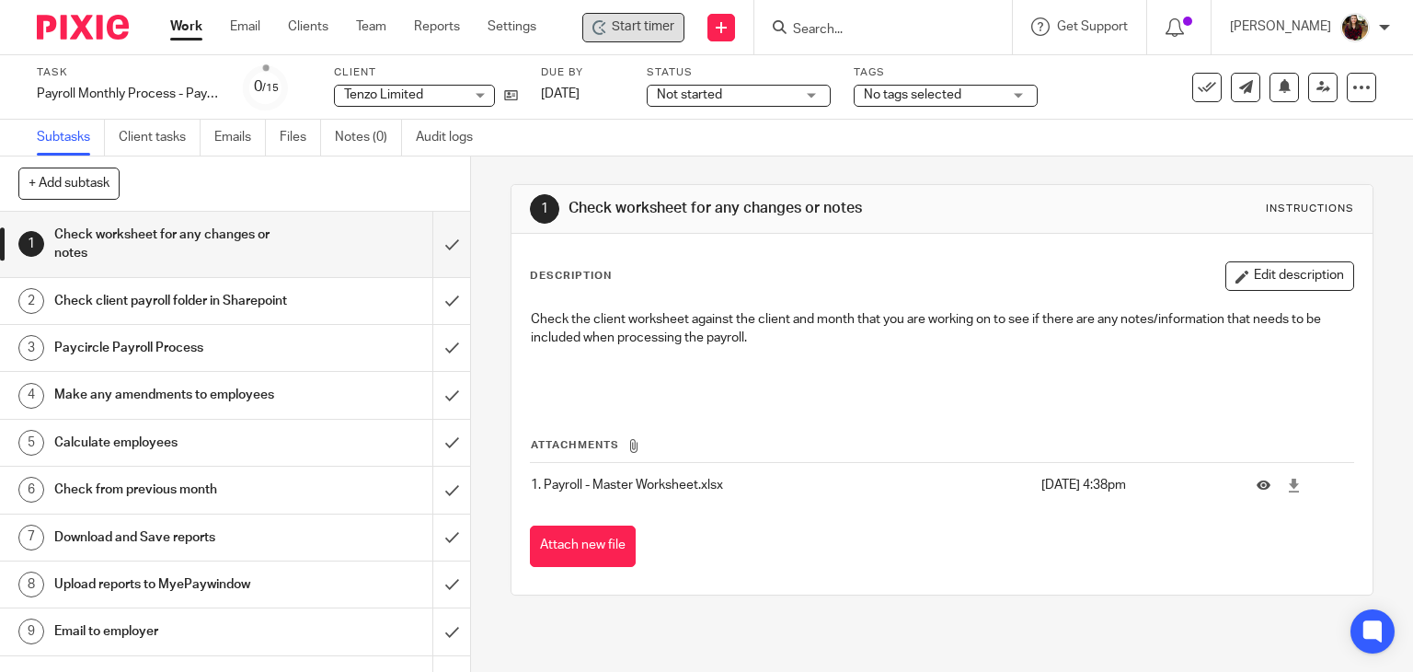
click at [627, 26] on span "Start timer" at bounding box center [643, 26] width 63 height 19
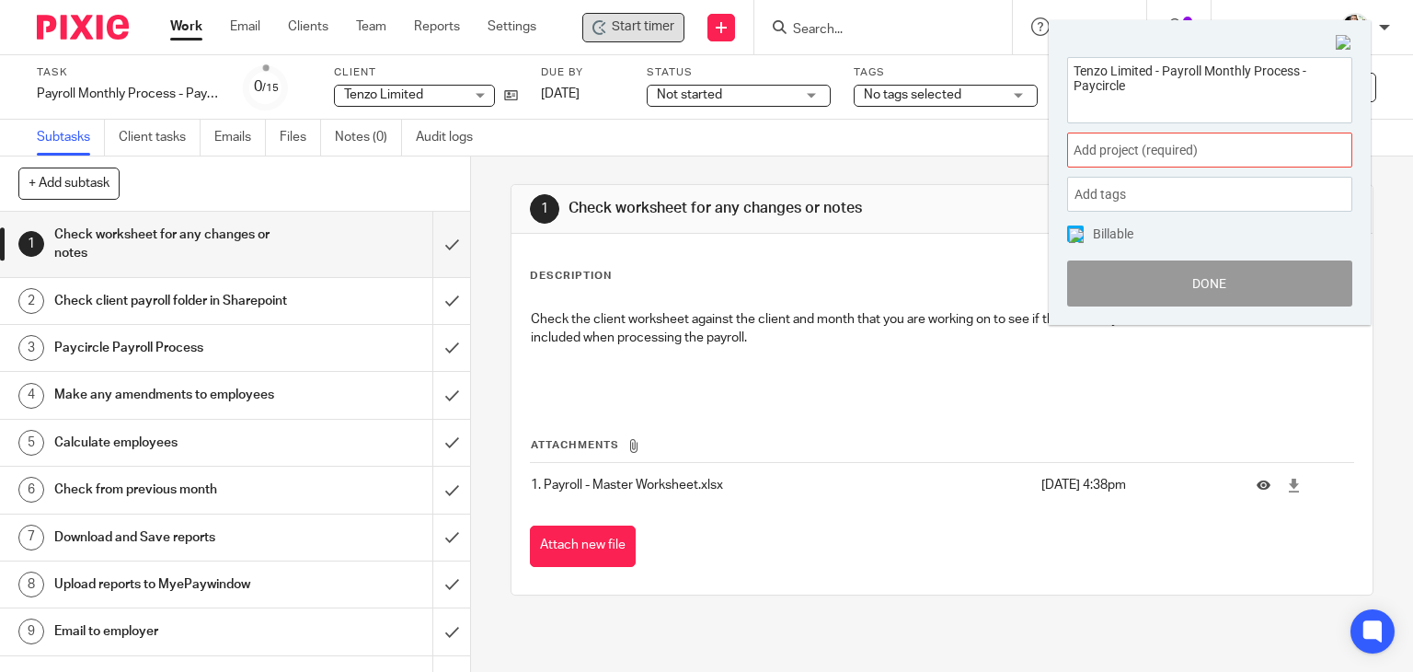
click at [1241, 146] on span "Add project (required) :" at bounding box center [1190, 150] width 232 height 19
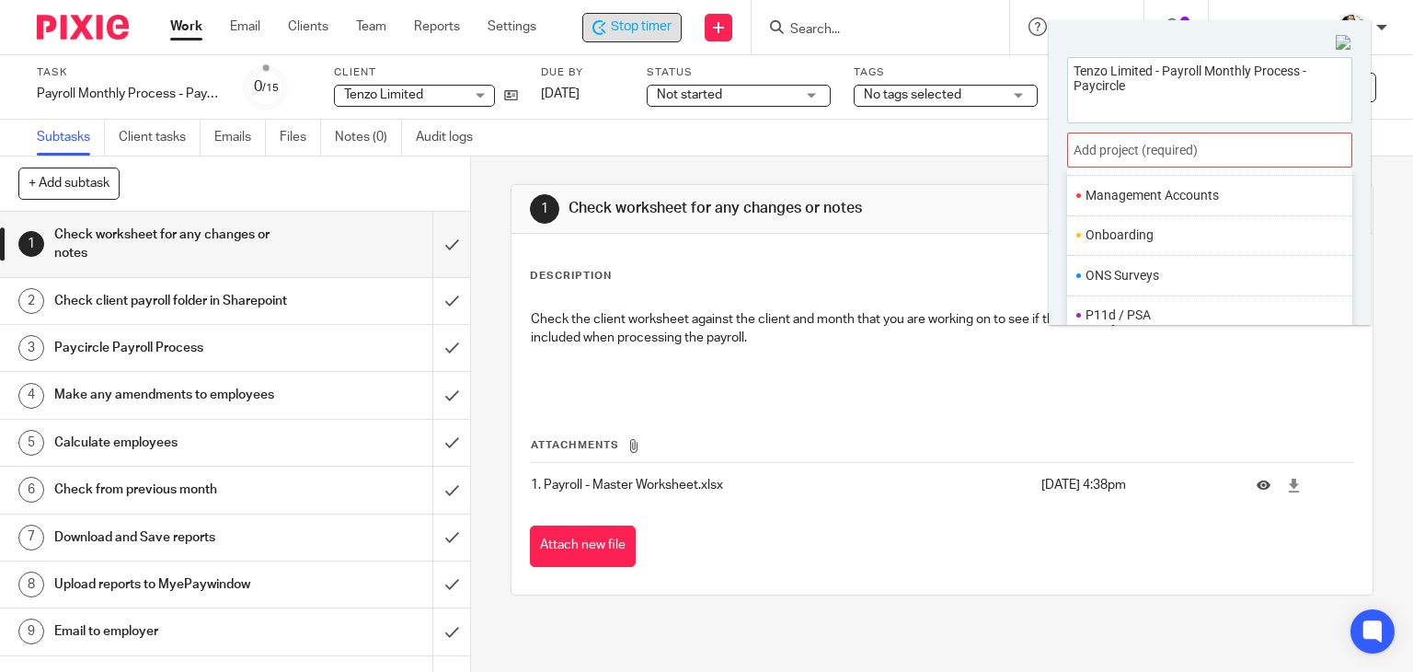
scroll to position [688, 0]
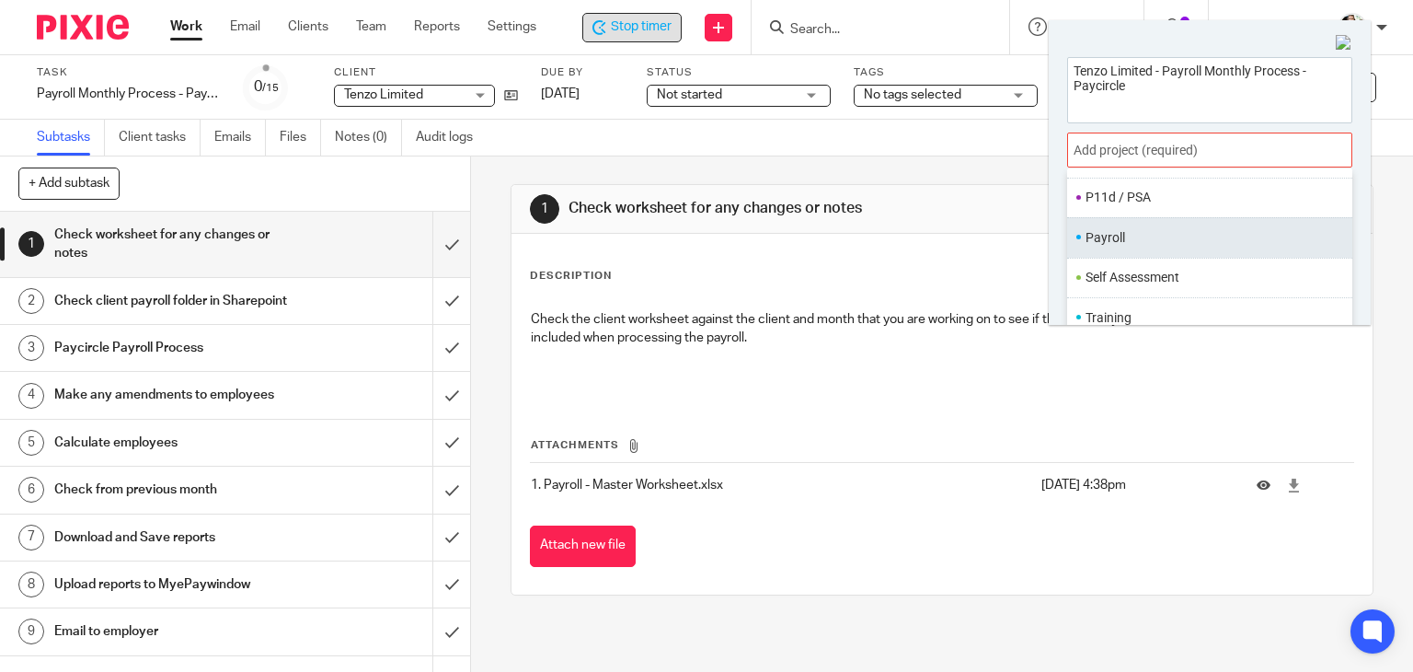
click at [1132, 239] on li "Payroll" at bounding box center [1206, 237] width 240 height 19
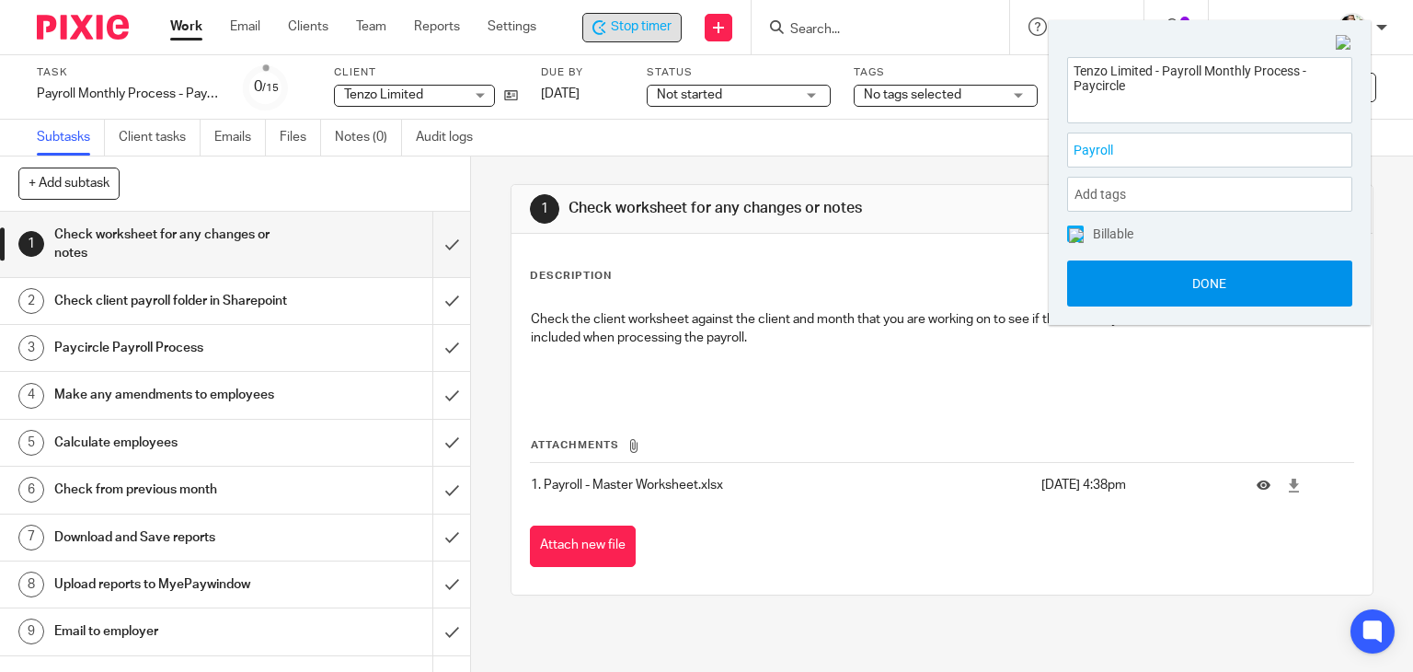
click at [1173, 290] on button "Done" at bounding box center [1209, 283] width 285 height 46
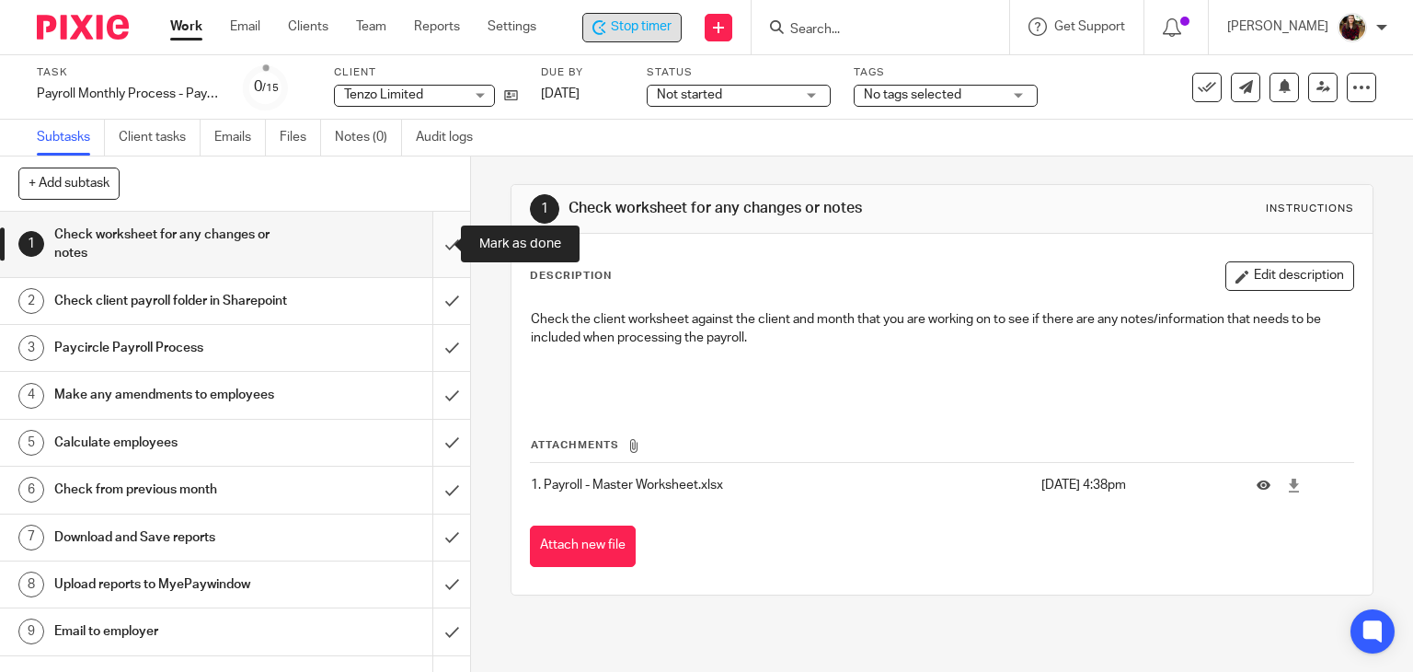
click at [432, 236] on input "submit" at bounding box center [235, 244] width 470 height 65
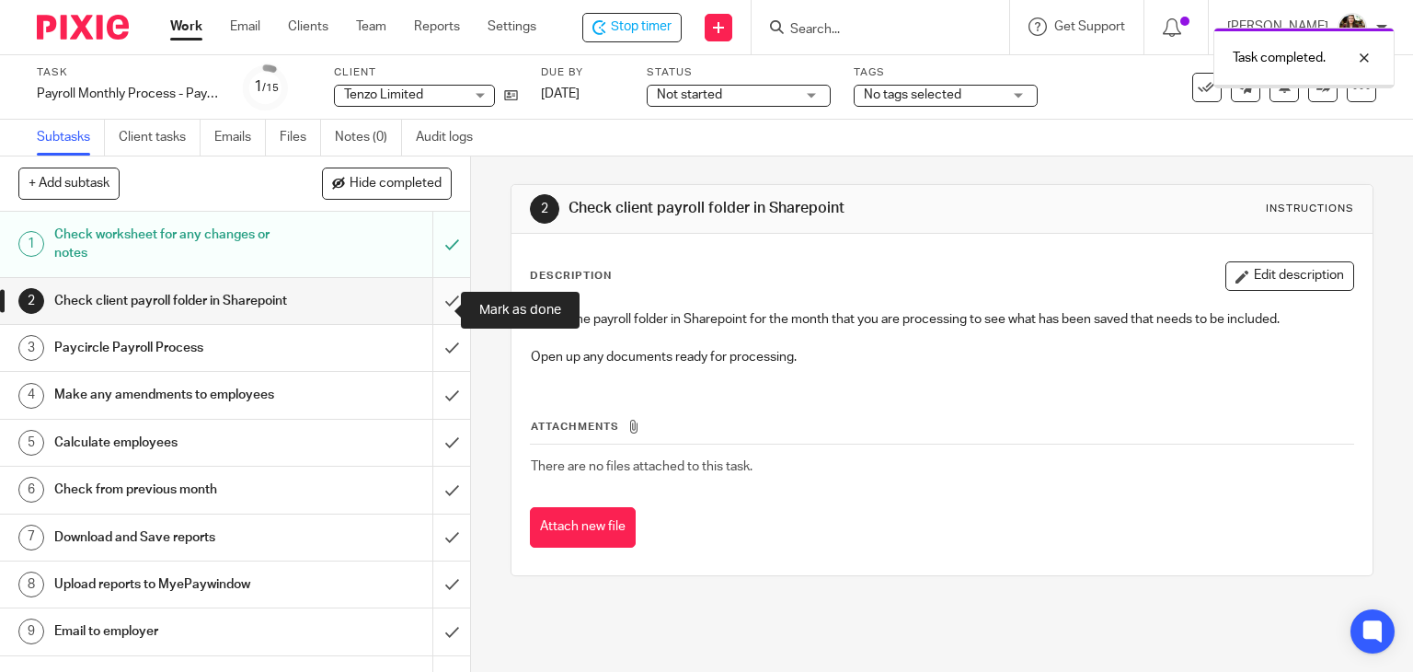
click at [437, 311] on input "submit" at bounding box center [235, 301] width 470 height 46
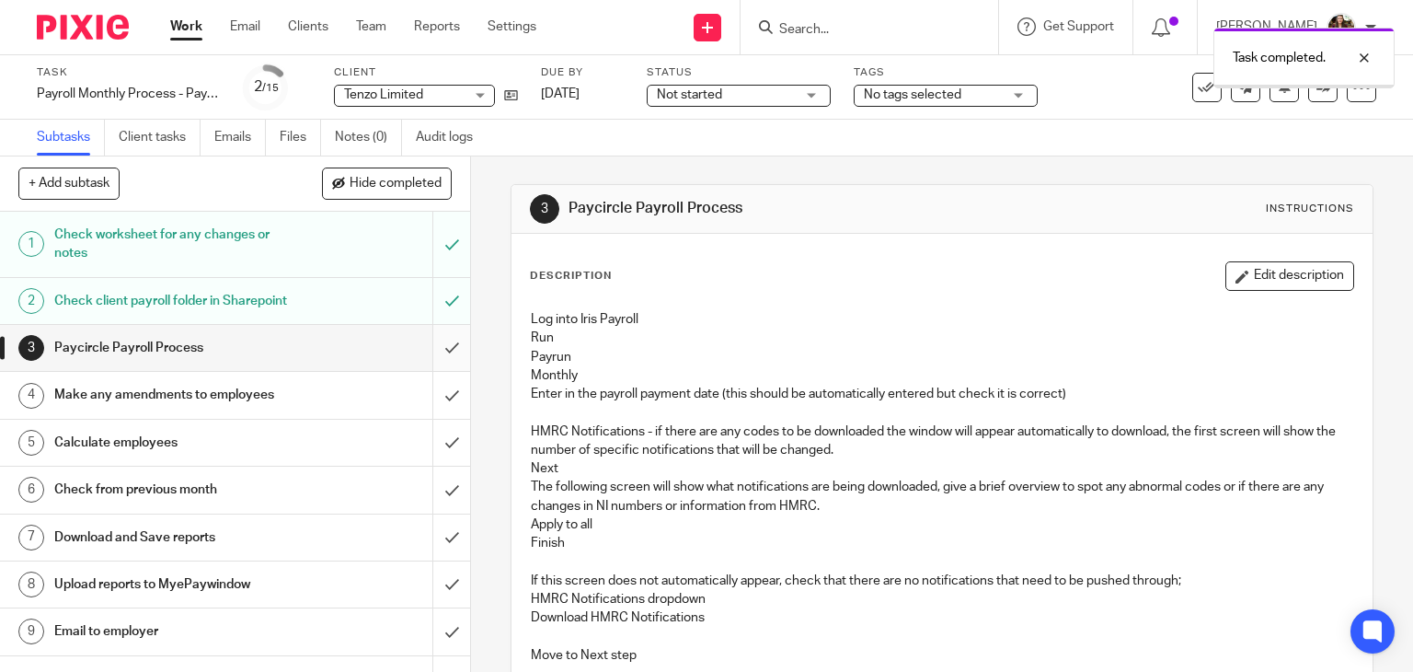
click at [426, 365] on input "submit" at bounding box center [235, 348] width 470 height 46
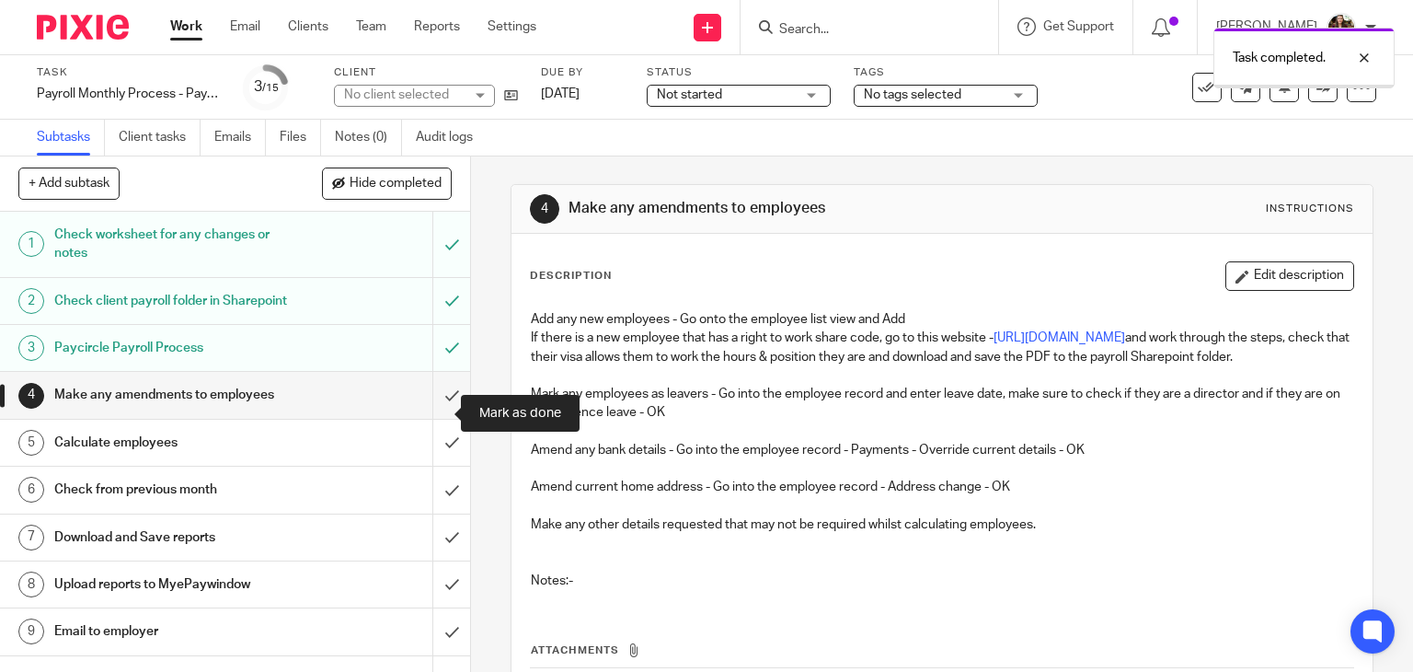
click at [419, 413] on input "submit" at bounding box center [235, 395] width 470 height 46
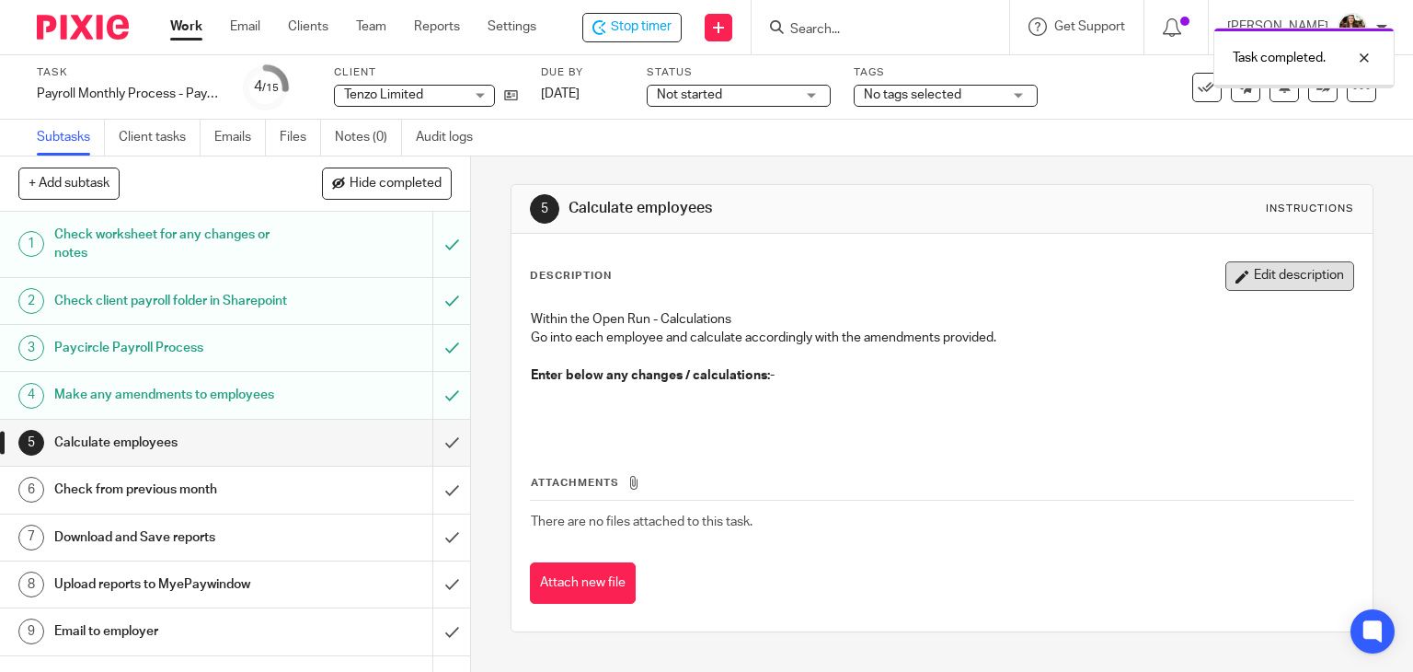
click at [1225, 290] on button "Edit description" at bounding box center [1289, 275] width 129 height 29
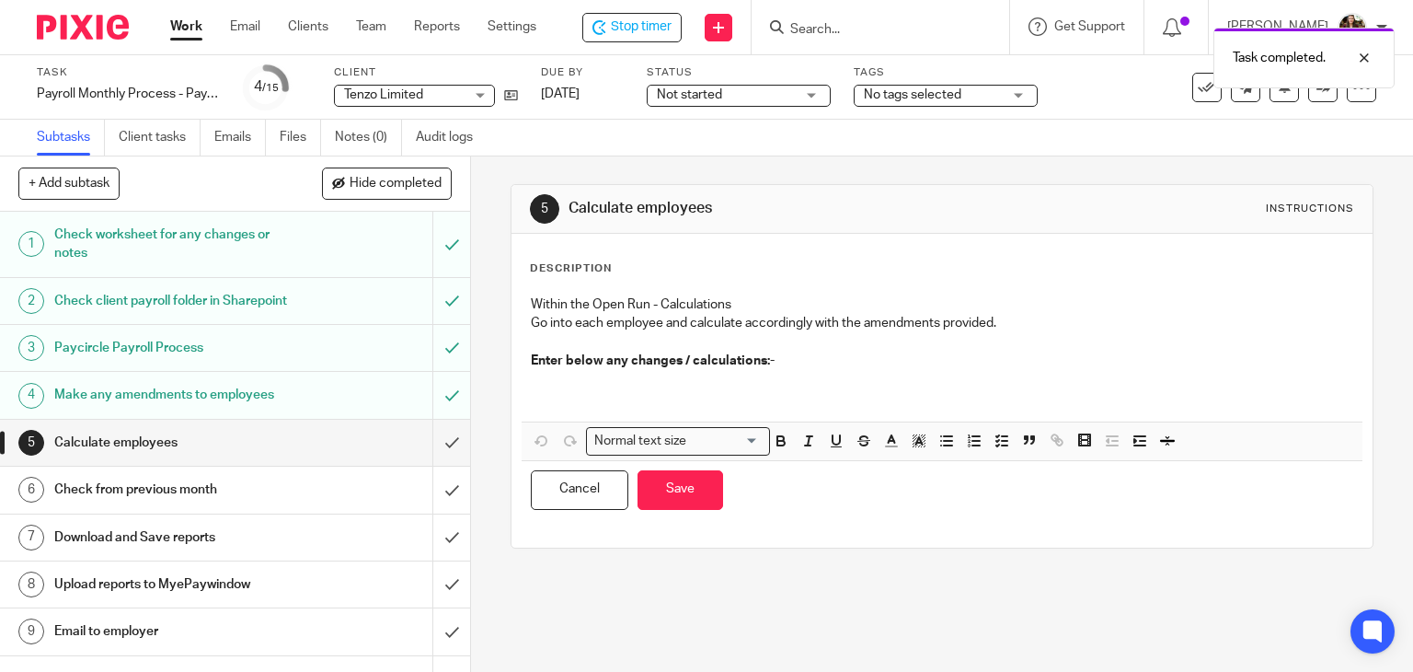
click at [629, 392] on p at bounding box center [942, 389] width 823 height 38
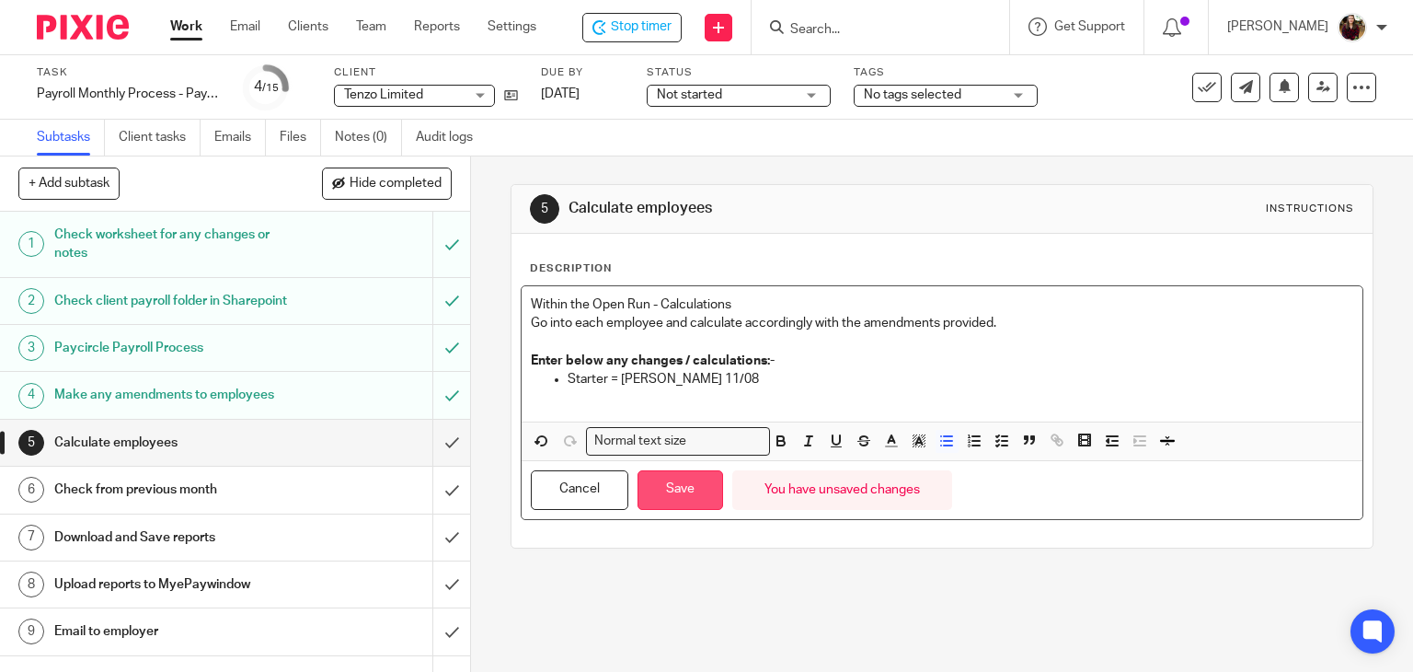
click at [677, 491] on button "Save" at bounding box center [681, 490] width 86 height 40
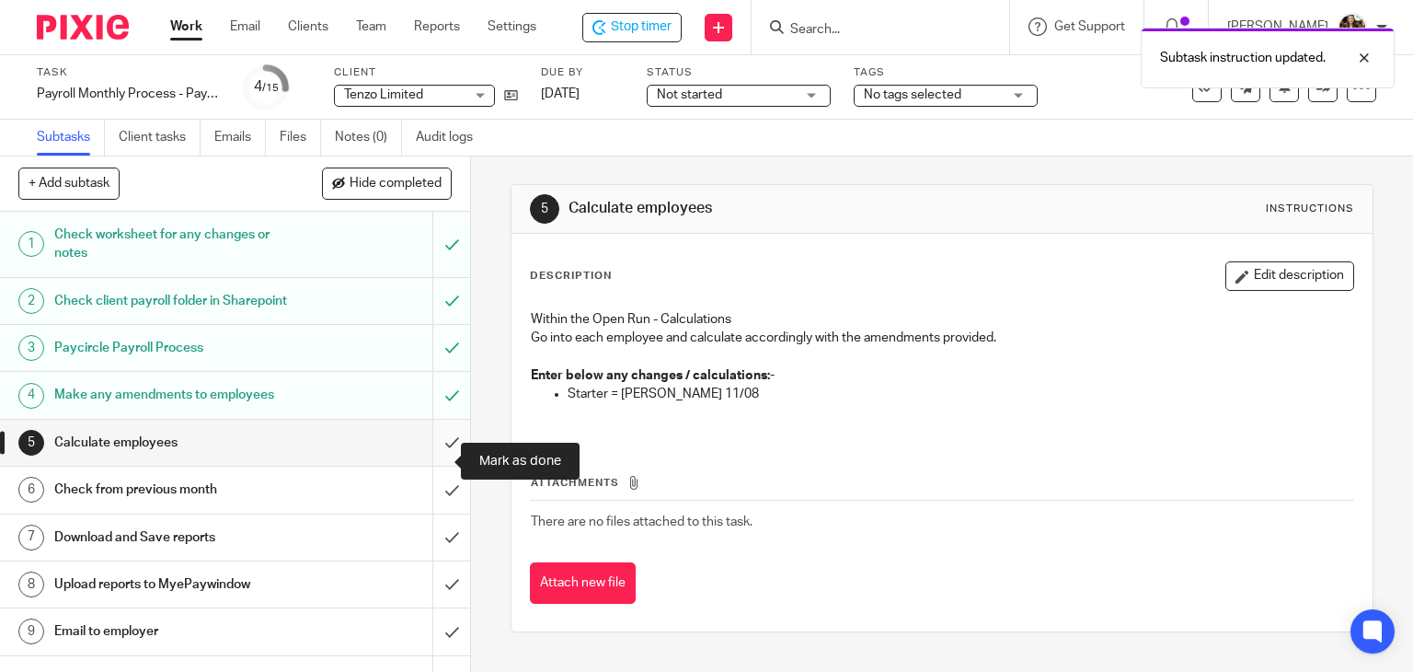
click at [431, 456] on input "submit" at bounding box center [235, 443] width 470 height 46
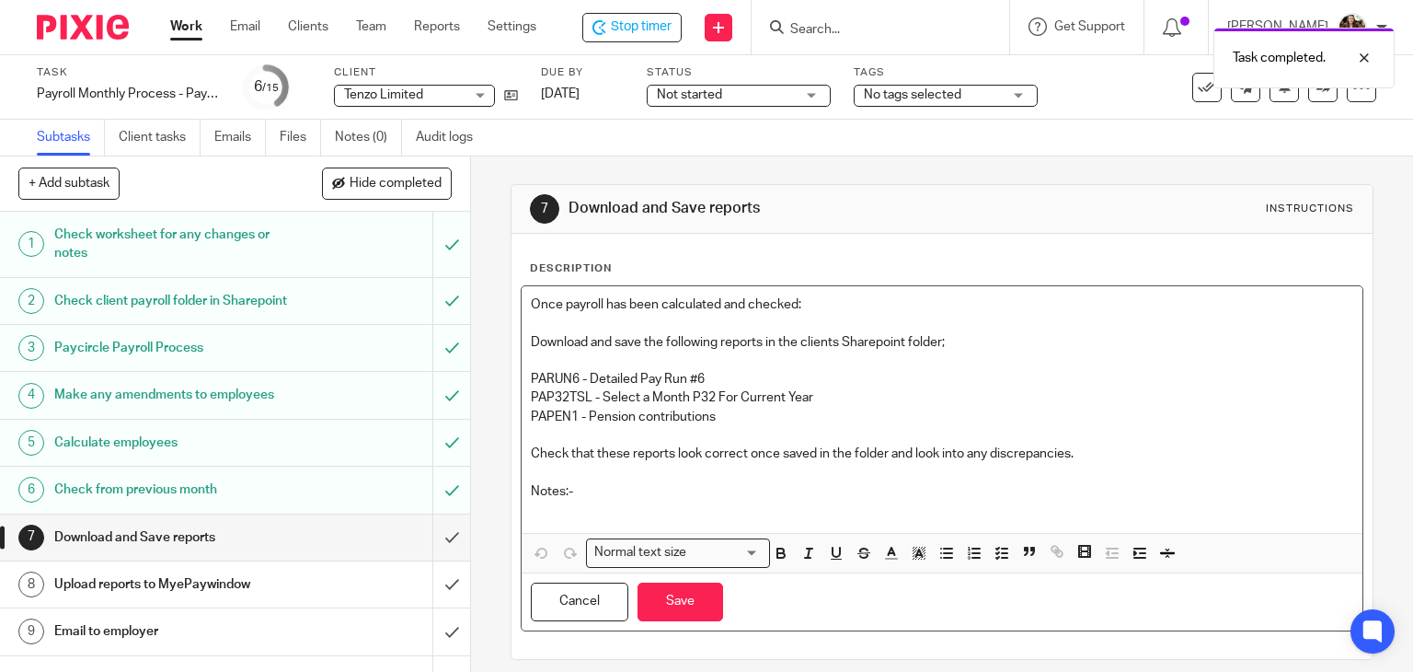
click at [608, 509] on p at bounding box center [942, 509] width 823 height 18
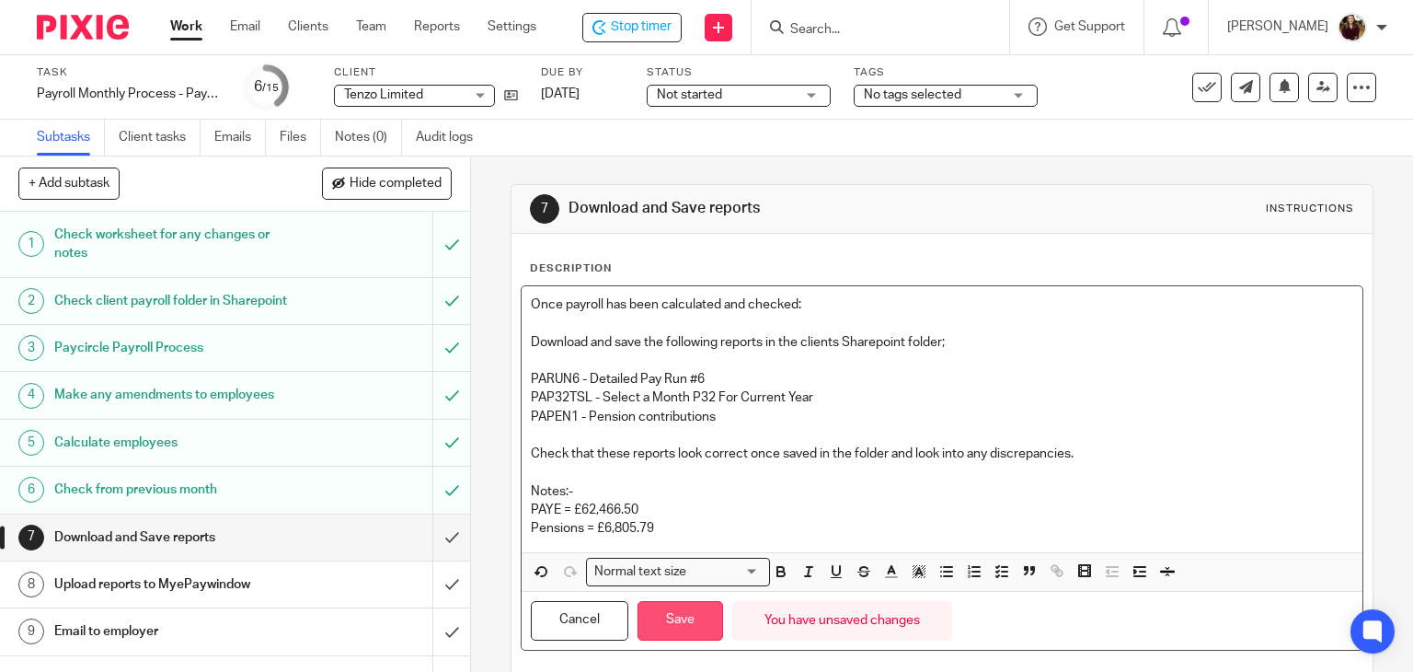
click at [671, 610] on button "Save" at bounding box center [681, 621] width 86 height 40
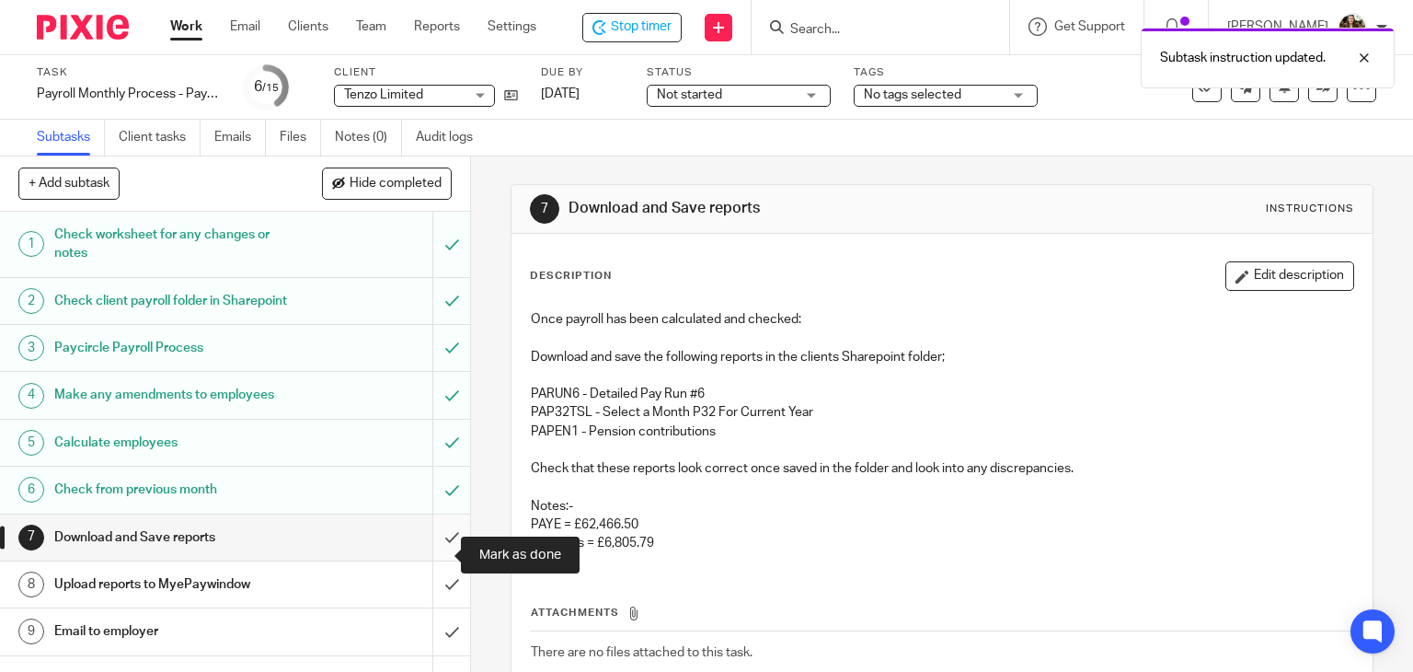
click at [433, 546] on input "submit" at bounding box center [235, 537] width 470 height 46
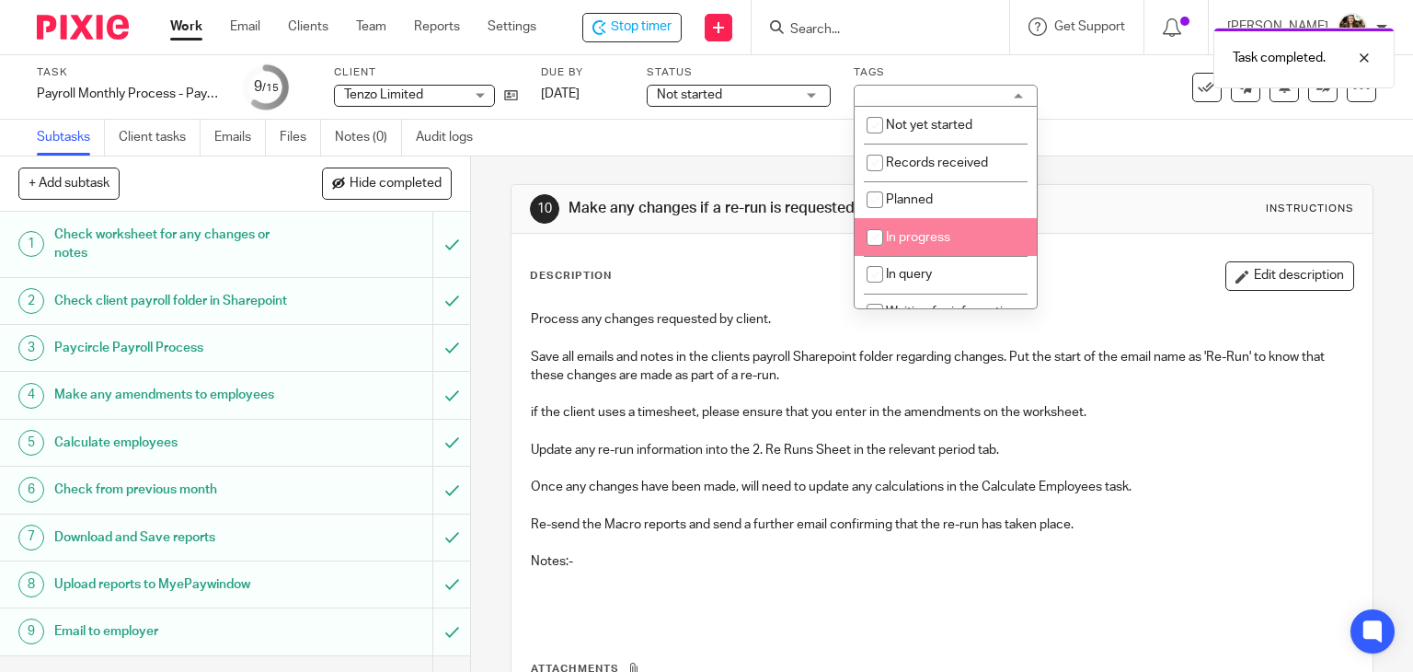
click at [943, 233] on span "In progress" at bounding box center [918, 237] width 64 height 13
checkbox input "true"
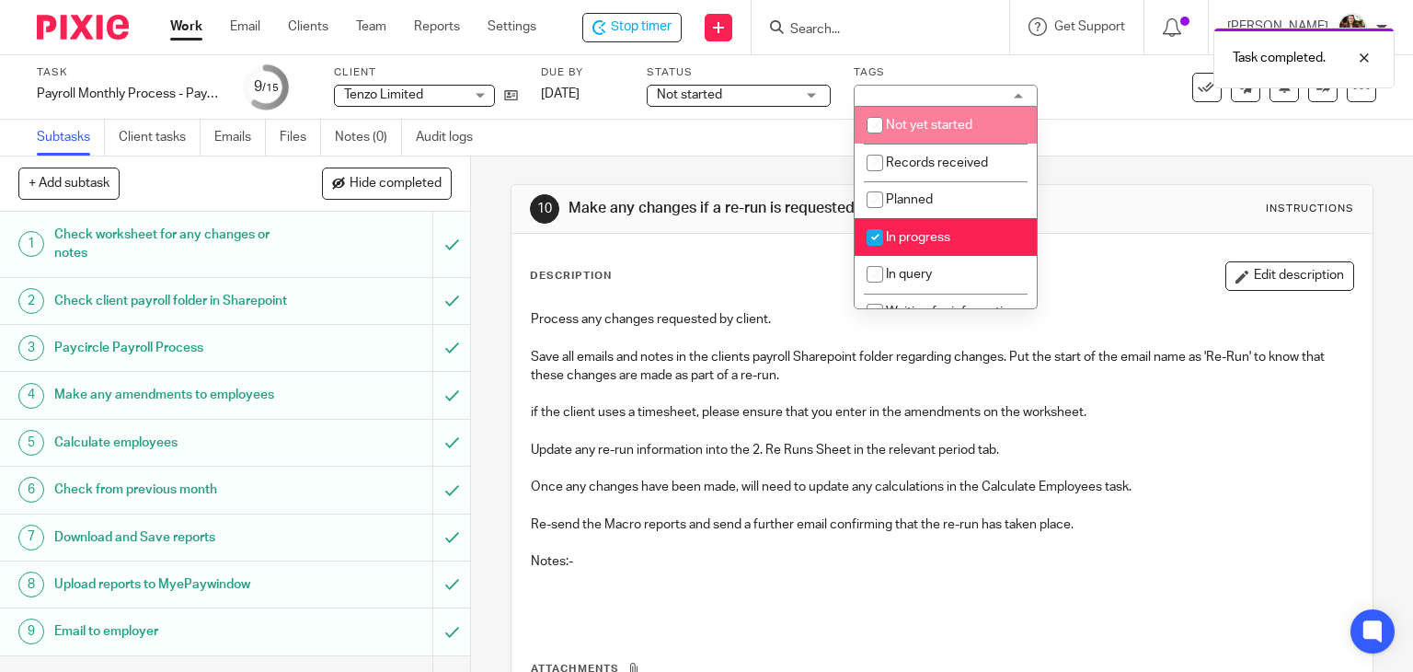
click at [964, 63] on div "Task completed." at bounding box center [1051, 53] width 688 height 70
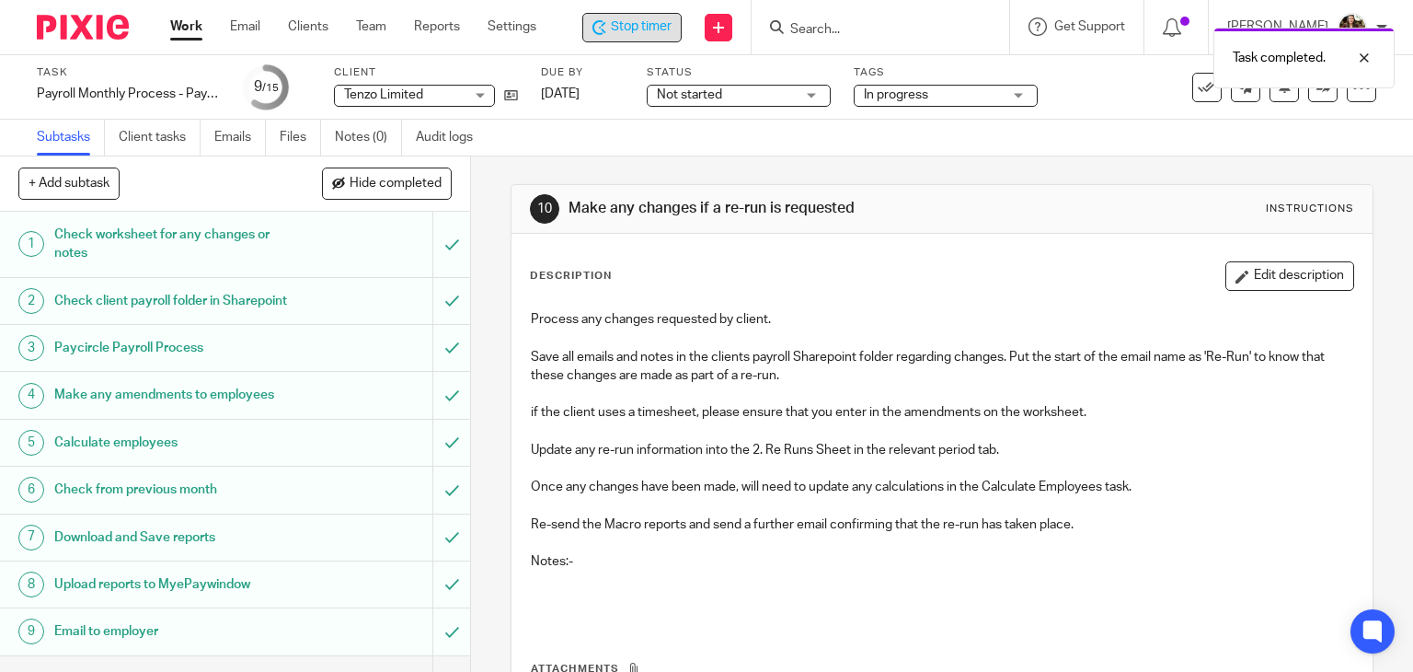
click at [625, 38] on div "Stop timer" at bounding box center [631, 27] width 99 height 29
